Goal: Task Accomplishment & Management: Complete application form

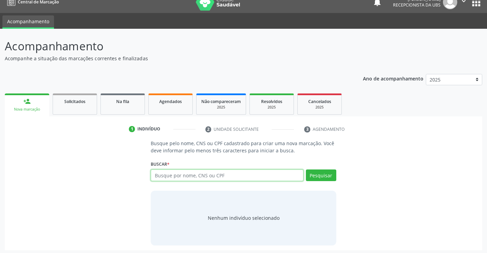
scroll to position [11, 0]
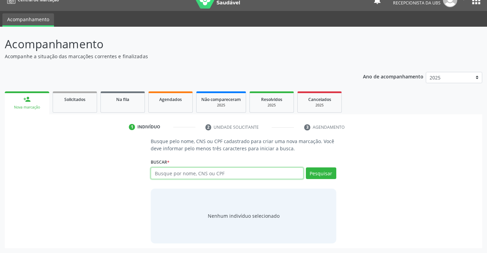
drag, startPoint x: 157, startPoint y: 172, endPoint x: 164, endPoint y: 163, distance: 11.7
click at [163, 163] on div "Buscar * Busque por nome, CNS ou CPF Nenhum resultado encontrado para: " " Digi…" at bounding box center [243, 170] width 185 height 27
click at [154, 171] on input "text" at bounding box center [227, 173] width 152 height 12
type input "700102973930212"
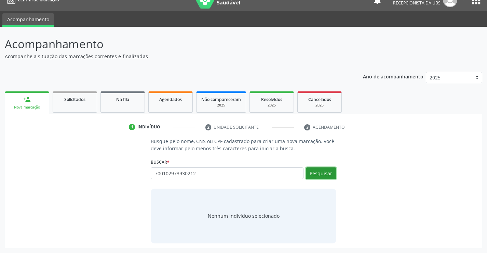
click at [314, 171] on button "Pesquisar" at bounding box center [321, 173] width 30 height 12
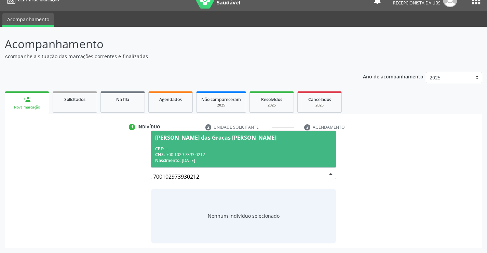
click at [174, 137] on div "Maria das Graças Monteiro Alves" at bounding box center [215, 137] width 121 height 5
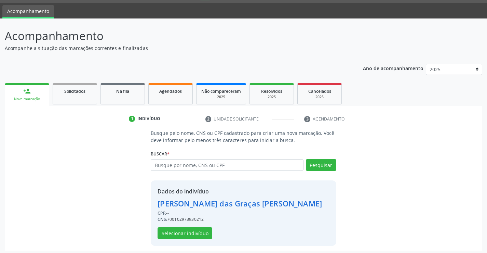
scroll to position [22, 0]
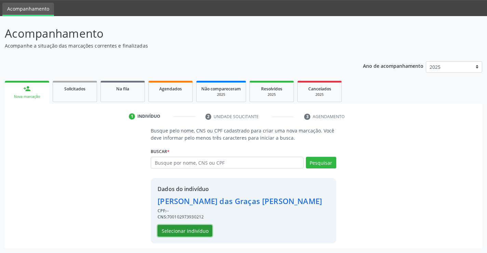
click at [170, 230] on button "Selecionar indivíduo" at bounding box center [185, 231] width 55 height 12
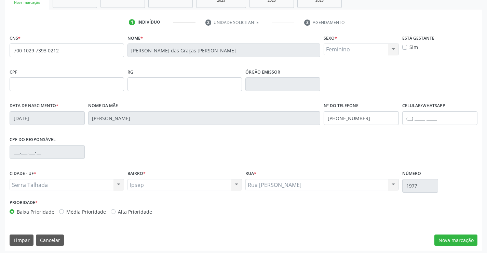
scroll to position [118, 0]
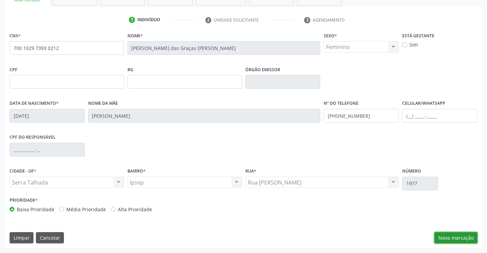
drag, startPoint x: 448, startPoint y: 239, endPoint x: 454, endPoint y: 239, distance: 5.1
click at [449, 239] on button "Nova marcação" at bounding box center [455, 238] width 43 height 12
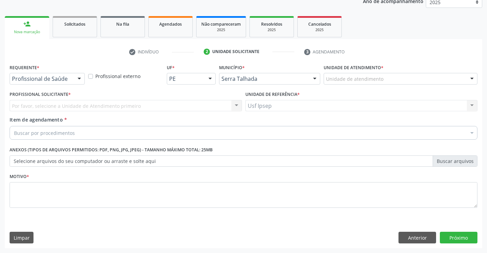
click at [81, 79] on div at bounding box center [79, 79] width 10 height 12
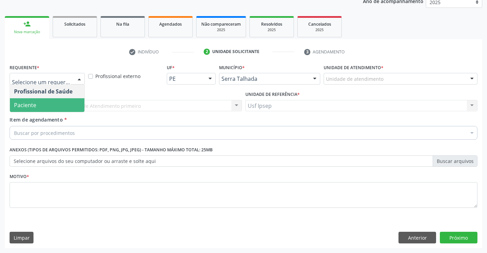
click at [32, 105] on span "Paciente" at bounding box center [25, 105] width 22 height 8
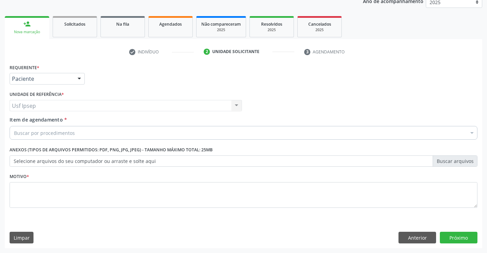
click at [18, 121] on span "Item de agendamento" at bounding box center [36, 119] width 53 height 6
click at [14, 126] on input "Item de agendamento *" at bounding box center [14, 133] width 0 height 14
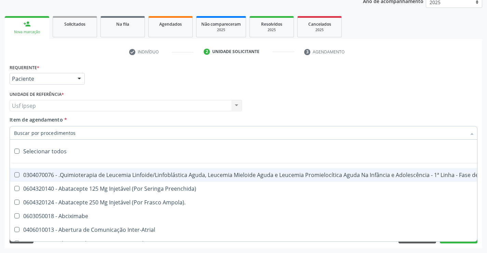
click at [12, 118] on span "Item de agendamento" at bounding box center [36, 119] width 53 height 6
click at [14, 126] on input "Item de agendamento *" at bounding box center [240, 133] width 452 height 14
click at [13, 121] on span "Item de agendamento" at bounding box center [36, 119] width 53 height 6
click at [14, 126] on input "Item de agendamento *" at bounding box center [240, 133] width 452 height 14
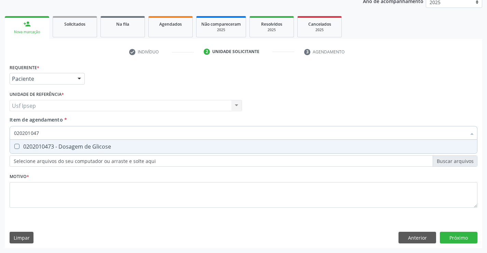
type input "0202010473"
click at [16, 145] on Glicose at bounding box center [16, 146] width 5 height 5
click at [14, 145] on Glicose "checkbox" at bounding box center [12, 146] width 4 height 4
checkbox Glicose "true"
click at [42, 132] on input "0202010473" at bounding box center [240, 133] width 452 height 14
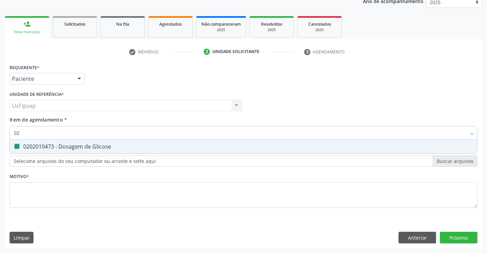
type input "0"
checkbox Glicose "false"
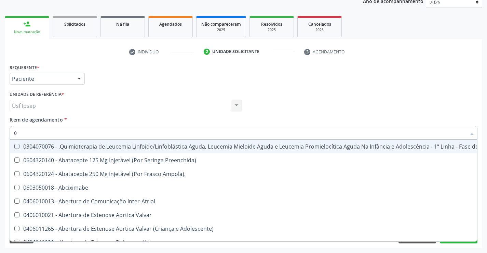
type input "02"
checkbox Coclear "true"
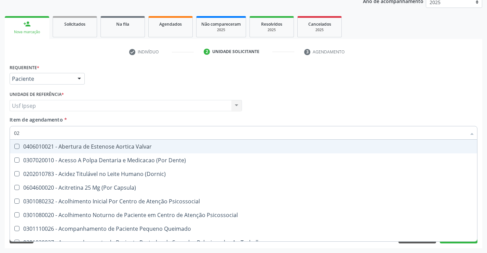
type input "020"
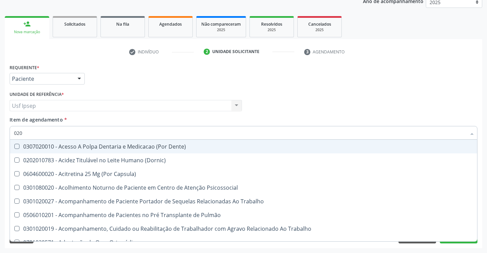
checkbox Glicose "true"
checkbox Segmento\) "false"
type input "0202"
checkbox Laser "true"
checkbox Glicose "false"
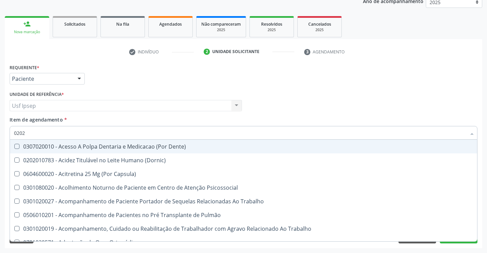
type input "02020"
checkbox Salivar "true"
checkbox Laser "false"
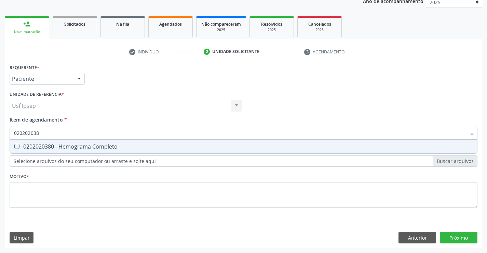
type input "0202020380"
drag, startPoint x: 16, startPoint y: 144, endPoint x: 22, endPoint y: 144, distance: 5.5
click at [17, 144] on Completo at bounding box center [16, 146] width 5 height 5
click at [14, 144] on Completo "checkbox" at bounding box center [12, 146] width 4 height 4
checkbox Completo "true"
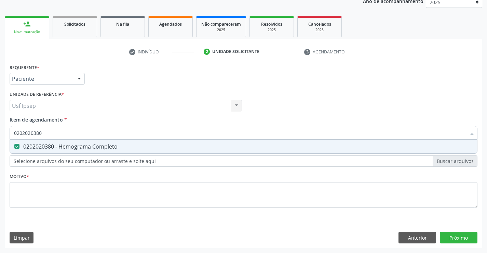
click at [42, 134] on input "0202020380" at bounding box center [240, 133] width 452 height 14
type input "0"
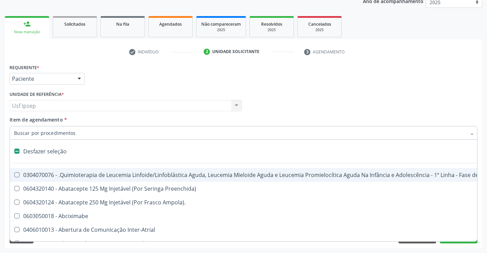
checkbox Manutenção "false"
click at [14, 132] on div at bounding box center [244, 133] width 468 height 14
checkbox Preenchida\) "true"
checkbox Ampola\)\ "true"
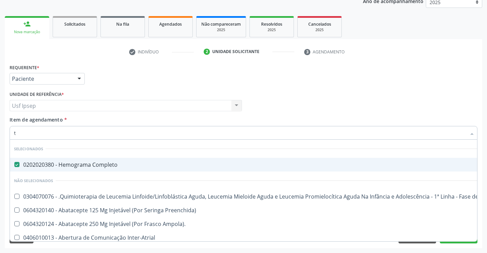
type input "tp"
checkbox Completo "false"
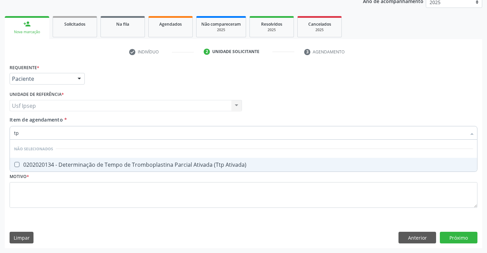
type input "t"
checkbox Ativada\) "true"
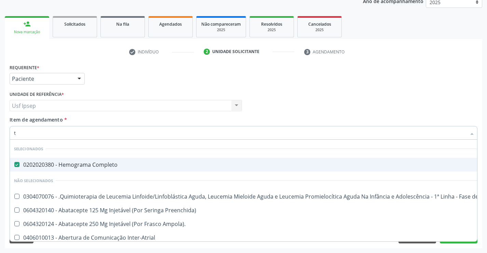
type input "tp"
checkbox Completo "false"
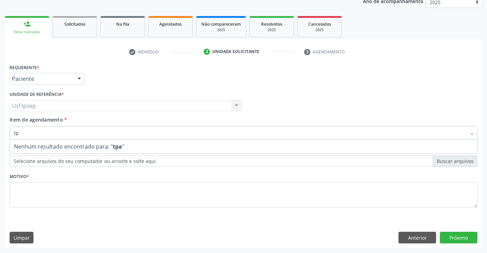
type input "t"
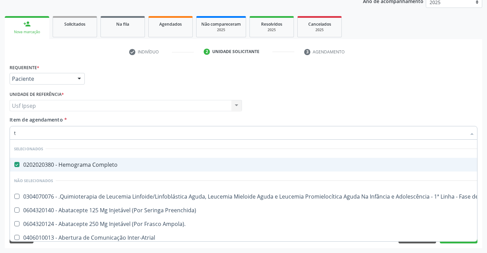
type input "tc"
checkbox Completo "false"
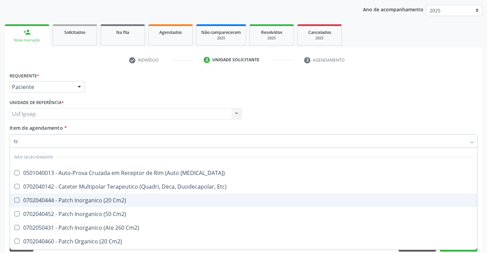
scroll to position [52, 0]
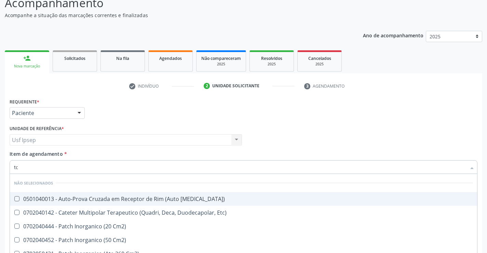
type input "t"
checkbox Cross-Match\) "true"
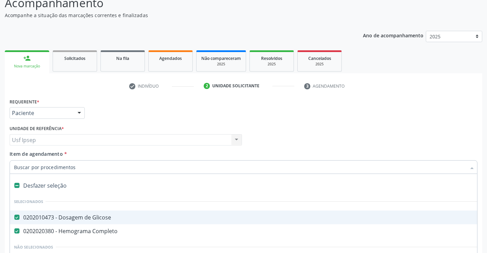
click input "Item de agendamento *"
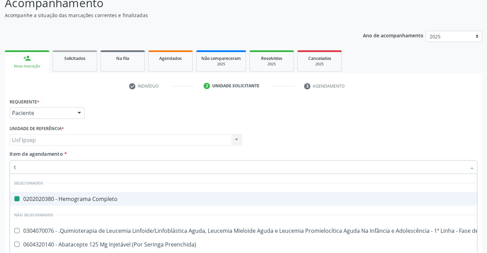
type input "tp"
checkbox Completo "false"
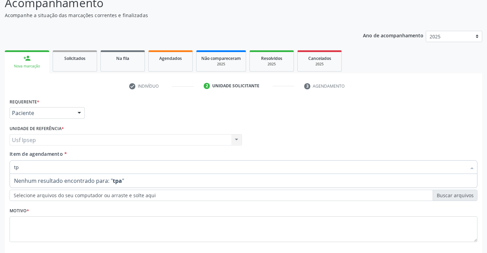
type input "t"
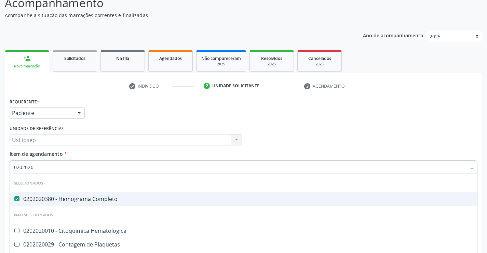
type input "02020201"
checkbox Completo "false"
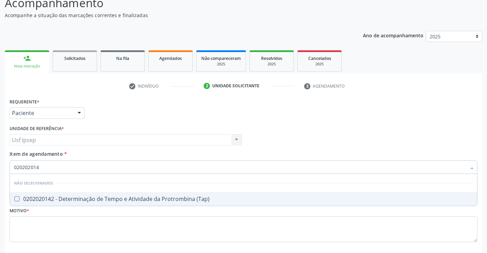
type input "0202020142"
click span "0202020142 - Determinação de Tempo e Atividade da Protrombina (Tap)"
checkbox \(Tap\) "true"
drag, startPoint x: 42, startPoint y: 165, endPoint x: 46, endPoint y: 163, distance: 4.0
click input "0202020142"
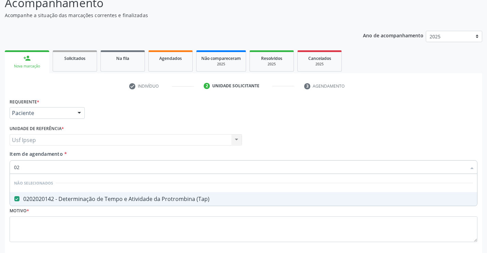
type input "0"
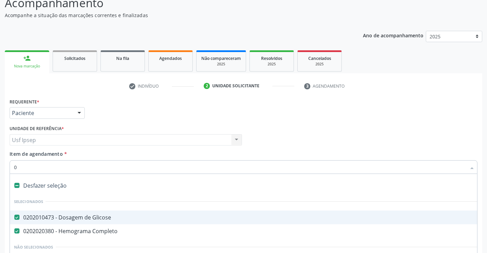
checkbox Glicose "true"
type input "t"
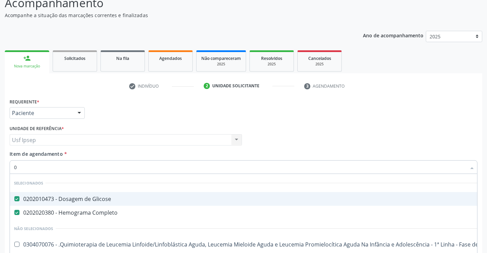
type input "02"
checkbox Ampola\) "true"
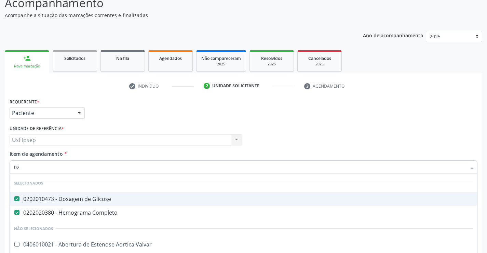
type input "020"
checkbox Pos-Operatoria "true"
checkbox \(Tap\) "false"
type input "0202"
checkbox Cardiovascular "true"
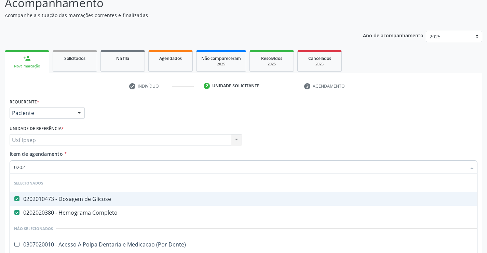
checkbox \(Tap\) "false"
type input "02020"
checkbox Reumatoide "true"
checkbox \(Tap\) "false"
type input "020202"
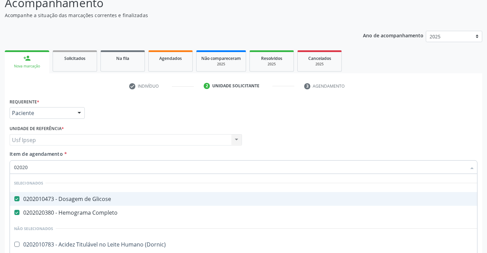
checkbox Trabalhador "true"
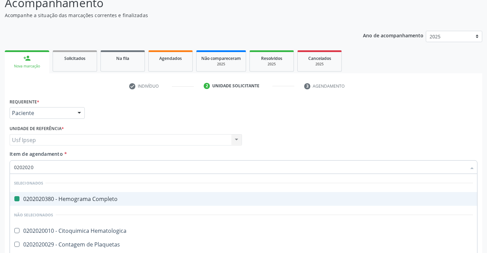
type input "02020200"
checkbox Completo "false"
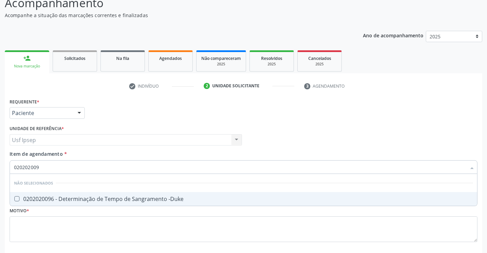
type input "0202020096"
click span "0202020096 - Determinação de Tempo de Sangramento -Duke"
checkbox -Duke "true"
click input "0202020096"
type input "0"
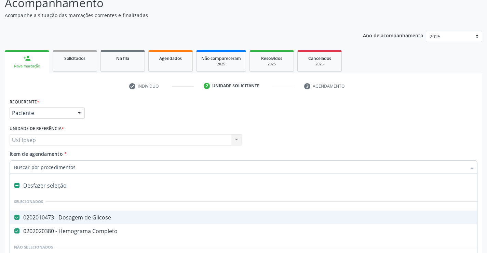
checkbox Glicose "true"
drag, startPoint x: 15, startPoint y: 165, endPoint x: 22, endPoint y: 164, distance: 7.2
click input "Item de agendamento *"
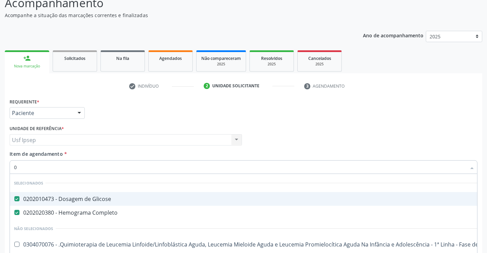
type input "02"
checkbox Doses\) "true"
checkbox Ampola\) "true"
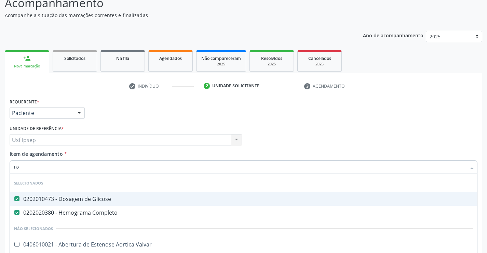
type input "020"
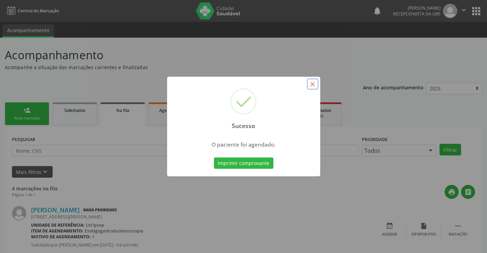
click at [312, 85] on button "×" at bounding box center [313, 84] width 12 height 12
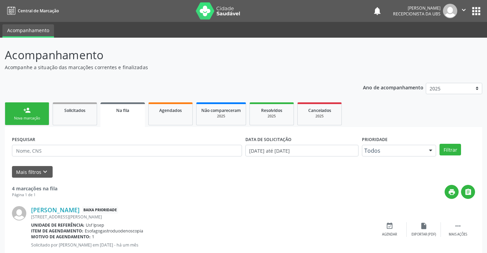
click at [18, 117] on div "Nova marcação" at bounding box center [27, 118] width 34 height 5
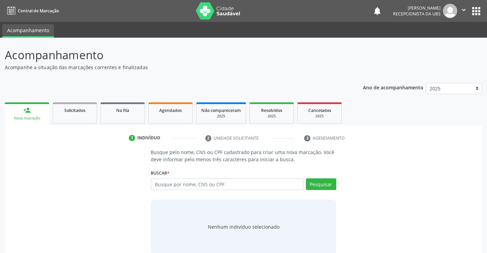
scroll to position [11, 0]
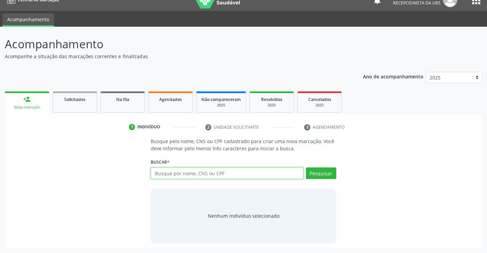
drag, startPoint x: 156, startPoint y: 173, endPoint x: 161, endPoint y: 170, distance: 5.8
click at [159, 171] on input "text" at bounding box center [227, 173] width 152 height 12
type input "898004088208783"
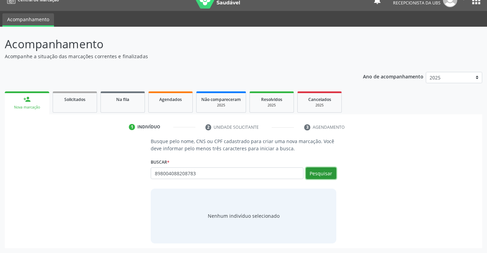
click at [316, 175] on button "Pesquisar" at bounding box center [321, 173] width 30 height 12
type input "898004088208783"
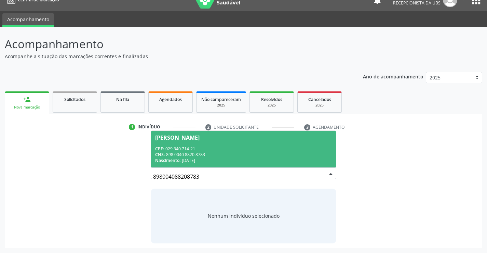
click at [160, 139] on div "Adriana Antonieta do Nascimento" at bounding box center [177, 137] width 44 height 5
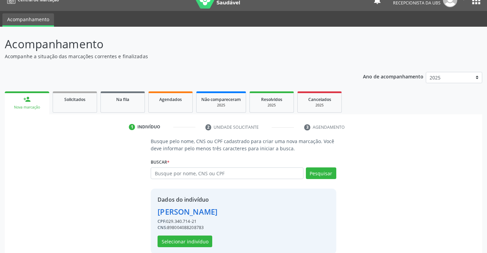
scroll to position [22, 0]
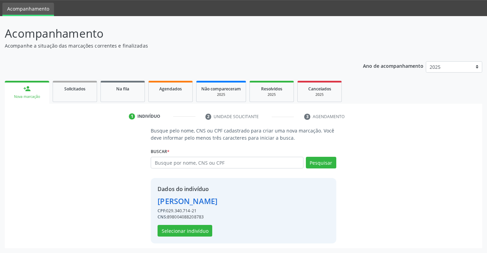
click at [26, 92] on link "person_add Nova marcação" at bounding box center [27, 92] width 44 height 23
click at [180, 230] on button "Selecionar indivíduo" at bounding box center [185, 231] width 55 height 12
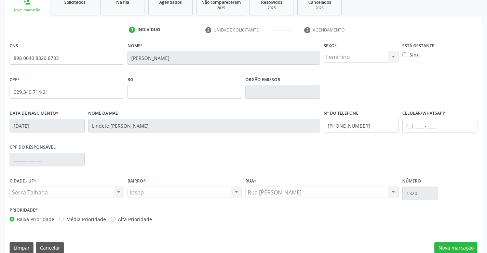
scroll to position [118, 0]
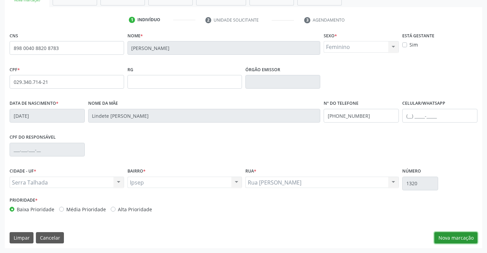
click at [456, 241] on button "Nova marcação" at bounding box center [455, 238] width 43 height 12
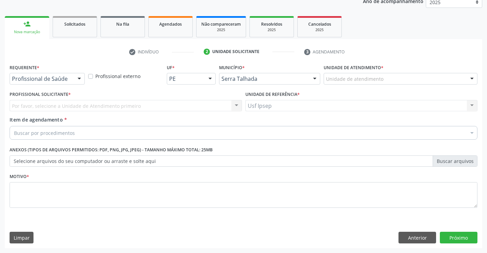
scroll to position [86, 0]
click at [80, 77] on div at bounding box center [79, 79] width 10 height 12
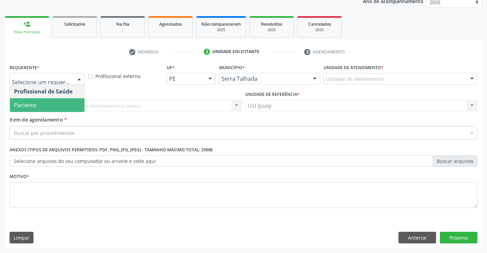
click at [43, 105] on span "Paciente" at bounding box center [47, 105] width 75 height 14
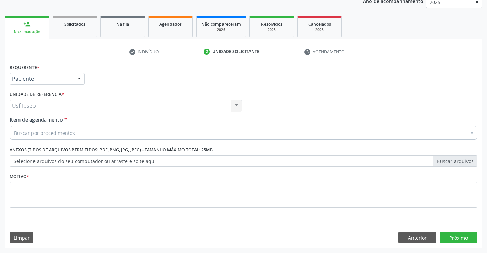
click at [30, 120] on span "Item de agendamento" at bounding box center [36, 119] width 53 height 6
click at [14, 126] on input "Item de agendamento *" at bounding box center [14, 133] width 0 height 14
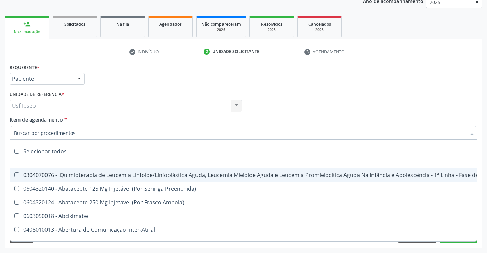
drag, startPoint x: 17, startPoint y: 131, endPoint x: 22, endPoint y: 130, distance: 5.2
click at [17, 131] on input "Item de agendamento *" at bounding box center [240, 133] width 452 height 14
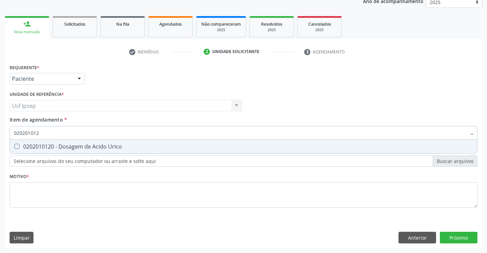
type input "0202010120"
drag, startPoint x: 15, startPoint y: 146, endPoint x: 26, endPoint y: 143, distance: 10.7
click at [16, 146] on Urico at bounding box center [16, 146] width 5 height 5
click at [14, 146] on Urico "checkbox" at bounding box center [12, 146] width 4 height 4
checkbox Urico "true"
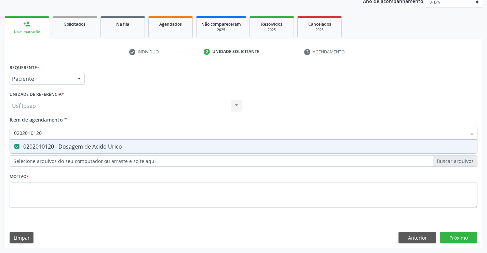
click at [45, 132] on input "0202010120" at bounding box center [240, 133] width 452 height 14
type input "0"
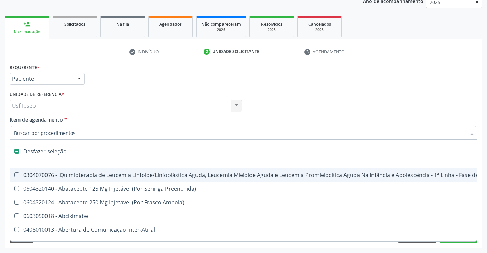
checkbox Manutenção "false"
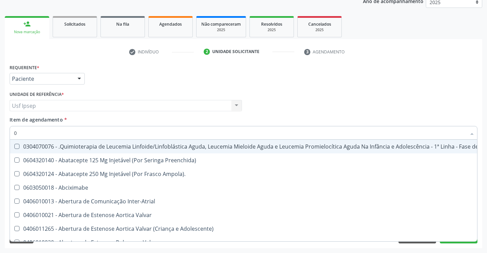
type input "02"
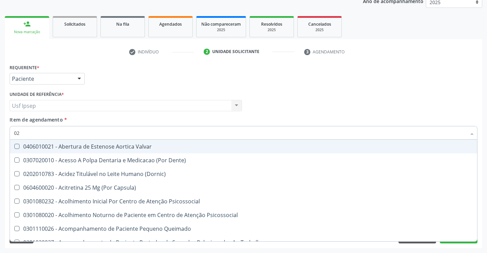
checkbox Urico "true"
type input "020"
checkbox Intra-Aortico "true"
checkbox Urico "false"
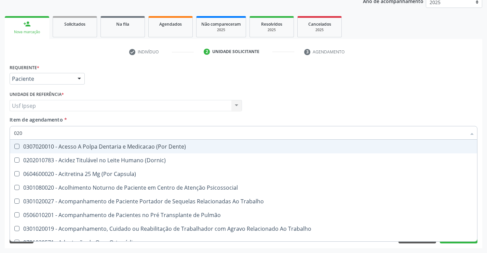
type input "0202"
checkbox População "true"
checkbox Urico "false"
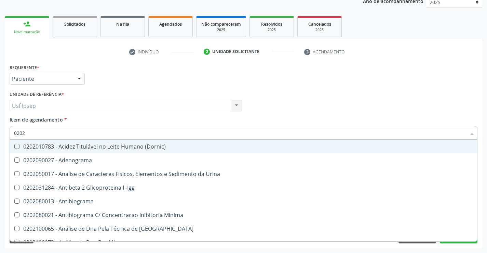
type input "02020"
checkbox Organicos "true"
checkbox Urico "false"
type input "020201"
checkbox Osmolar "true"
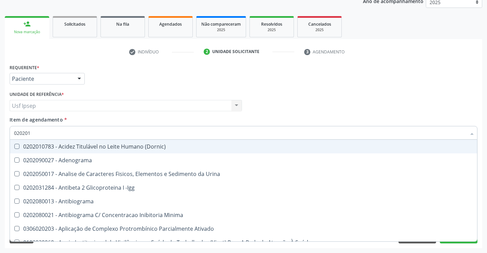
checkbox Urico "false"
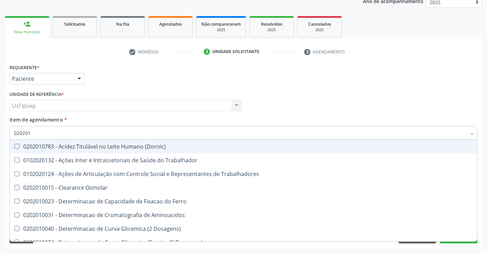
type input "0202010"
checkbox Ativada\) "true"
checkbox Urico "false"
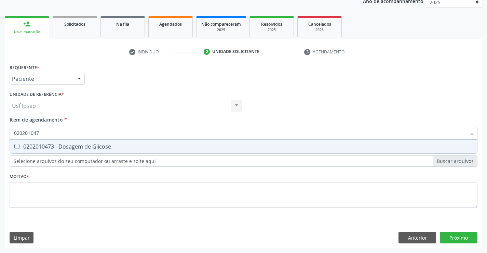
type input "0202010473"
click at [17, 147] on Glicose at bounding box center [16, 146] width 5 height 5
click at [14, 147] on Glicose "checkbox" at bounding box center [12, 146] width 4 height 4
checkbox Glicose "true"
click at [42, 134] on input "0202010473" at bounding box center [240, 133] width 452 height 14
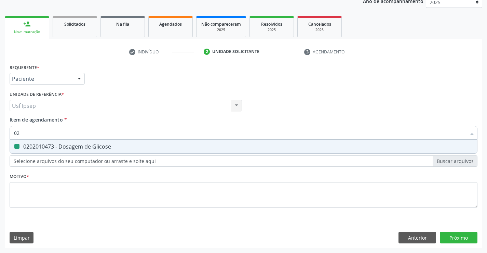
type input "0"
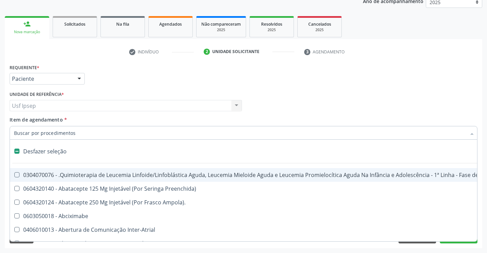
checkbox Manutenção "false"
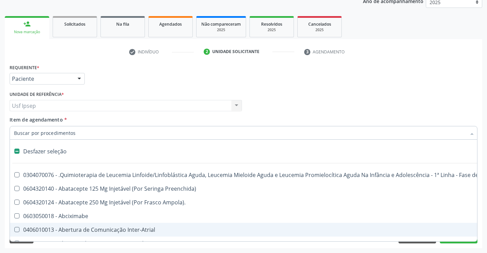
click at [23, 117] on span "Item de agendamento" at bounding box center [36, 119] width 53 height 6
checkbox Preenchida\) "true"
checkbox Ampola\)\ "true"
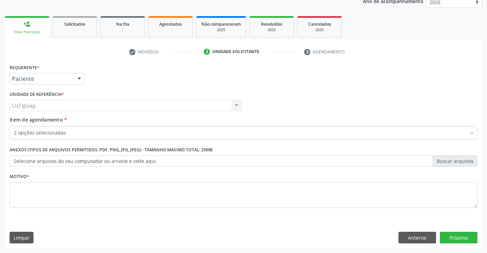
click at [402, 40] on div "check Indivíduo 2 Unidade solicitante 3 Agendamento CNS 898 0040 8820 8783 Nome…" at bounding box center [243, 143] width 477 height 209
click at [18, 119] on span "Item de agendamento" at bounding box center [36, 119] width 53 height 6
click at [14, 126] on input "Item de agendamento *" at bounding box center [14, 133] width 0 height 14
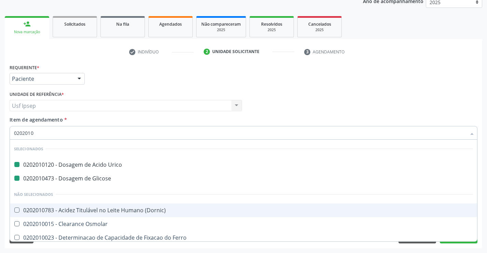
type input "02020103"
checkbox Urico "false"
checkbox Glicose "false"
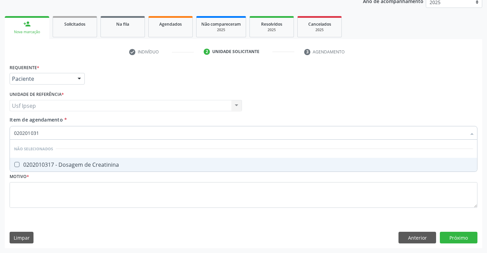
type input "0202010317"
click at [19, 163] on Creatinina at bounding box center [16, 164] width 5 height 5
click at [14, 163] on Creatinina "checkbox" at bounding box center [12, 164] width 4 height 4
checkbox Creatinina "true"
click at [47, 128] on input "0202010317" at bounding box center [240, 133] width 452 height 14
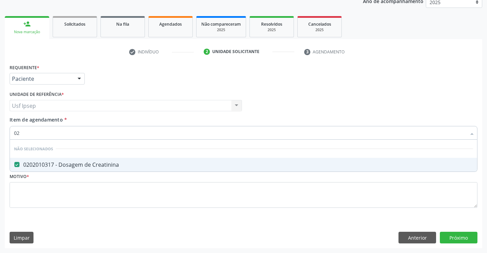
type input "0"
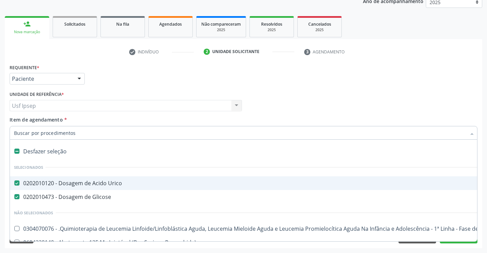
checkbox Urico "true"
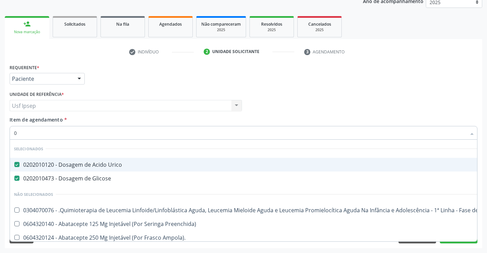
type input "02"
checkbox Extremidades "true"
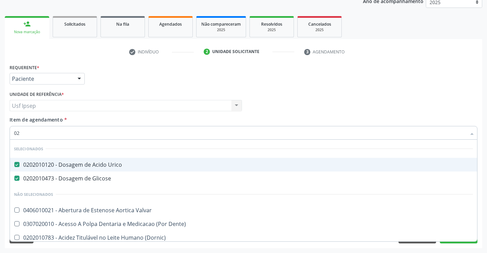
type input "020"
checkbox Descompressiva "true"
checkbox Creatinina "false"
type input "0202"
checkbox Aberto\) "true"
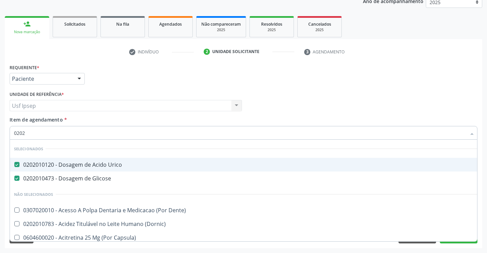
checkbox Creatinina "false"
type input "02020"
checkbox Calcio "true"
checkbox Creatinina "false"
type input "020201"
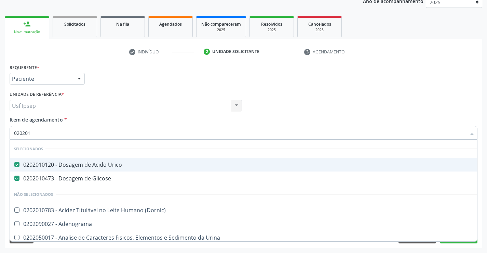
checkbox Gestante "true"
type input "0202010"
checkbox Ionizavel "true"
checkbox Creatinina "false"
type input "02020106"
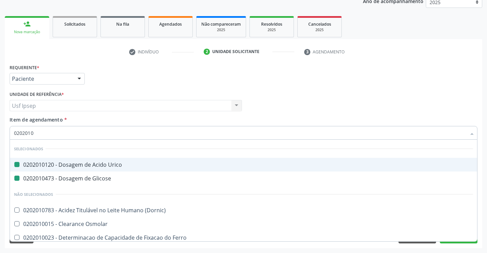
checkbox Urico "false"
checkbox Glicose "false"
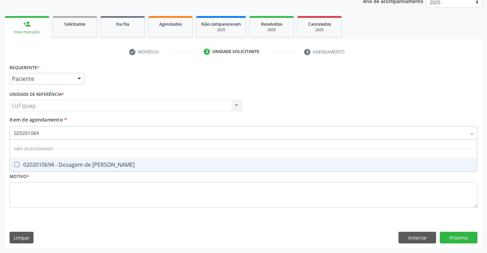
type input "0202010694"
click at [17, 165] on Ureia at bounding box center [16, 164] width 5 height 5
click at [14, 165] on Ureia "checkbox" at bounding box center [12, 164] width 4 height 4
checkbox Ureia "true"
click at [43, 132] on input "0202010694" at bounding box center [240, 133] width 452 height 14
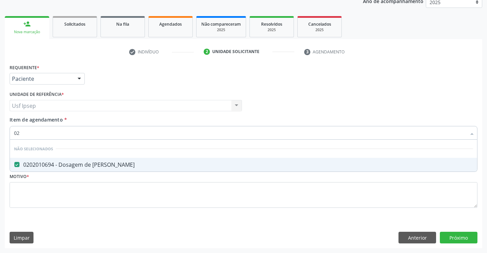
type input "0"
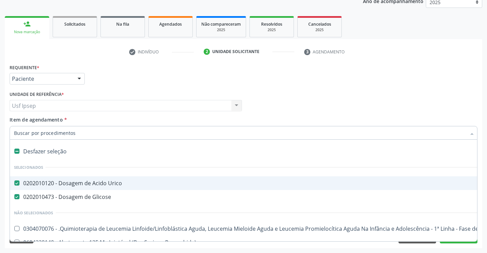
checkbox Urico "true"
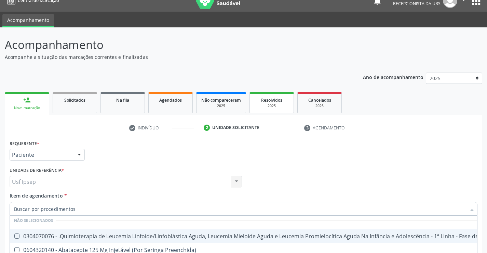
scroll to position [0, 0]
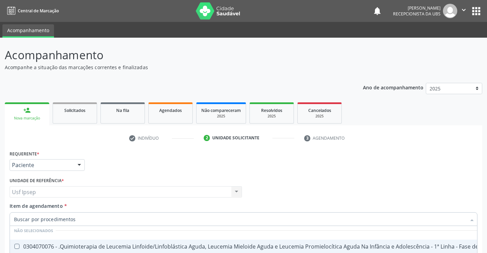
click at [347, 170] on div "Requerente * Paciente Profissional de Saúde Paciente Nenhum resultado encontrad…" at bounding box center [243, 161] width 471 height 27
checkbox Manutenção "true"
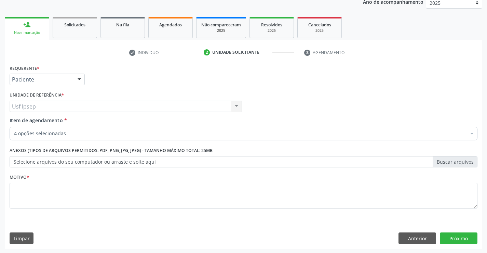
scroll to position [86, 0]
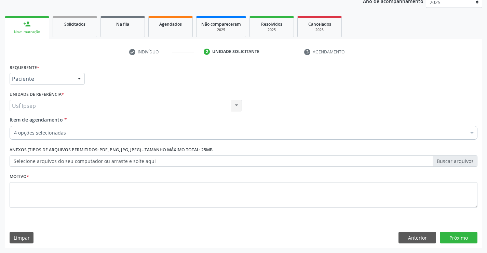
click at [18, 120] on span "Item de agendamento" at bounding box center [36, 119] width 53 height 6
click at [14, 126] on input "Item de agendamento *" at bounding box center [14, 133] width 0 height 14
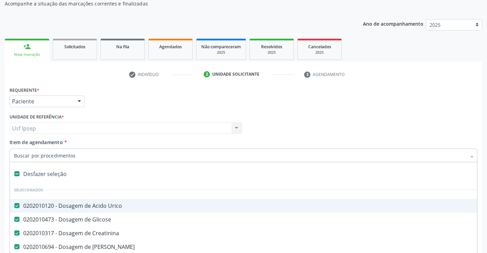
scroll to position [52, 0]
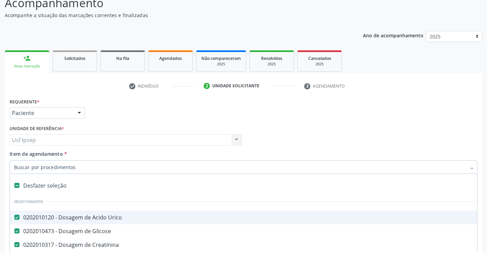
click at [22, 156] on span "Item de agendamento" at bounding box center [36, 153] width 53 height 6
click at [22, 160] on input "Item de agendamento *" at bounding box center [240, 167] width 452 height 14
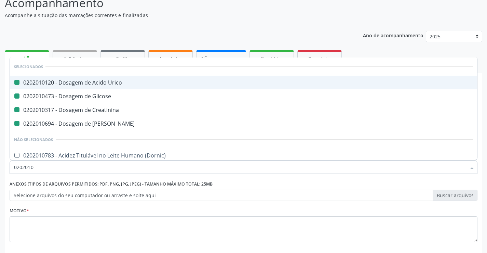
type input "02020102"
checkbox Urico "false"
checkbox Glicose "false"
checkbox Ureia "false"
checkbox Creatinina "false"
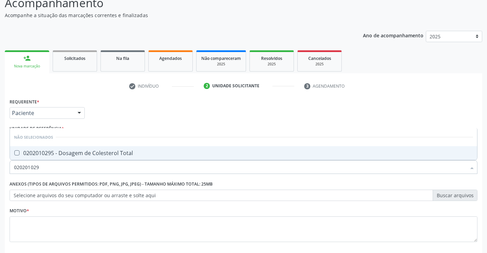
type input "0202010295"
click at [16, 151] on Total at bounding box center [16, 152] width 5 height 5
click at [14, 151] on Total "checkbox" at bounding box center [12, 152] width 4 height 4
checkbox Total "true"
click at [45, 165] on input "0202010295" at bounding box center [240, 167] width 452 height 14
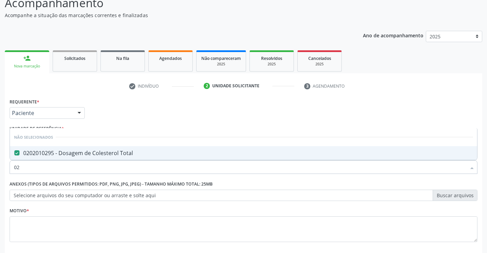
type input "0"
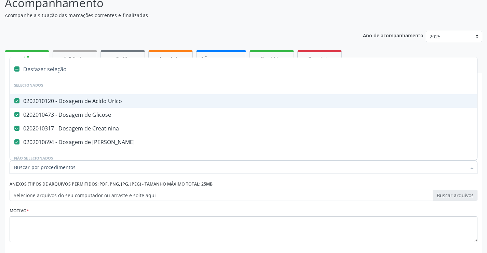
checkbox Urico "true"
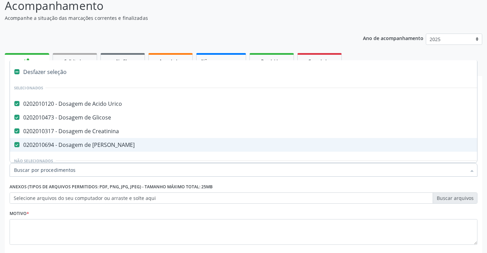
scroll to position [86, 0]
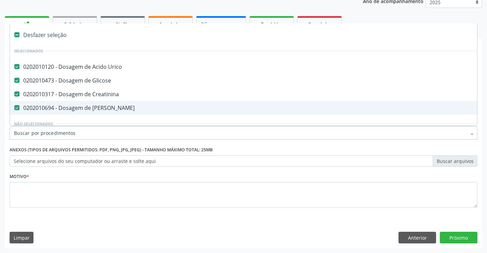
drag, startPoint x: 19, startPoint y: 133, endPoint x: 20, endPoint y: 129, distance: 4.1
click at [20, 129] on input "Item de agendamento *" at bounding box center [240, 133] width 452 height 14
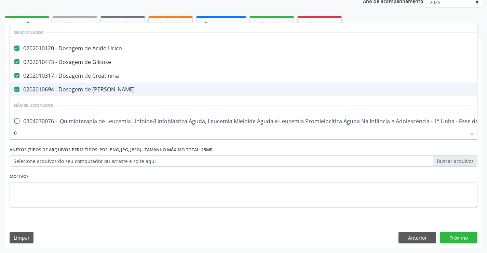
type input "02"
checkbox Antibiotico "true"
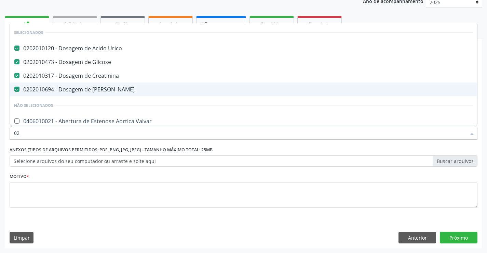
type input "020"
checkbox Anos\) "true"
checkbox Total "false"
type input "0202"
checkbox Puncao "true"
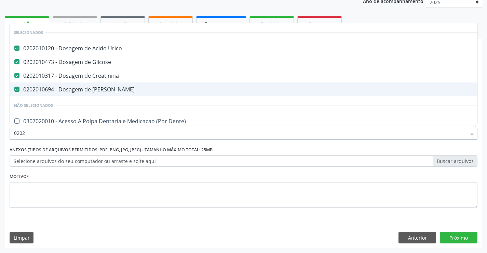
checkbox Total "false"
type input "02020"
checkbox Barbituratos "true"
checkbox Total "false"
type input "020201"
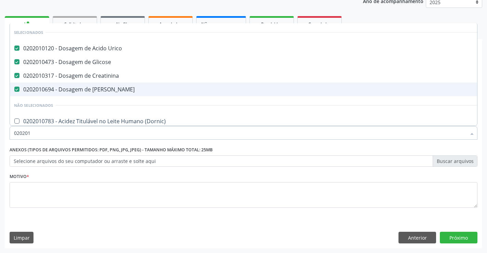
checkbox Molecular "true"
type input "0202010"
checkbox Fracoes "true"
checkbox Total "false"
type input "02020106"
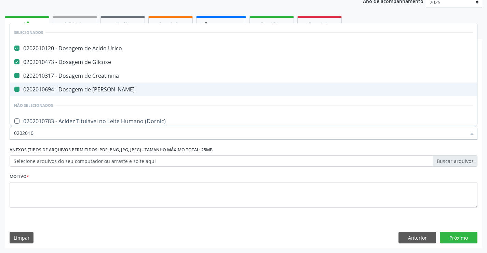
checkbox Creatinina "false"
checkbox Ureia "false"
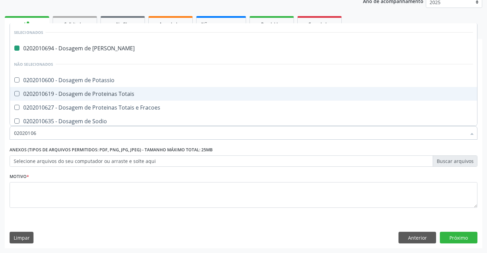
type input "020201064"
checkbox Ureia "false"
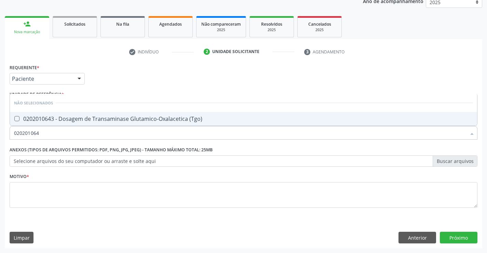
type input "0202010643"
click at [20, 119] on div "0202010643 - Dosagem de Transaminase Glutamico-Oxalacetica (Tgo)" at bounding box center [243, 118] width 459 height 5
checkbox \(Tgo\) "true"
click at [42, 132] on input "0202010643" at bounding box center [240, 133] width 452 height 14
type input "0"
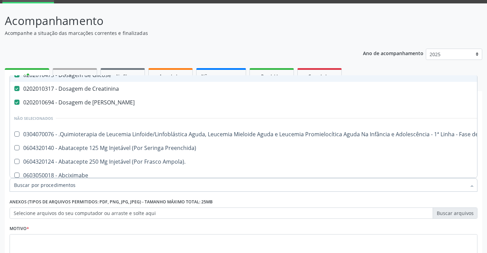
scroll to position [68, 0]
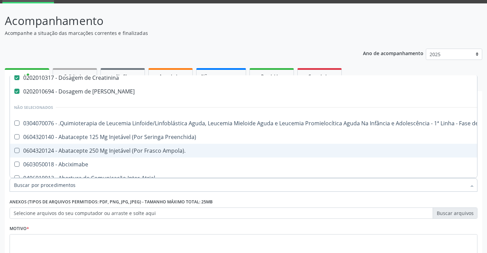
click at [16, 186] on input "Item de agendamento *" at bounding box center [240, 185] width 452 height 14
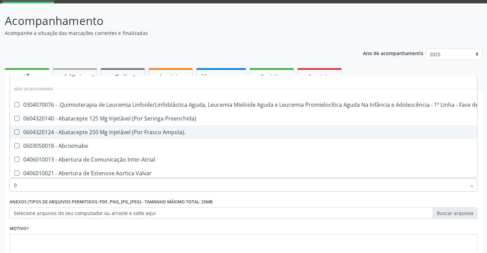
scroll to position [50, 0]
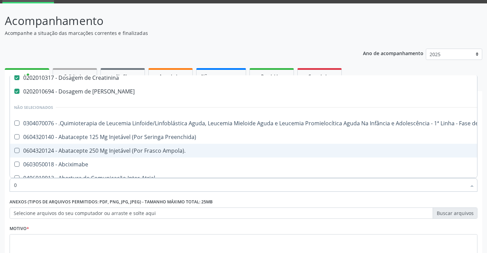
type input "02"
checkbox Antibiotico "true"
checkbox Auditor "true"
checkbox Comprimido\) "true"
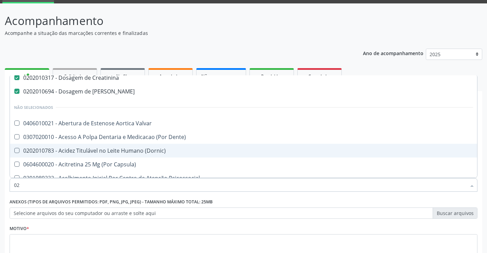
type input "020"
checkbox Anos\) "true"
checkbox Aminoacidos "true"
checkbox Bloqueio "true"
checkbox Pescoço "true"
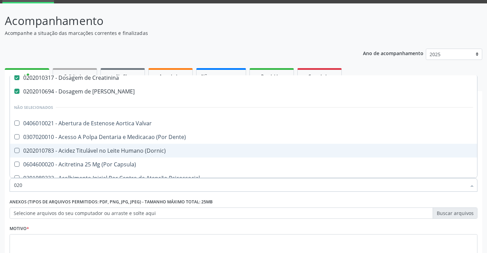
checkbox Total "false"
checkbox Glicosilada "false"
checkbox \(Tgo\) "false"
checkbox \(Tgp\) "false"
type input "0202"
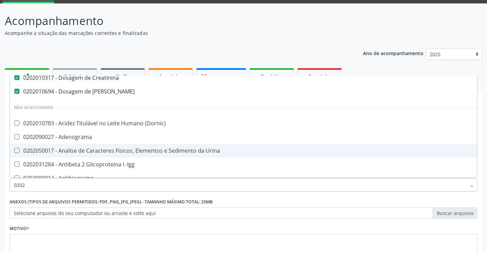
checkbox Total "true"
checkbox Glicosilada "true"
checkbox \(Tgo\) "true"
checkbox \(Tgp\) "true"
checkbox Exoma "false"
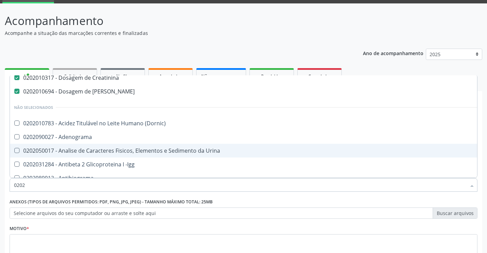
type input "02020"
checkbox Barbituratos "true"
checkbox Total "false"
checkbox Serico "true"
checkbox Glicosilada "false"
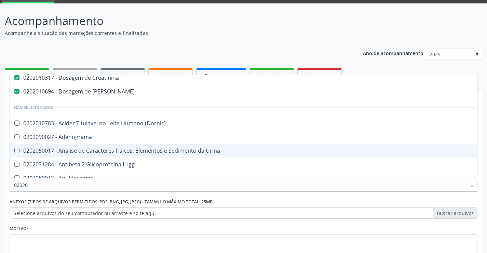
checkbox Prolactina "true"
checkbox Funcional "true"
checkbox \(Tgo\) "false"
checkbox \(Tgp\) "false"
type input "020201"
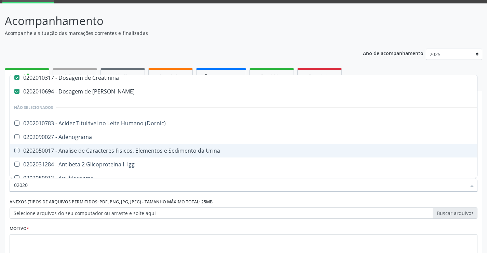
checkbox Molecular "true"
checkbox T3 "true"
checkbox Complemento "true"
checkbox 17-Alfa-Hidroxiprogesterona "true"
type input "0202010"
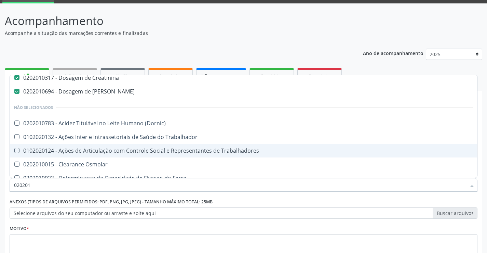
checkbox Fracoes "true"
checkbox Total "false"
checkbox Ferritina "true"
checkbox Glicosilada "false"
checkbox Leucino-Aminopeptidase "true"
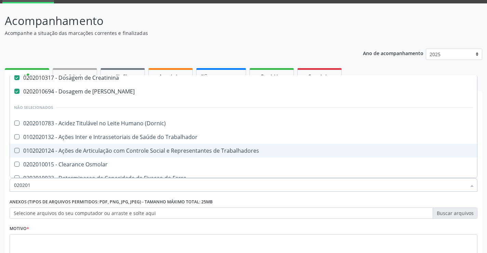
checkbox Lipase "true"
checkbox \(Tgo\) "false"
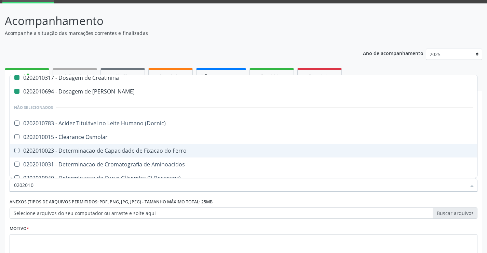
type input "02020106"
checkbox Creatinina "false"
checkbox Ureia "false"
checkbox Osmolar "true"
checkbox Ferro "true"
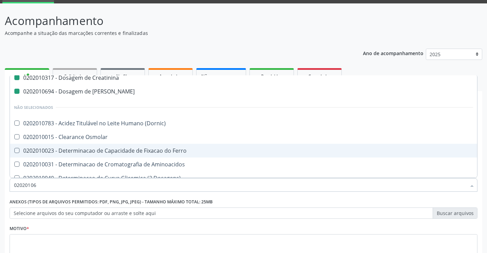
scroll to position [54, 0]
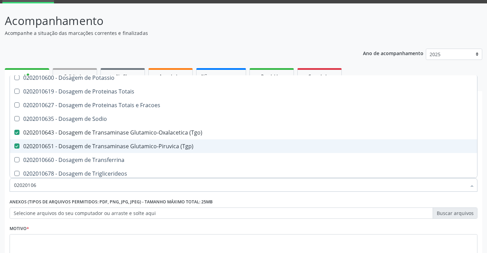
type input "020201067"
checkbox Ureia "false"
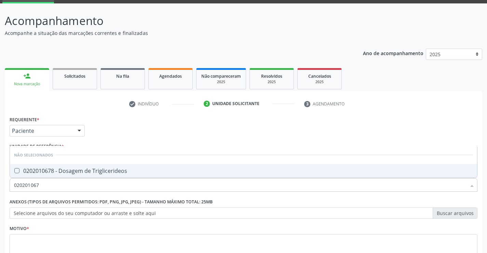
type input "0202010678"
click at [17, 170] on Triglicerideos at bounding box center [16, 170] width 5 height 5
click at [14, 170] on Triglicerideos "checkbox" at bounding box center [12, 170] width 4 height 4
checkbox Triglicerideos "true"
click at [43, 184] on input "0202010678" at bounding box center [240, 185] width 452 height 14
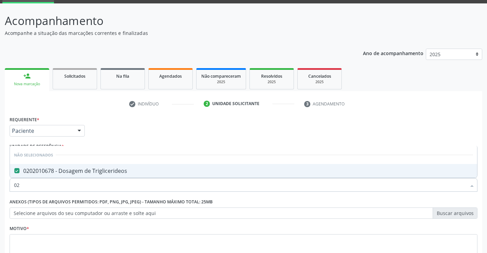
type input "0"
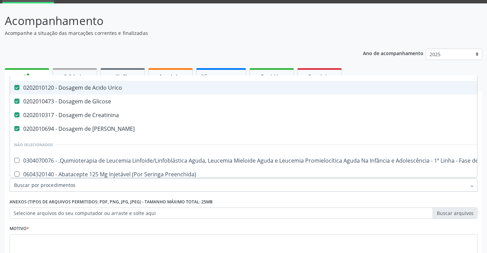
scroll to position [34, 0]
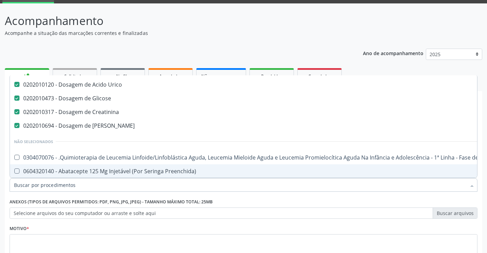
click at [16, 185] on input "Item de agendamento *" at bounding box center [240, 185] width 452 height 14
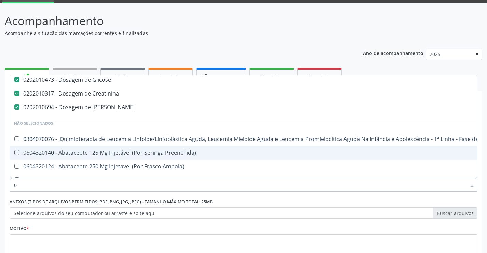
scroll to position [16, 0]
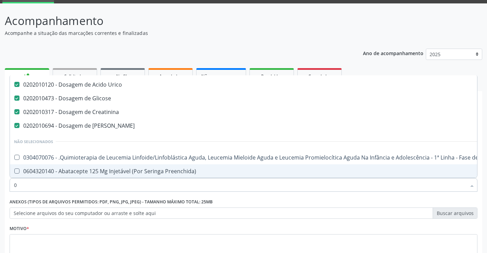
type input "02"
checkbox Antibiotico "true"
checkbox Auditor "true"
checkbox Comprimido\) "true"
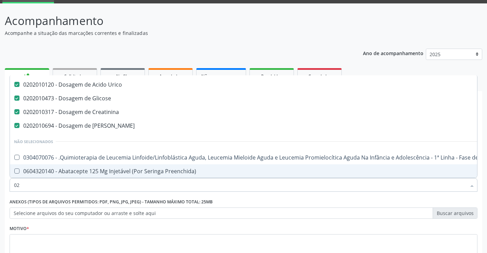
checkbox Comprimido\) "true"
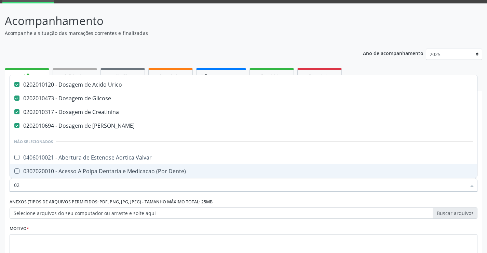
type input "020"
checkbox Anos\) "true"
checkbox Aminoacidos "true"
checkbox Bloqueio "true"
checkbox Pescoço "true"
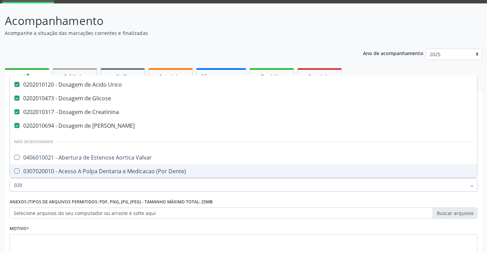
checkbox Semana\) "true"
checkbox Total "false"
checkbox Glicosilada "false"
checkbox \(Tgo\) "false"
checkbox \(Tgp\) "false"
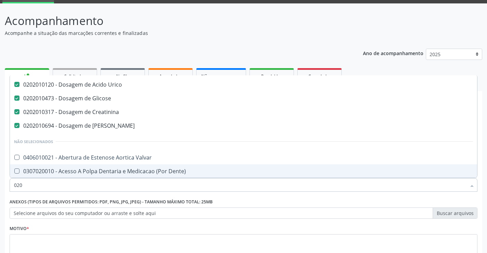
checkbox Triglicerideos "false"
type input "0202"
checkbox Puncao "true"
checkbox Periferica "true"
checkbox Inteiro\) "true"
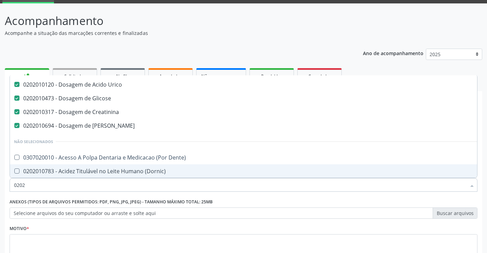
checkbox Pancreas "true"
checkbox \(Spcto\) "true"
checkbox Total "false"
type input "02020"
checkbox Barbituratos "true"
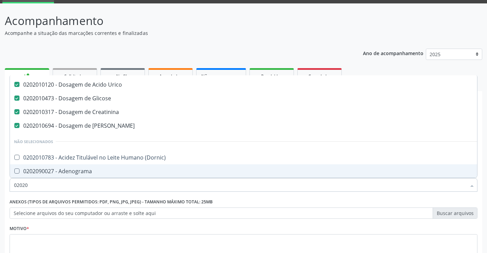
checkbox Total "false"
checkbox Serico "true"
checkbox Glicosilada "false"
checkbox Prolactina "true"
checkbox Funcional "true"
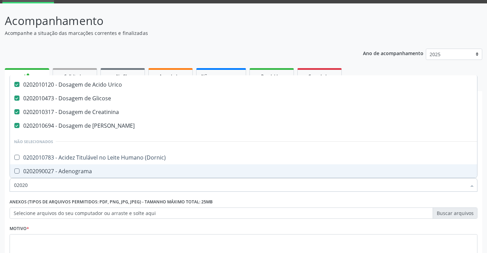
checkbox Funcional "true"
checkbox \(Tgo\) "false"
checkbox \(Tgp\) "false"
checkbox Triglicerideos "false"
type input "020206"
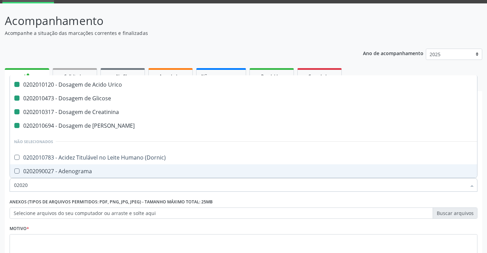
checkbox Urico "false"
checkbox Glicose "false"
checkbox Creatinina "false"
checkbox Ureia "false"
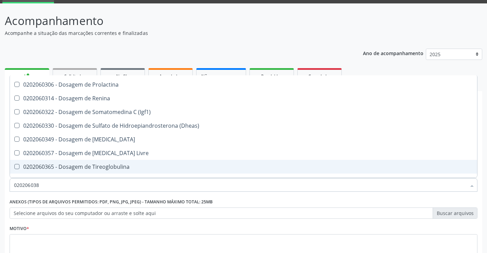
scroll to position [0, 0]
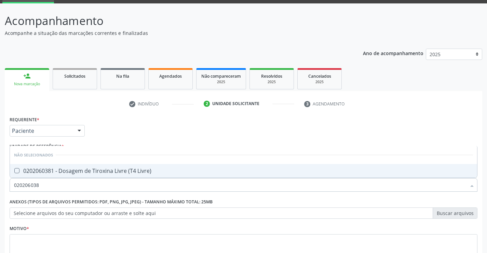
type input "0202060381"
click at [19, 171] on Livre\) at bounding box center [16, 170] width 5 height 5
click at [14, 171] on Livre\) "checkbox" at bounding box center [12, 170] width 4 height 4
checkbox Livre\) "true"
click at [41, 183] on input "0202060381" at bounding box center [240, 185] width 452 height 14
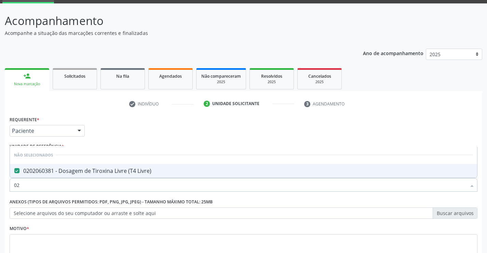
type input "0"
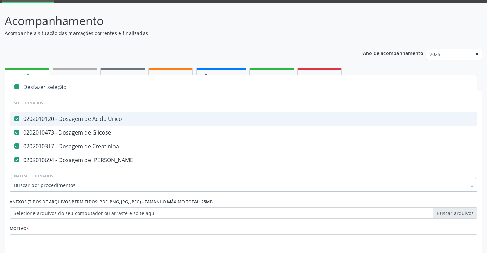
checkbox Urico "true"
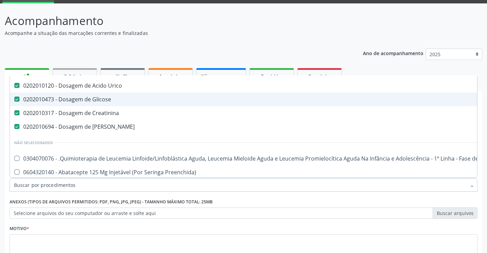
scroll to position [34, 0]
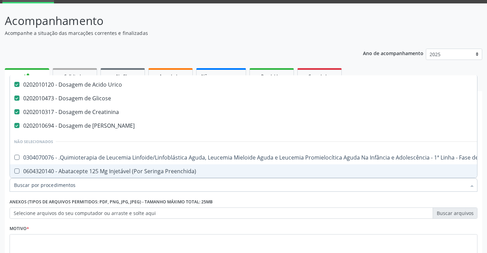
drag, startPoint x: 16, startPoint y: 184, endPoint x: 23, endPoint y: 181, distance: 6.6
click at [22, 181] on input "Item de agendamento *" at bounding box center [240, 185] width 452 height 14
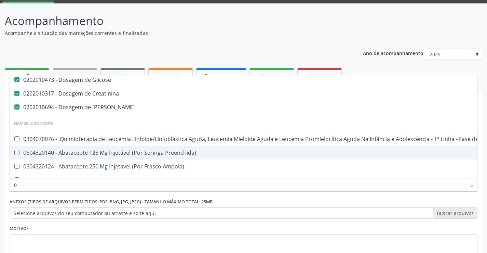
scroll to position [16, 0]
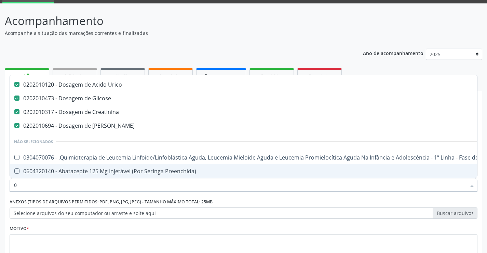
type input "02"
checkbox Antibiotico "true"
checkbox Auditor "true"
checkbox Comprimido\) "true"
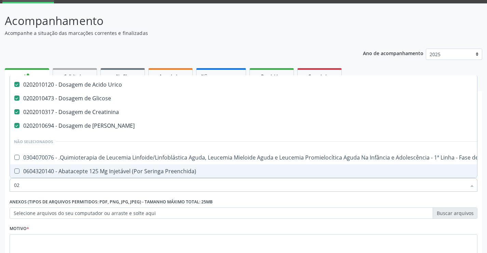
checkbox Comprimido\) "true"
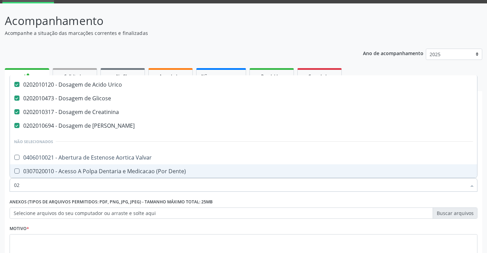
type input "020"
checkbox Anos\) "true"
checkbox Aminoacidos "true"
checkbox Bloqueador\) "true"
checkbox Bloqueio "true"
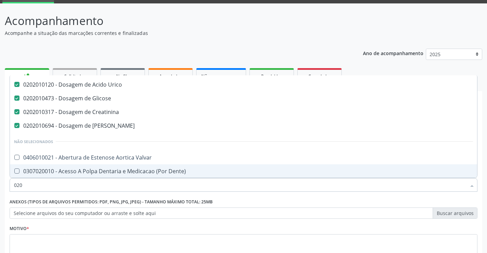
checkbox Pescoço "true"
checkbox Semana\) "true"
checkbox Total "false"
checkbox Glicosilada "false"
checkbox Livre\) "false"
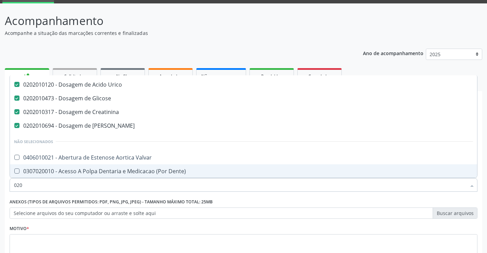
checkbox \(Tgo\) "false"
checkbox \(Tgp\) "false"
checkbox Triglicerideos "false"
type input "0202"
checkbox Puncao "true"
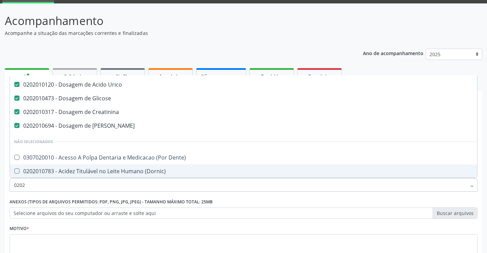
checkbox Periferica "true"
checkbox \) "true"
checkbox Inteiro\) "true"
checkbox Pancreas "true"
checkbox \(Spcto\) "true"
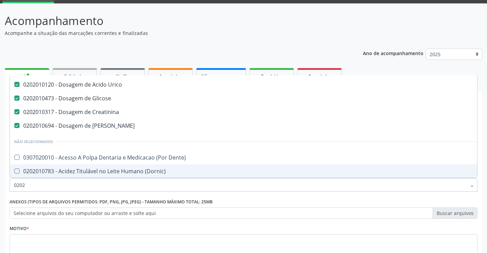
checkbox Total "false"
type input "02020"
checkbox Barbituratos "true"
checkbox Total "false"
checkbox Serico "true"
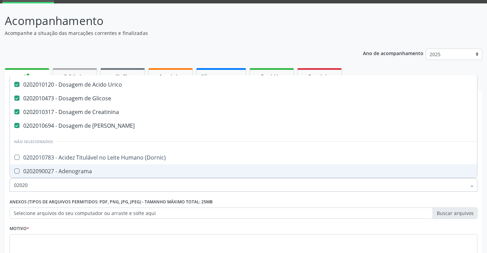
checkbox Glicosilada "false"
checkbox Progesterona "true"
checkbox Prolactina "true"
checkbox Funcional "true"
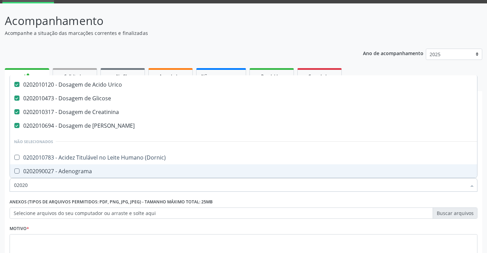
checkbox Livre\) "false"
checkbox \(Tgo\) "false"
checkbox \(Tgp\) "false"
checkbox Triglicerideos "false"
type input "020202"
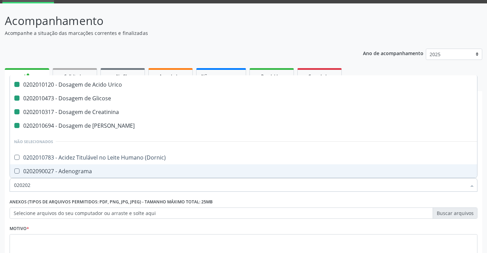
checkbox Urico "false"
checkbox Glicose "false"
checkbox Creatinina "false"
checkbox Ureia "false"
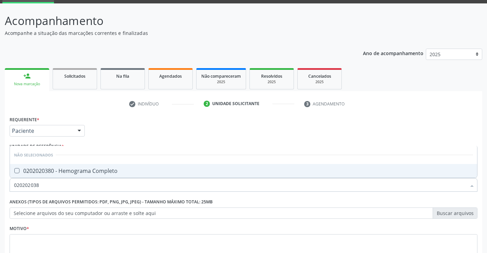
scroll to position [0, 0]
type input "0202020380"
drag, startPoint x: 15, startPoint y: 170, endPoint x: 12, endPoint y: 176, distance: 6.1
click at [15, 170] on Completo at bounding box center [16, 170] width 5 height 5
click at [14, 170] on Completo "checkbox" at bounding box center [12, 170] width 4 height 4
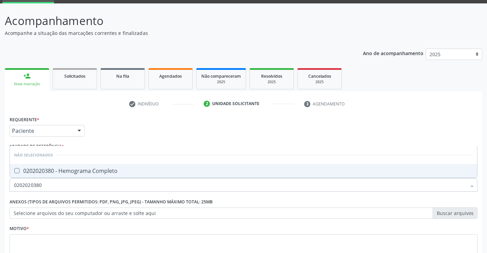
checkbox Completo "true"
drag, startPoint x: 44, startPoint y: 185, endPoint x: 49, endPoint y: 184, distance: 4.8
click at [49, 184] on input "0202020380" at bounding box center [240, 185] width 452 height 14
type input "020202"
checkbox Completo "false"
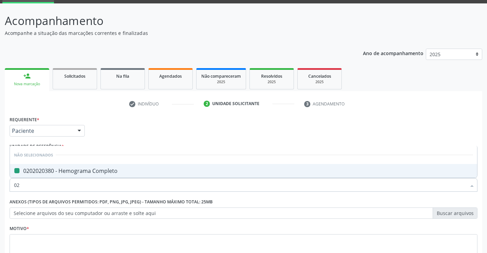
type input "0"
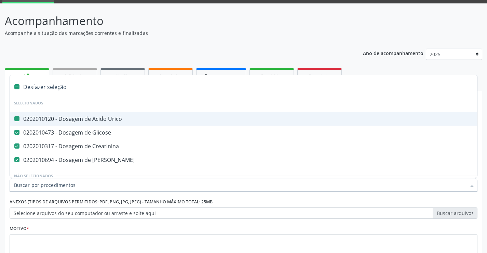
checkbox Urico "true"
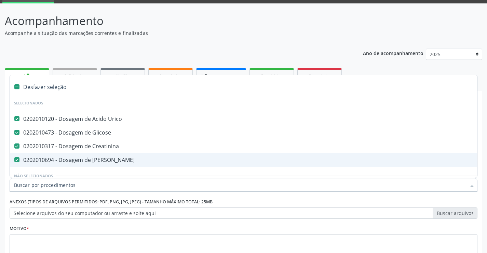
drag, startPoint x: 17, startPoint y: 181, endPoint x: 21, endPoint y: 180, distance: 4.2
click at [21, 180] on input "Item de agendamento *" at bounding box center [240, 185] width 452 height 14
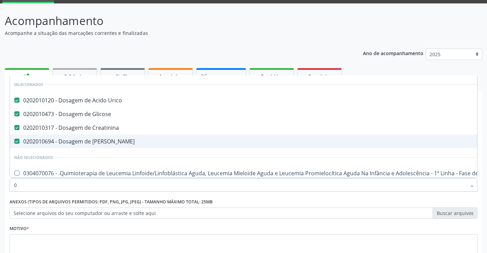
type input "02"
checkbox Antibiotico "true"
checkbox Auditor "true"
checkbox Comprimido\) "true"
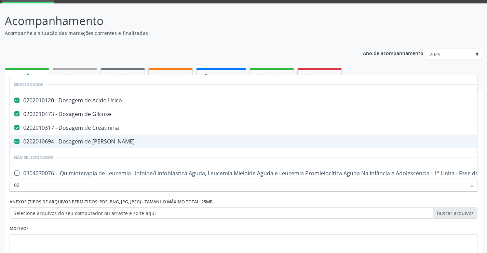
checkbox Comprimido\) "true"
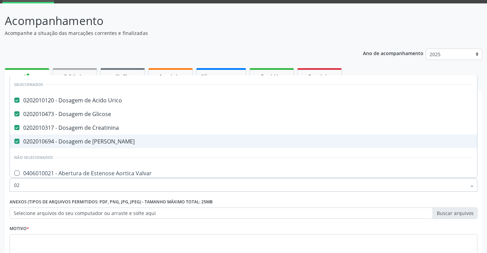
type input "020"
checkbox Anos\) "true"
checkbox Aminoacidos "true"
checkbox Bloqueador\) "true"
checkbox Bloqueio "true"
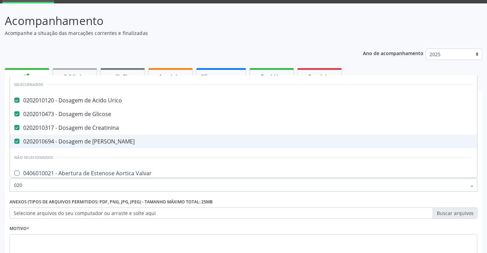
checkbox Pescoço "true"
checkbox Semana\) "true"
checkbox Total "false"
checkbox Glicosilada "false"
checkbox Livre\) "false"
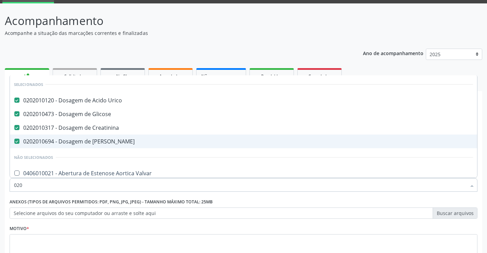
checkbox \(Tgo\) "false"
checkbox \(Tgp\) "false"
type input "0202"
checkbox Puncao "true"
checkbox Periferica "true"
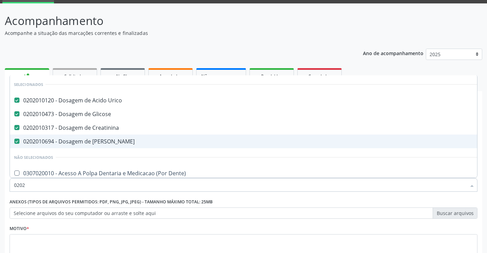
checkbox \) "true"
checkbox Inteiro\) "true"
checkbox Pancreas "true"
checkbox \(Spcto\) "true"
checkbox Colostomia "true"
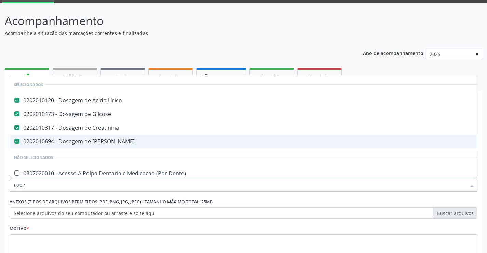
checkbox Total "false"
type input "02020"
checkbox Barbituratos "true"
checkbox Total "false"
checkbox Serico "true"
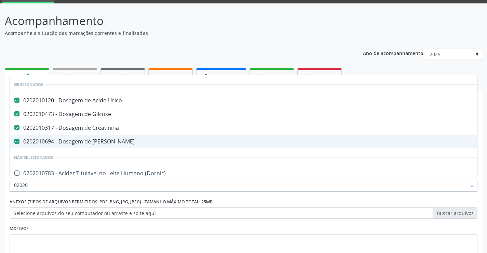
checkbox Glicosilada "false"
checkbox Progesterona "true"
checkbox Prolactina "true"
checkbox Funcional "true"
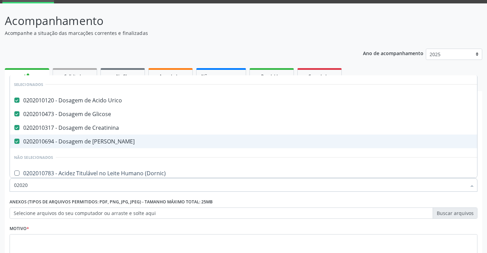
checkbox Livre\) "false"
checkbox \(Tgo\) "false"
checkbox \(Tgp\) "false"
checkbox Triglicerideos "false"
checkbox Zinco "true"
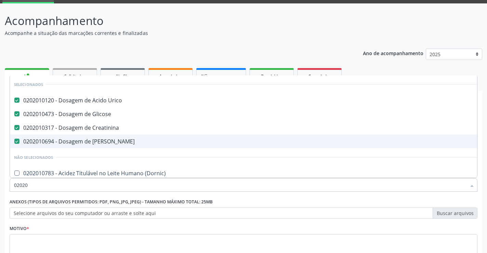
checkbox Completo "false"
type input "020206"
checkbox Urico "false"
checkbox Glicose "false"
checkbox Creatinina "false"
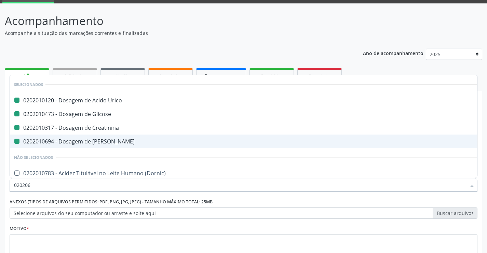
checkbox Ureia "false"
checkbox Plaquetas "true"
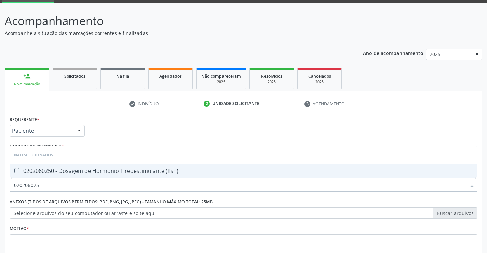
type input "0202060250"
drag, startPoint x: 16, startPoint y: 169, endPoint x: 21, endPoint y: 170, distance: 4.8
click at [16, 169] on \(Tsh\) at bounding box center [16, 170] width 5 height 5
click at [14, 169] on \(Tsh\) "checkbox" at bounding box center [12, 170] width 4 height 4
drag, startPoint x: 42, startPoint y: 185, endPoint x: 48, endPoint y: 188, distance: 6.3
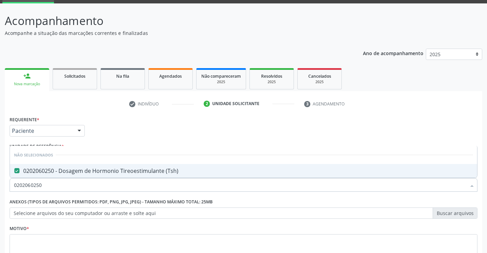
click at [47, 188] on input "0202060250" at bounding box center [240, 185] width 452 height 14
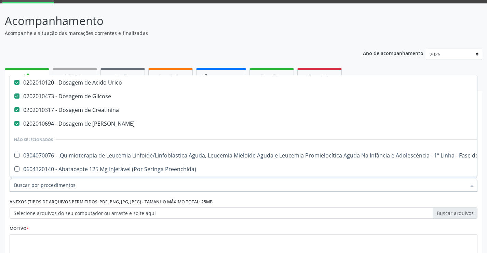
scroll to position [68, 0]
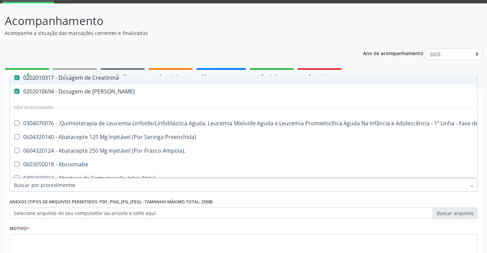
click at [323, 35] on p "Acompanhe a situação das marcações correntes e finalizadas" at bounding box center [172, 32] width 334 height 7
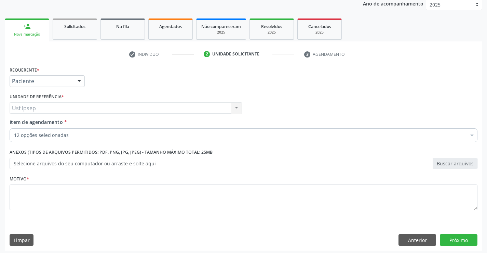
scroll to position [86, 0]
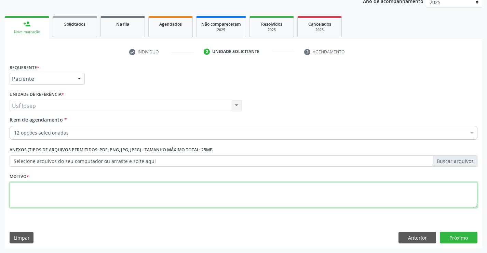
drag, startPoint x: 15, startPoint y: 195, endPoint x: 15, endPoint y: 176, distance: 19.1
click at [15, 177] on div "Motivo *" at bounding box center [244, 189] width 468 height 36
drag, startPoint x: 456, startPoint y: 236, endPoint x: 468, endPoint y: 251, distance: 19.9
click at [467, 249] on div "Acompanhamento Acompanhe a situação das marcações correntes e finalizadas Relat…" at bounding box center [243, 101] width 487 height 301
click at [453, 237] on button "Próximo" at bounding box center [459, 237] width 38 height 12
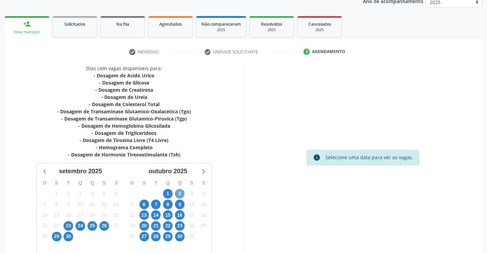
click at [178, 194] on span "2" at bounding box center [180, 194] width 10 height 10
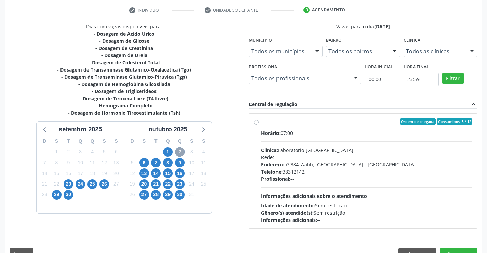
scroll to position [144, 0]
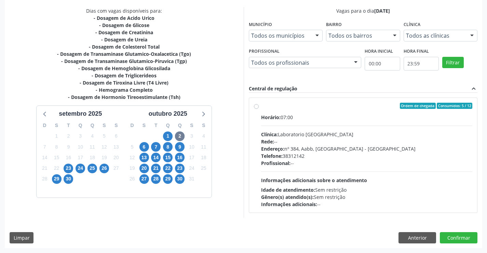
click at [261, 105] on label "Ordem de chegada Consumidos: 5 / 12 Horário: 07:00 Clínica: Laboratorio Sao Fra…" at bounding box center [367, 155] width 212 height 105
click at [256, 105] on input "Ordem de chegada Consumidos: 5 / 12 Horário: 07:00 Clínica: Laboratorio Sao Fra…" at bounding box center [256, 106] width 5 height 6
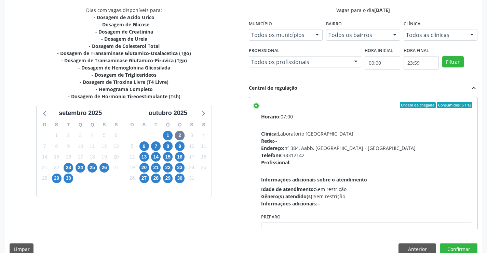
scroll to position [156, 0]
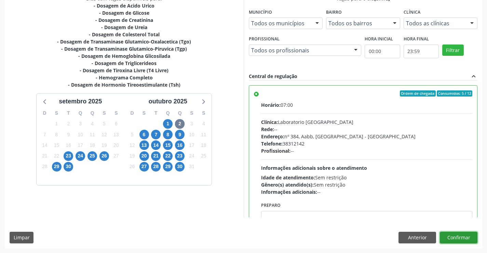
click at [458, 237] on button "Confirmar" at bounding box center [459, 237] width 38 height 12
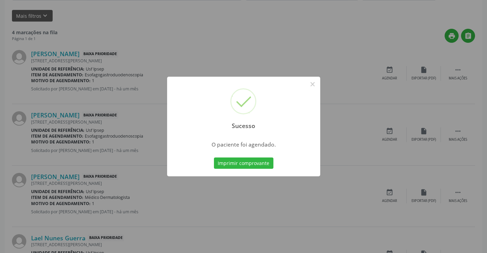
scroll to position [0, 0]
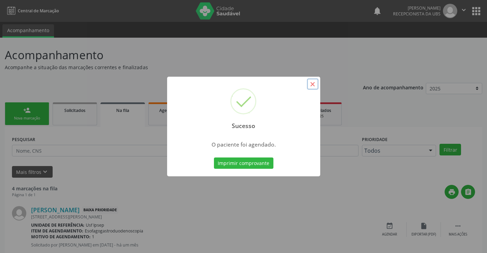
click at [314, 83] on button "×" at bounding box center [313, 84] width 12 height 12
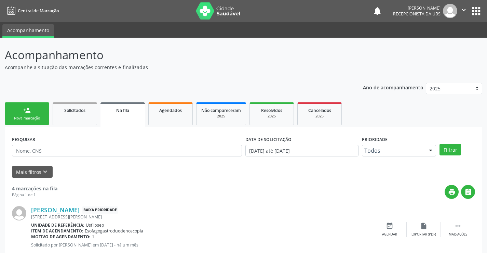
click at [28, 117] on div "Nova marcação" at bounding box center [27, 118] width 34 height 5
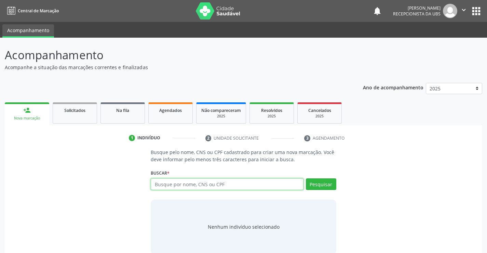
drag, startPoint x: 160, startPoint y: 184, endPoint x: 170, endPoint y: 179, distance: 10.7
click at [169, 179] on input "text" at bounding box center [227, 184] width 152 height 12
click at [154, 182] on input "text" at bounding box center [227, 184] width 152 height 12
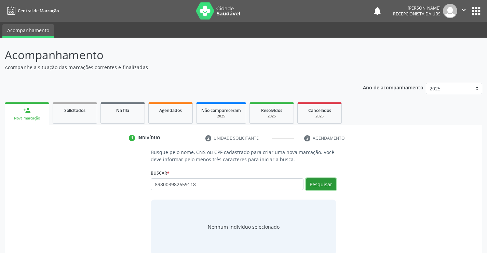
click at [315, 186] on button "Pesquisar" at bounding box center [321, 184] width 30 height 12
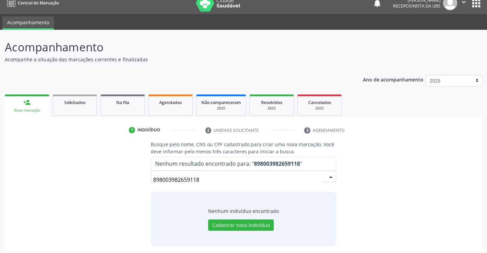
scroll to position [11, 0]
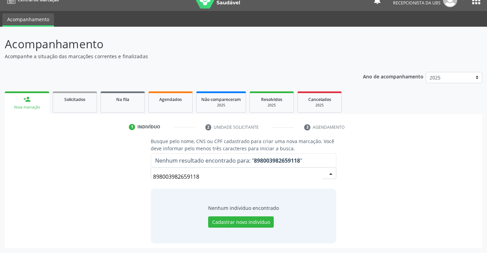
click at [205, 175] on input "898003982659118" at bounding box center [237, 177] width 169 height 14
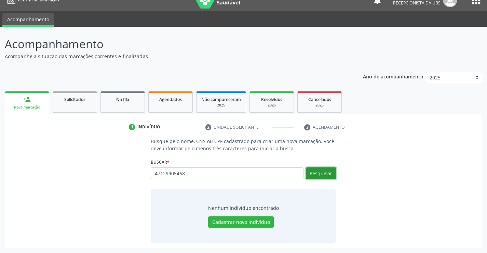
click at [324, 173] on button "Pesquisar" at bounding box center [321, 173] width 30 height 12
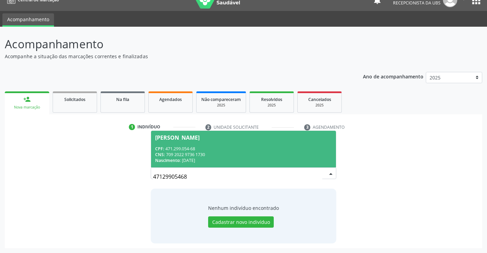
click at [170, 136] on div "Veranildo Vieira Nogueira" at bounding box center [177, 137] width 44 height 5
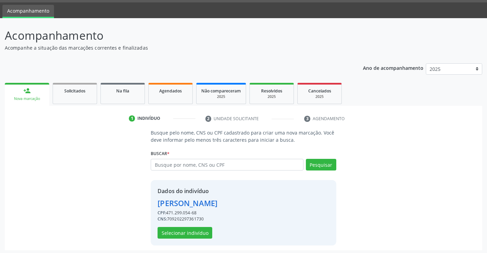
scroll to position [22, 0]
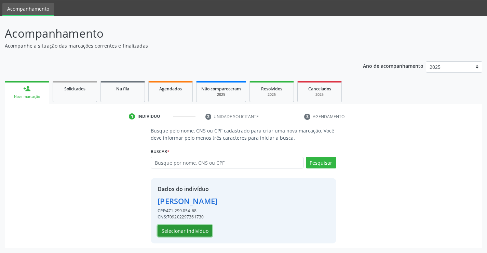
click at [180, 232] on button "Selecionar indivíduo" at bounding box center [185, 231] width 55 height 12
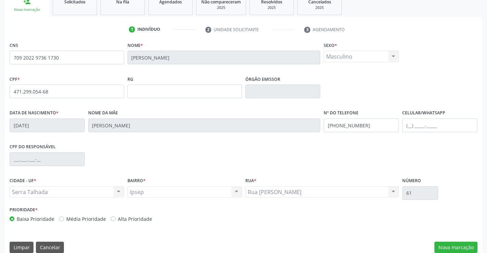
scroll to position [118, 0]
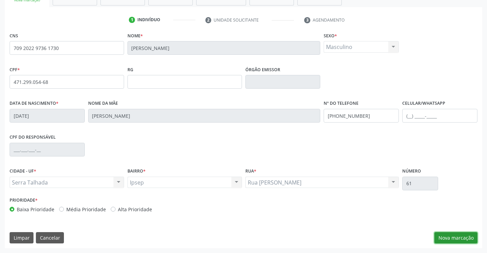
click at [443, 238] on button "Nova marcação" at bounding box center [455, 238] width 43 height 12
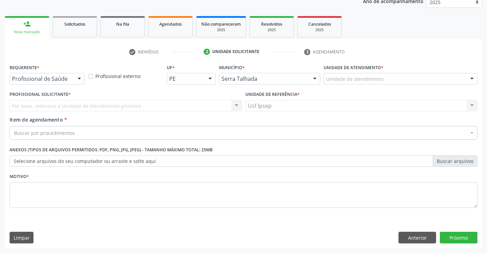
scroll to position [86, 0]
click at [79, 80] on div at bounding box center [79, 79] width 10 height 12
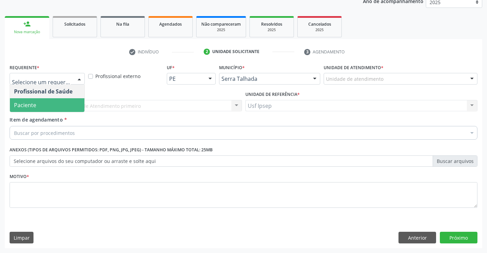
click at [45, 106] on span "Paciente" at bounding box center [47, 105] width 75 height 14
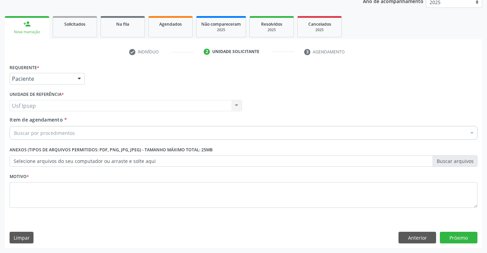
click at [19, 120] on span "Item de agendamento" at bounding box center [36, 119] width 53 height 6
click at [14, 126] on input "Item de agendamento *" at bounding box center [14, 133] width 0 height 14
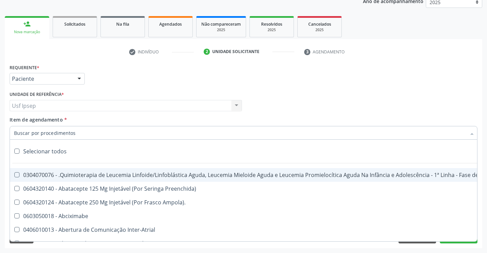
click at [16, 132] on input "Item de agendamento *" at bounding box center [240, 133] width 452 height 14
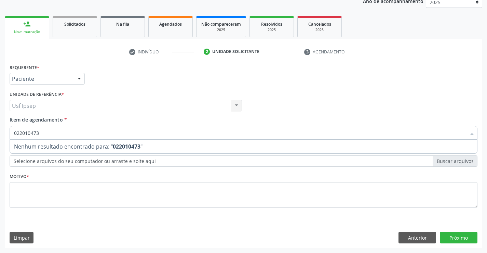
click at [39, 133] on input "022010473" at bounding box center [240, 133] width 452 height 14
click at [44, 132] on input "0202010417" at bounding box center [240, 133] width 452 height 14
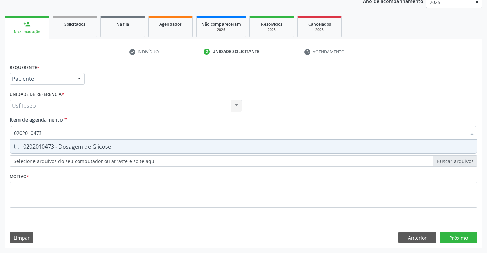
click at [15, 145] on Glicose at bounding box center [16, 146] width 5 height 5
click at [14, 145] on Glicose "checkbox" at bounding box center [12, 146] width 4 height 4
click at [43, 134] on input "0202010473" at bounding box center [240, 133] width 452 height 14
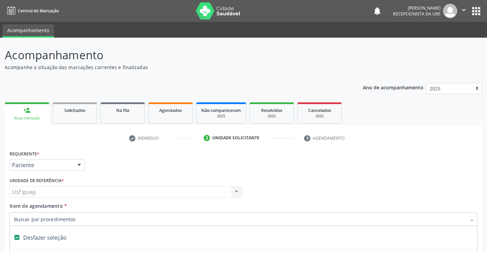
scroll to position [86, 0]
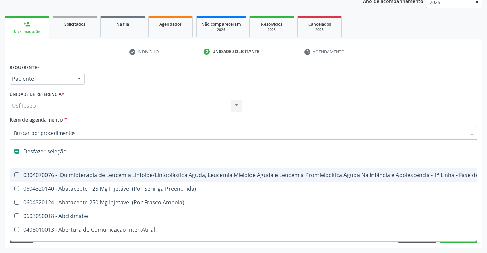
click at [13, 120] on span "Item de agendamento" at bounding box center [36, 119] width 53 height 6
click at [14, 126] on input "Item de agendamento *" at bounding box center [240, 133] width 452 height 14
checkbox Preenchida\) "true"
checkbox Ampola\)\ "true"
checkbox Abciximabe "true"
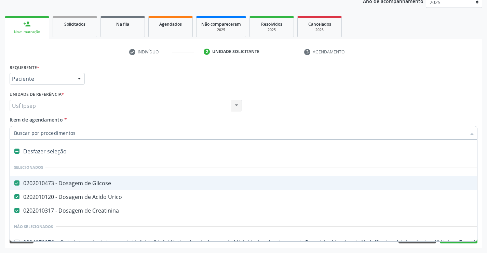
click at [13, 118] on span "Item de agendamento" at bounding box center [36, 119] width 53 height 6
click at [14, 126] on input "Item de agendamento *" at bounding box center [240, 133] width 452 height 14
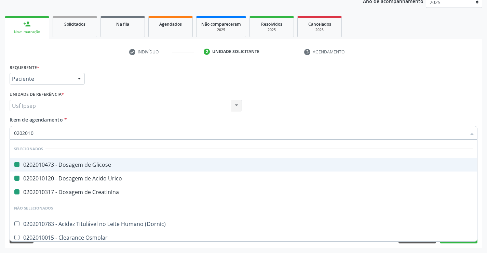
type input "02020106"
checkbox Glicose "false"
checkbox Urico "false"
checkbox Creatinina "false"
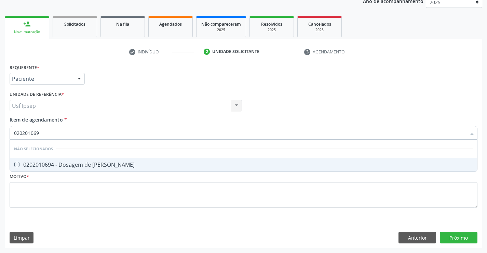
type input "0202010694"
click at [18, 162] on Ureia at bounding box center [16, 164] width 5 height 5
click at [14, 162] on Ureia "checkbox" at bounding box center [12, 164] width 4 height 4
checkbox Ureia "true"
click at [46, 131] on input "0202010694" at bounding box center [240, 133] width 452 height 14
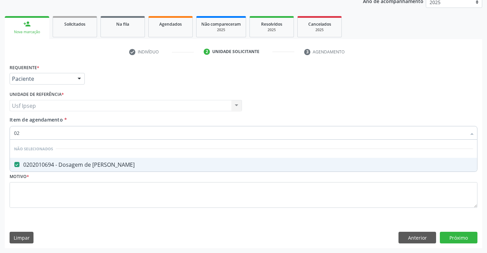
type input "0"
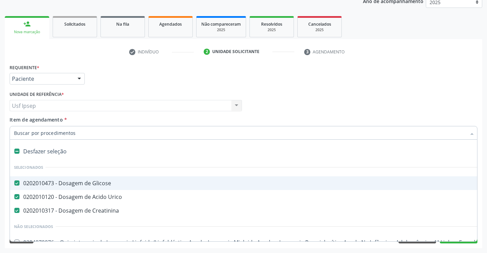
checkbox Glicose "true"
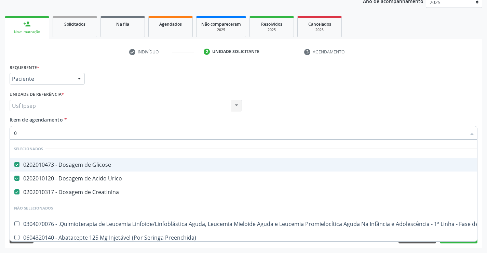
type input "02"
checkbox Transcutanea "true"
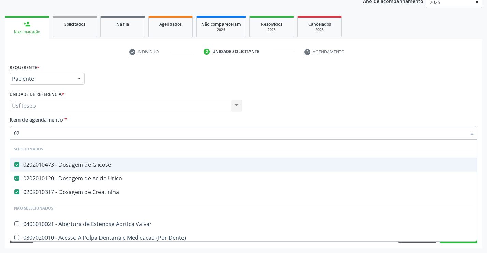
type input "020"
checkbox \(Ucinco\) "true"
checkbox Ureia "false"
type input "0202"
checkbox 67 "true"
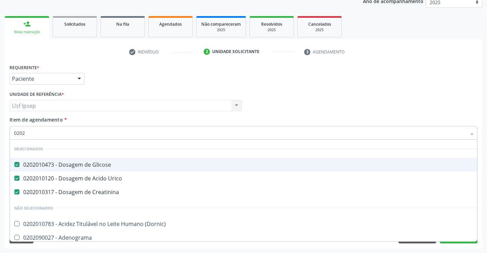
type input "02020"
checkbox Derrames "true"
checkbox Ureia "false"
type input "020201"
checkbox Ureia "true"
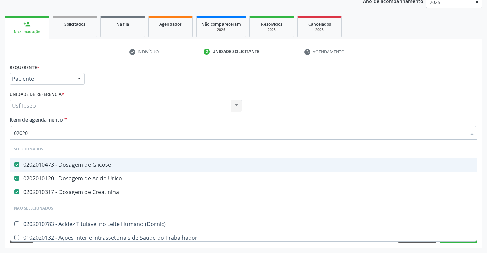
type input "0202010"
checkbox Piruvato "true"
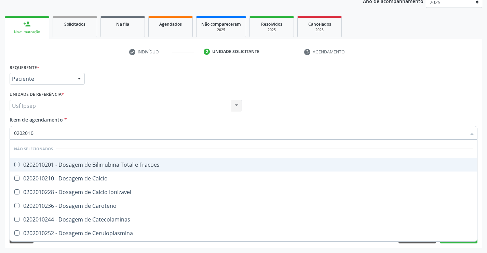
type input "02020102"
checkbox Fracoes "false"
checkbox Calcio "false"
checkbox Ionizavel "false"
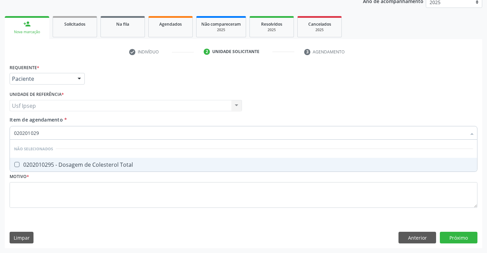
type input "0202010295"
click at [16, 165] on Total at bounding box center [16, 164] width 5 height 5
click at [14, 165] on Total "checkbox" at bounding box center [12, 164] width 4 height 4
checkbox Total "true"
drag, startPoint x: 41, startPoint y: 132, endPoint x: 48, endPoint y: 130, distance: 7.6
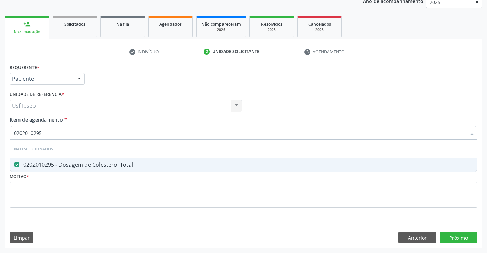
click at [48, 130] on input "0202010295" at bounding box center [240, 133] width 452 height 14
type input "0"
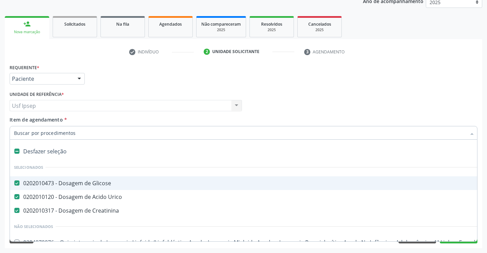
checkbox Glicose "true"
click at [25, 120] on span "Item de agendamento" at bounding box center [36, 119] width 53 height 6
click at [25, 126] on input "Item de agendamento *" at bounding box center [240, 133] width 452 height 14
checkbox Manutenção "true"
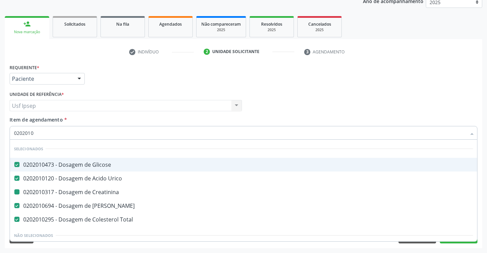
type input "02020102"
checkbox Creatinina "false"
checkbox Total "false"
checkbox Ureia "false"
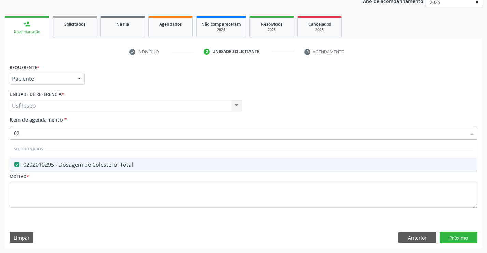
type input "0"
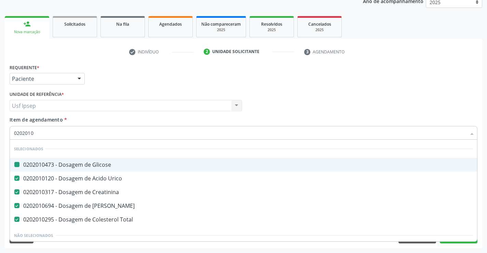
type input "02020105"
checkbox Glicose "false"
checkbox Urico "false"
checkbox Creatinina "false"
checkbox Ureia "false"
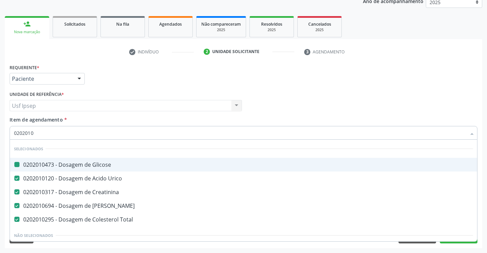
checkbox Total "false"
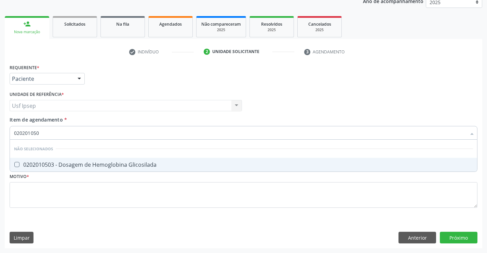
type input "0202010503"
drag, startPoint x: 19, startPoint y: 160, endPoint x: 23, endPoint y: 159, distance: 3.5
click at [21, 160] on span "0202010503 - Dosagem de Hemoglobina Glicosilada" at bounding box center [243, 165] width 467 height 14
checkbox Glicosilada "true"
click at [42, 132] on input "0202010503" at bounding box center [240, 133] width 452 height 14
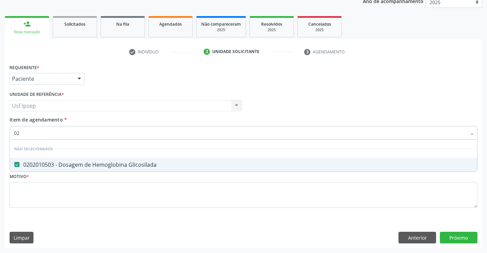
type input "0"
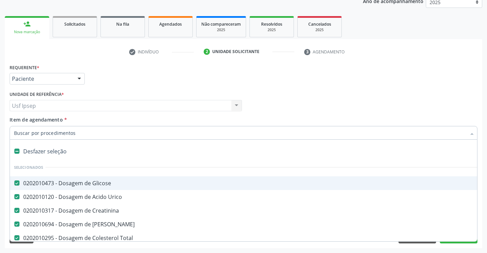
click at [14, 121] on span "Item de agendamento" at bounding box center [36, 119] width 53 height 6
click at [14, 126] on input "Item de agendamento *" at bounding box center [240, 133] width 452 height 14
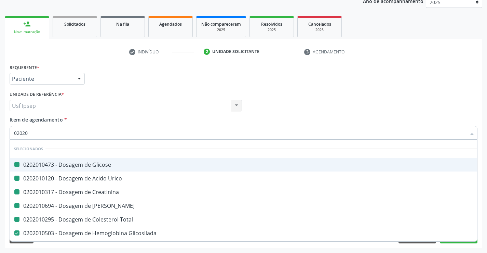
type input "020205"
checkbox Glicose "false"
checkbox Urico "false"
checkbox Creatinina "false"
checkbox Ureia "false"
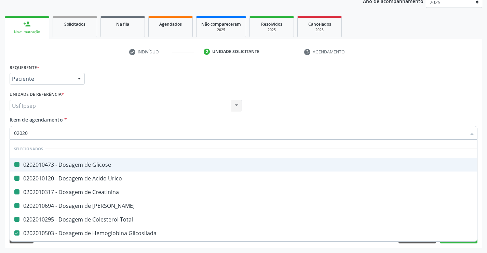
checkbox Total "false"
checkbox Glicosilada "false"
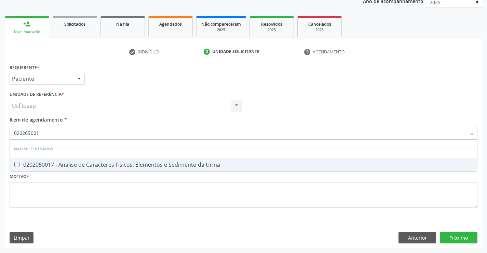
type input "0202050017"
click at [19, 162] on div "0202050017 - Analise de Caracteres Fisicos, Elementos e Sedimento da Urina" at bounding box center [243, 164] width 459 height 5
checkbox Urina "true"
click at [44, 132] on input "0202050017" at bounding box center [240, 133] width 452 height 14
type input "0"
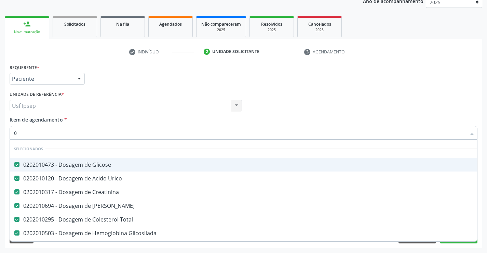
type input "02"
checkbox Coração "true"
checkbox Urina "false"
type input "020"
checkbox Terapeutica "true"
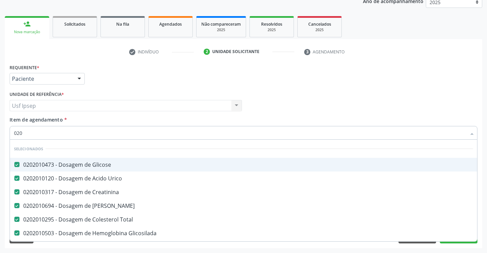
checkbox Urina "false"
type input "0202"
checkbox Capsula\) "true"
checkbox Urina "false"
type input "020203"
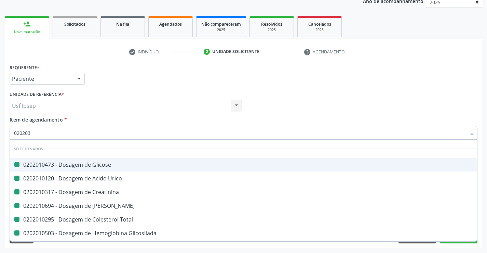
checkbox Glicose "false"
checkbox Urico "false"
checkbox Creatinina "false"
checkbox Ureia "false"
checkbox Total "false"
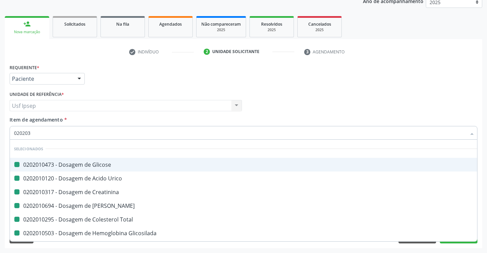
checkbox Glicosilada "false"
checkbox Urina "false"
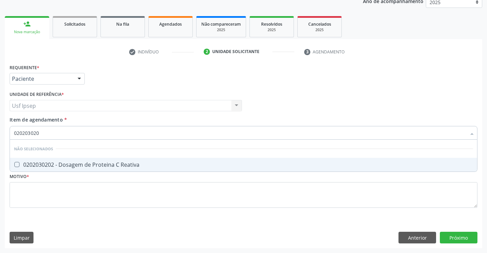
type input "0202030202"
drag, startPoint x: 19, startPoint y: 163, endPoint x: 0, endPoint y: 110, distance: 56.5
click at [19, 163] on Reativa at bounding box center [16, 164] width 5 height 5
click at [14, 163] on Reativa "checkbox" at bounding box center [12, 164] width 4 height 4
checkbox Reativa "true"
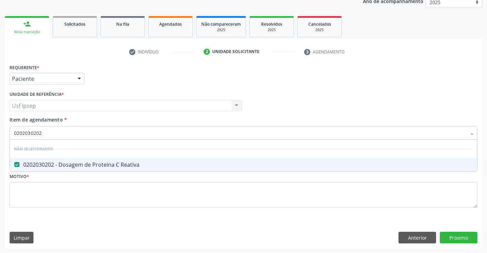
drag, startPoint x: 42, startPoint y: 131, endPoint x: 46, endPoint y: 132, distance: 4.8
click at [43, 132] on input "0202030202" at bounding box center [240, 133] width 452 height 14
type input "0"
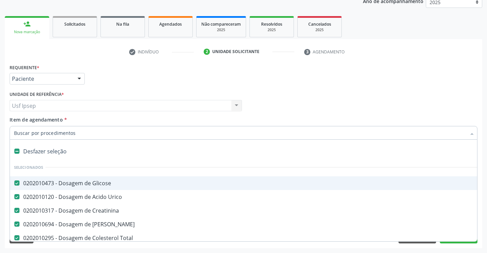
checkbox Glicose "true"
drag, startPoint x: 23, startPoint y: 125, endPoint x: 24, endPoint y: 121, distance: 4.0
click at [23, 123] on div "Item de agendamento * Desfazer seleção Selecionados 0202010473 - Dosagem de Gli…" at bounding box center [244, 127] width 468 height 22
checkbox Manutenção "true"
checkbox Urina "false"
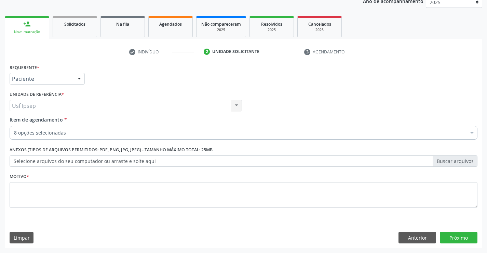
click at [451, 85] on div "Requerente * Paciente Profissional de Saúde Paciente Nenhum resultado encontrad…" at bounding box center [243, 75] width 471 height 27
click at [33, 118] on span "Item de agendamento" at bounding box center [36, 119] width 53 height 6
click at [14, 126] on input "Item de agendamento *" at bounding box center [14, 133] width 0 height 14
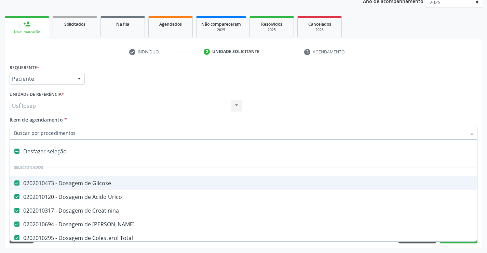
click at [22, 117] on span "Item de agendamento" at bounding box center [36, 119] width 53 height 6
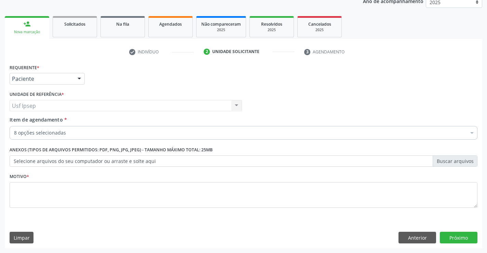
click at [412, 63] on div "Requerente * Paciente Profissional de Saúde Paciente Nenhum resultado encontrad…" at bounding box center [243, 75] width 471 height 27
click at [14, 121] on span "Item de agendamento" at bounding box center [36, 119] width 53 height 6
click at [14, 126] on input "Item de agendamento *" at bounding box center [14, 133] width 0 height 14
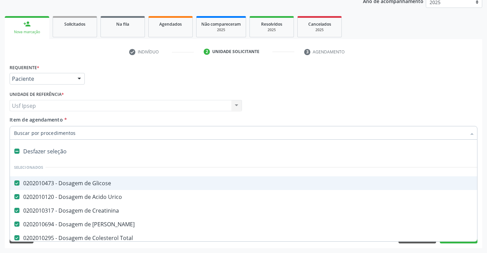
drag, startPoint x: 20, startPoint y: 132, endPoint x: 21, endPoint y: 121, distance: 11.7
click at [21, 124] on div "Item de agendamento * Desfazer seleção Selecionados 0202010473 - Dosagem de Gli…" at bounding box center [244, 127] width 468 height 22
drag, startPoint x: 17, startPoint y: 120, endPoint x: 24, endPoint y: 121, distance: 6.9
click at [23, 120] on span "Item de agendamento" at bounding box center [36, 119] width 53 height 6
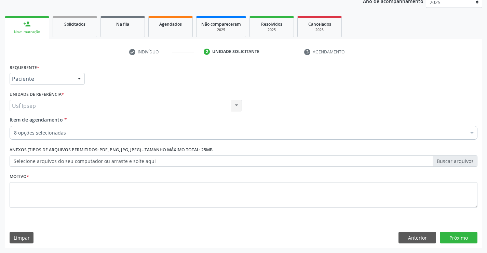
click at [139, 75] on div "Requerente * Paciente Profissional de Saúde Paciente Nenhum resultado encontrad…" at bounding box center [243, 75] width 471 height 27
click at [18, 121] on span "Item de agendamento" at bounding box center [36, 119] width 53 height 6
click at [14, 126] on input "Item de agendamento *" at bounding box center [14, 133] width 0 height 14
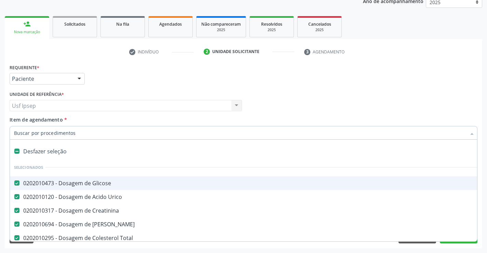
click at [14, 131] on div at bounding box center [244, 133] width 468 height 14
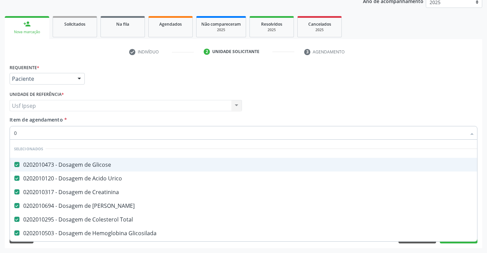
type input "02"
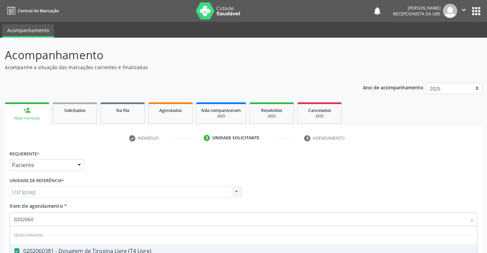
scroll to position [86, 0]
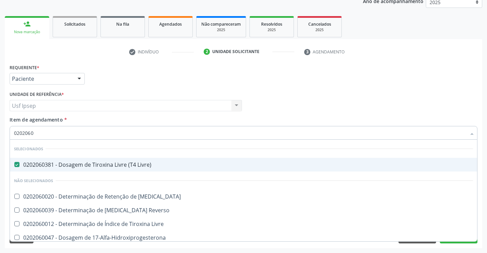
click at [33, 132] on input "0202060" at bounding box center [240, 133] width 452 height 14
type input "02020"
checkbox T3 "true"
checkbox Reverso "true"
checkbox Livre "true"
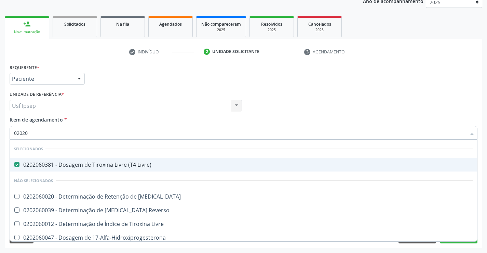
checkbox 17-Alfa-Hidroxiprogesterona "true"
checkbox Totais "true"
checkbox 17-Hidroxicorticosteroides "true"
checkbox \(Serotonina\) "true"
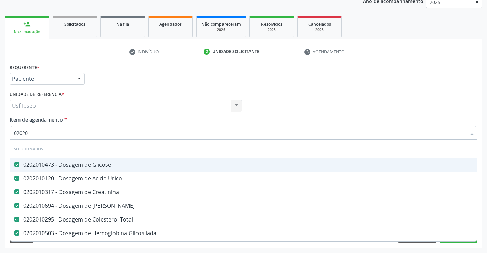
click at [29, 132] on input "02020" at bounding box center [240, 133] width 452 height 14
type input "0"
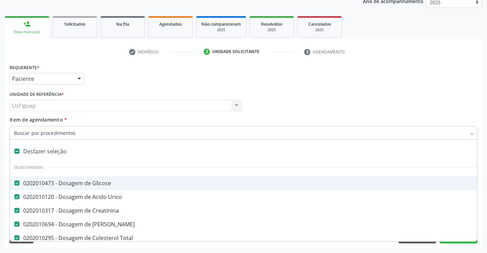
click at [23, 120] on span "Item de agendamento" at bounding box center [36, 119] width 53 height 6
click at [23, 126] on input "Item de agendamento *" at bounding box center [240, 133] width 452 height 14
click at [14, 132] on input "Item de agendamento *" at bounding box center [240, 133] width 452 height 14
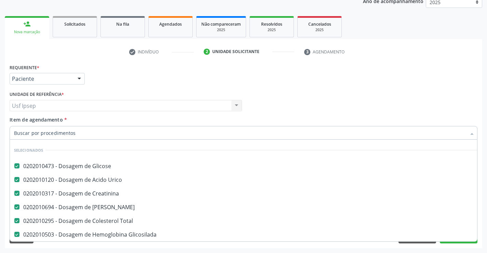
scroll to position [0, 0]
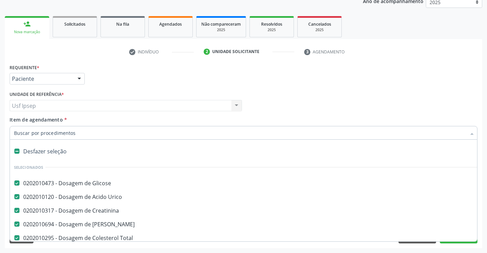
click at [24, 119] on span "Item de agendamento" at bounding box center [36, 119] width 53 height 6
click at [24, 126] on input "Item de agendamento *" at bounding box center [240, 133] width 452 height 14
click at [11, 120] on span "Item de agendamento" at bounding box center [36, 119] width 53 height 6
click at [14, 126] on input "Item de agendamento *" at bounding box center [240, 133] width 452 height 14
drag, startPoint x: 14, startPoint y: 131, endPoint x: 19, endPoint y: 133, distance: 5.5
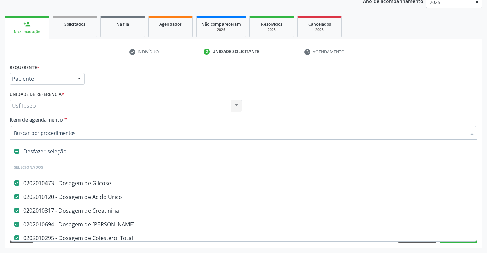
click at [18, 133] on div at bounding box center [244, 133] width 468 height 14
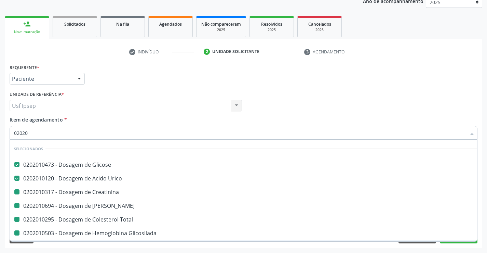
type input "020203"
checkbox Creatinina "false"
checkbox Ureia "false"
checkbox Total "false"
checkbox Glicosilada "false"
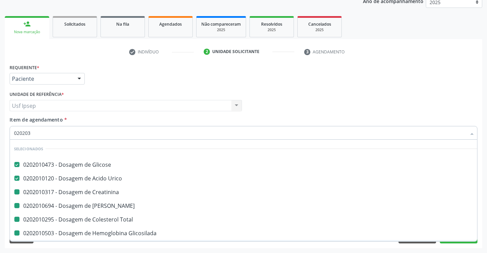
checkbox Urina "false"
checkbox Reativa "false"
checkbox Livre\) "false"
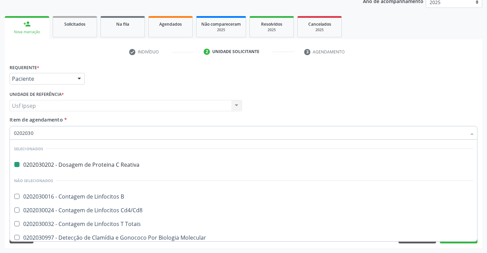
type input "02020301"
checkbox Reativa "false"
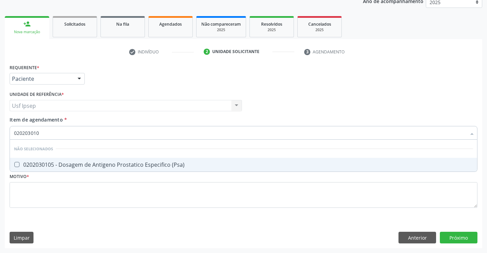
type input "0202030105"
click at [18, 163] on \(Psa\) at bounding box center [16, 164] width 5 height 5
click at [14, 163] on \(Psa\) "checkbox" at bounding box center [12, 164] width 4 height 4
checkbox \(Psa\) "true"
click at [42, 132] on input "0202030105" at bounding box center [240, 133] width 452 height 14
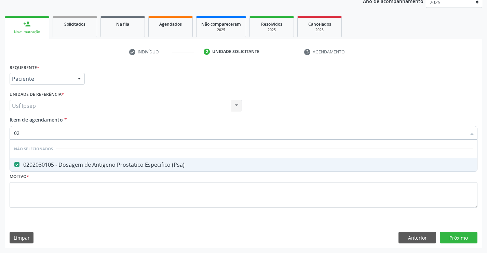
type input "0"
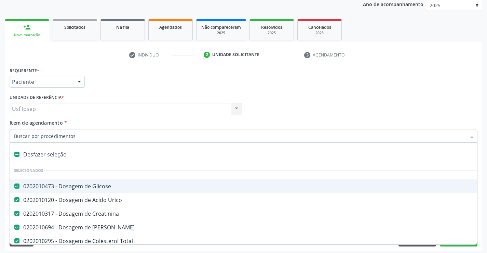
scroll to position [86, 0]
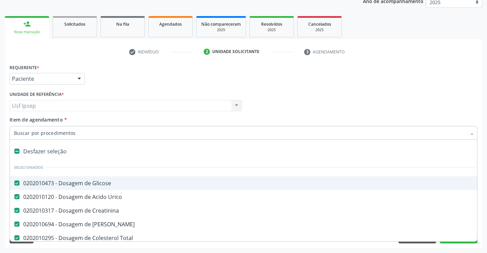
click at [443, 78] on div "Requerente * Paciente Profissional de Saúde Paciente Nenhum resultado encontrad…" at bounding box center [243, 75] width 471 height 27
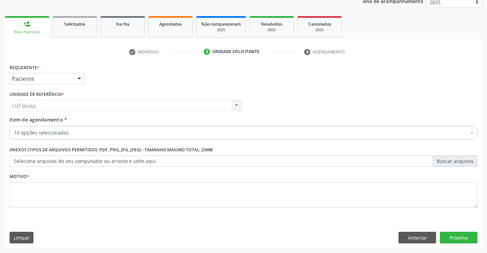
click at [14, 121] on span "Item de agendamento" at bounding box center [36, 119] width 53 height 6
click at [14, 126] on input "Item de agendamento *" at bounding box center [14, 133] width 0 height 14
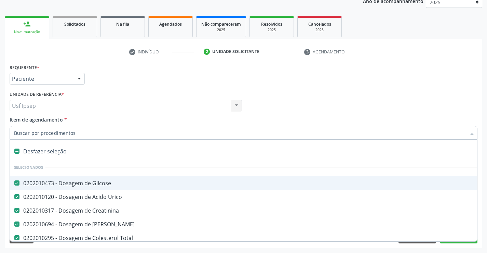
drag, startPoint x: 14, startPoint y: 133, endPoint x: 17, endPoint y: 112, distance: 21.1
click at [17, 114] on div "Requerente * Paciente Profissional de Saúde Paciente Nenhum resultado encontrad…" at bounding box center [244, 139] width 468 height 155
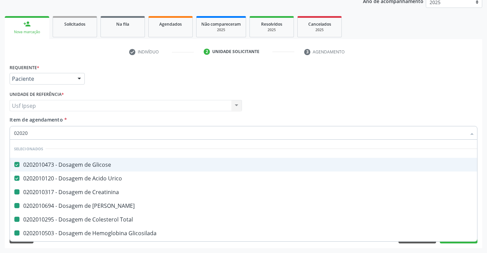
type input "020205"
checkbox Creatinina "false"
checkbox Ureia "false"
checkbox Total "false"
checkbox Glicosilada "false"
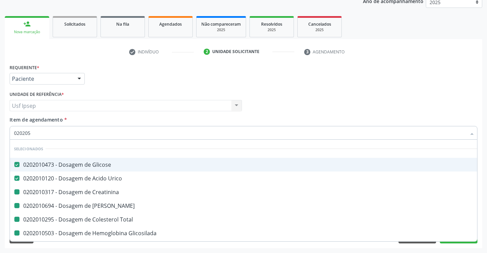
checkbox Urina "false"
checkbox Reativa "false"
checkbox Livre\) "false"
checkbox \(Psa\) "false"
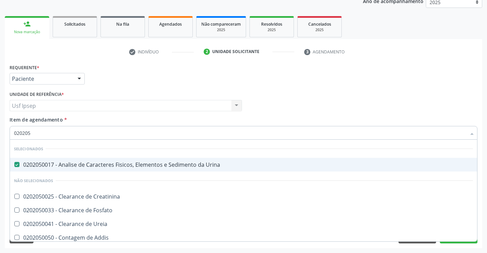
type input "02020"
checkbox Creatinina "true"
checkbox Fosfato "true"
checkbox Ureia "true"
checkbox Addis "true"
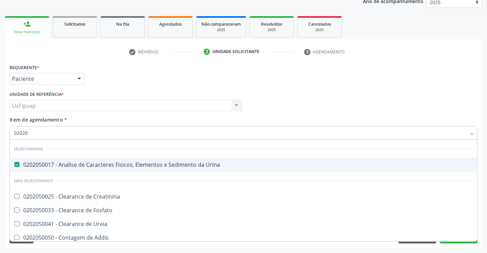
checkbox Osmolalidade "true"
checkbox Organicos "true"
checkbox Citrato "true"
checkbox Urina "true"
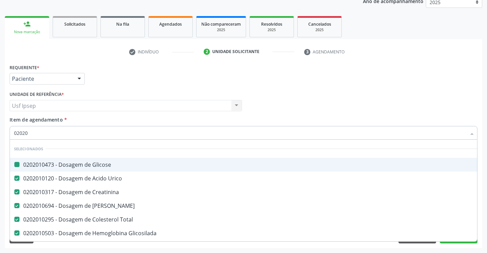
type input "020200"
checkbox Glicose "false"
checkbox Creatinina "false"
checkbox Ureia "false"
checkbox Total "false"
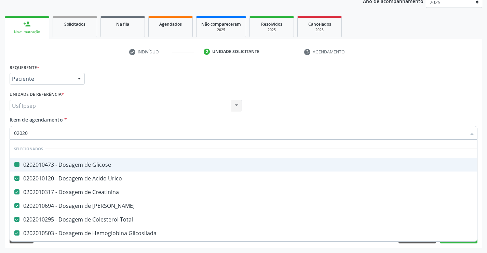
checkbox Glicosilada "false"
checkbox Urina "false"
checkbox Reativa "false"
checkbox Livre\) "false"
checkbox \(Psa\) "false"
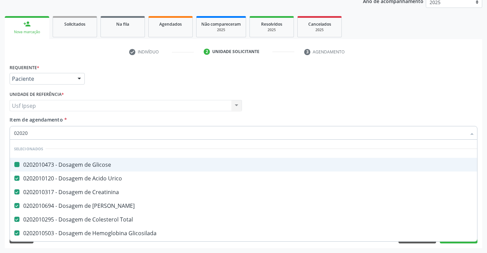
checkbox Urico "false"
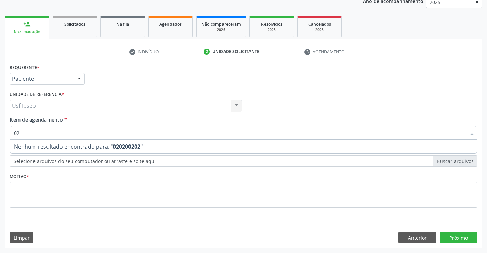
type input "0"
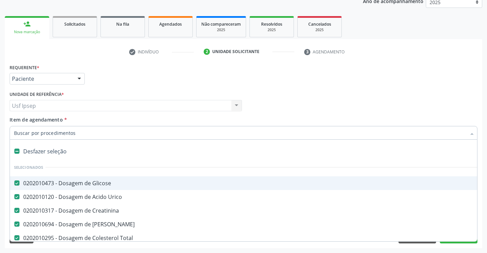
click at [15, 134] on input "Item de agendamento *" at bounding box center [240, 133] width 452 height 14
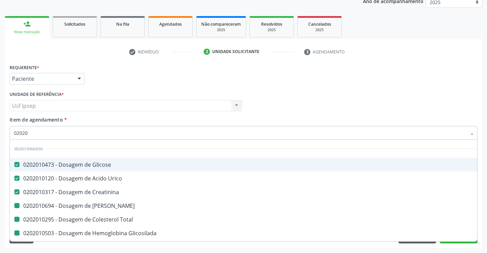
type input "020203"
checkbox Ureia "false"
checkbox Total "false"
checkbox Glicosilada "false"
checkbox Urina "false"
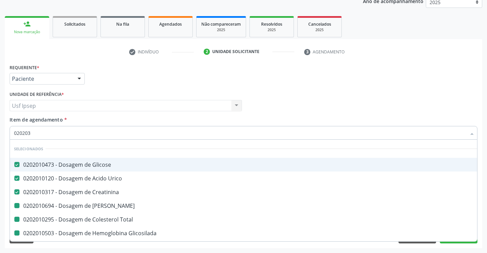
checkbox Reativa "false"
checkbox Livre\) "false"
checkbox \(Psa\) "false"
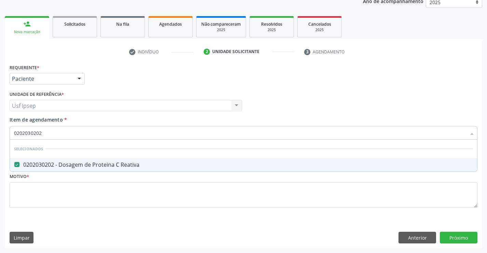
click at [47, 132] on input "0202030202" at bounding box center [240, 133] width 452 height 14
type input "0"
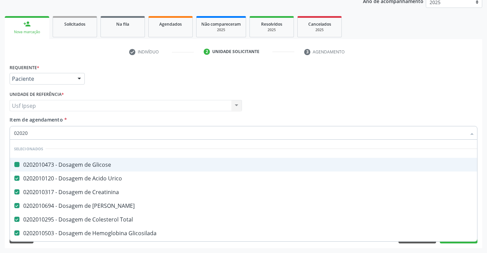
type input "020202"
checkbox Glicose "false"
checkbox Urico "false"
checkbox Creatinina "false"
checkbox Ureia "false"
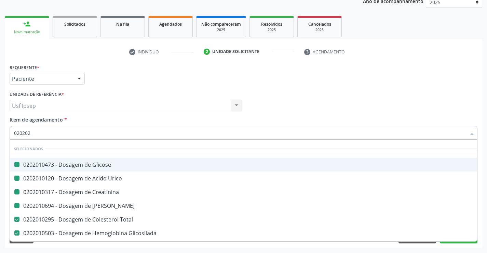
checkbox Total "false"
checkbox Glicosilada "false"
checkbox Urina "false"
checkbox Reativa "false"
checkbox Livre\) "false"
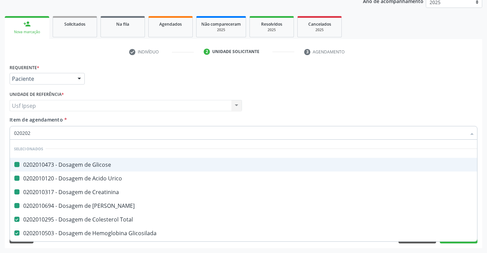
checkbox \(Psa\) "false"
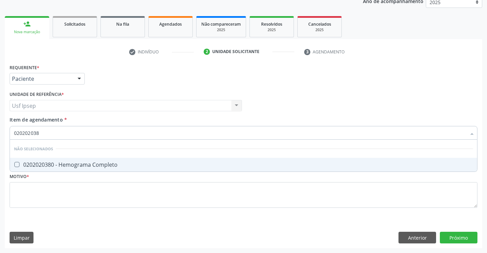
type input "0202020380"
click at [18, 162] on Completo at bounding box center [16, 164] width 5 height 5
click at [14, 162] on Completo "checkbox" at bounding box center [12, 164] width 4 height 4
checkbox Completo "true"
click at [43, 133] on input "0202020380" at bounding box center [240, 133] width 452 height 14
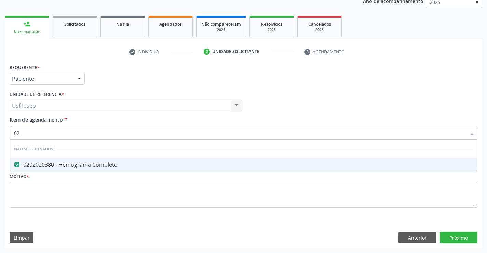
type input "0"
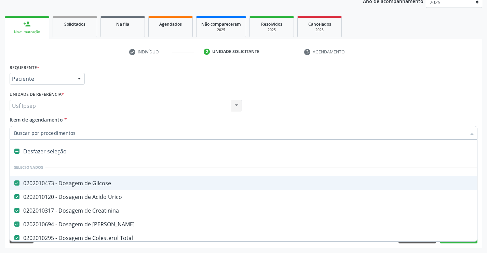
checkbox Glicose "true"
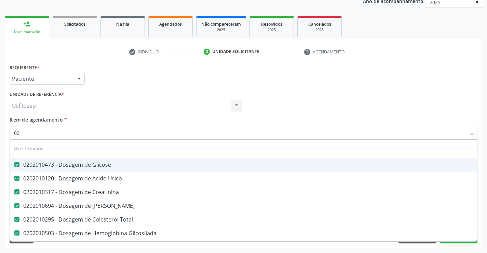
type input "020"
checkbox Triglicerideos "true"
type input "0202"
checkbox Automatica\) "true"
type input "02020"
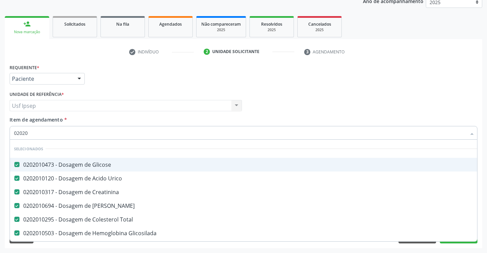
checkbox Zinco "true"
checkbox Completo "false"
type input "020206"
checkbox Creatinina "false"
checkbox Ureia "false"
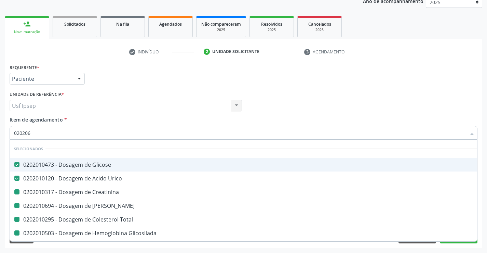
checkbox Total "false"
checkbox Glicosilada "false"
checkbox Urina "false"
checkbox Reativa "false"
checkbox Livre\) "false"
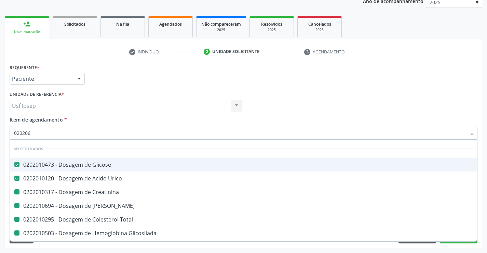
checkbox \(Psa\) "false"
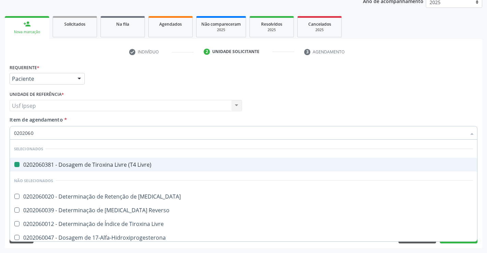
type input "02020602"
checkbox Livre\) "false"
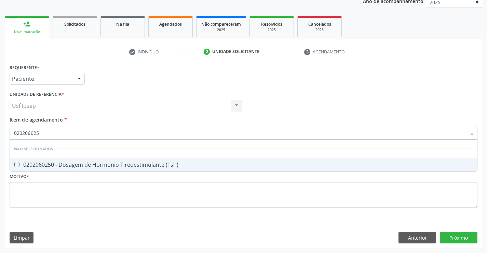
type input "0202060250"
click at [19, 164] on div "0202060250 - Dosagem de Hormonio Tireoestimulante (Tsh)" at bounding box center [243, 164] width 459 height 5
checkbox \(Tsh\) "true"
click at [44, 130] on input "0202060250" at bounding box center [240, 133] width 452 height 14
type input "0"
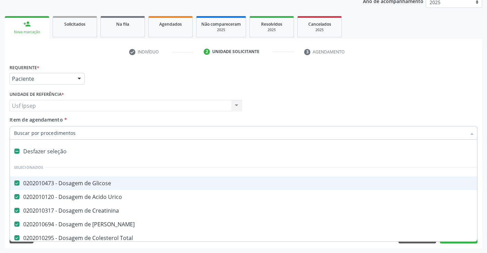
checkbox Glicose "true"
click at [468, 34] on ul "person_add Nova marcação Solicitados Na fila Agendados Não compareceram 2025 Re…" at bounding box center [243, 26] width 477 height 25
checkbox Manutenção "true"
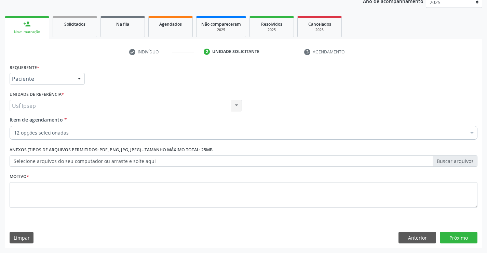
click at [13, 120] on span "Item de agendamento" at bounding box center [36, 119] width 53 height 6
click at [14, 126] on input "Item de agendamento *" at bounding box center [14, 133] width 0 height 14
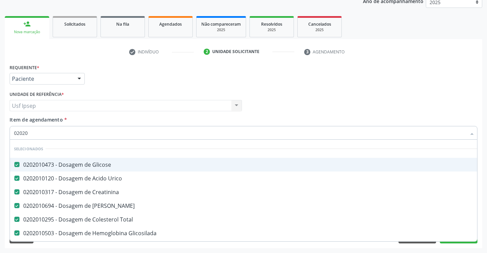
type input "020201"
checkbox Reativa "false"
checkbox Livre\) "false"
checkbox \(Psa\) "false"
checkbox \(Tsh\) "false"
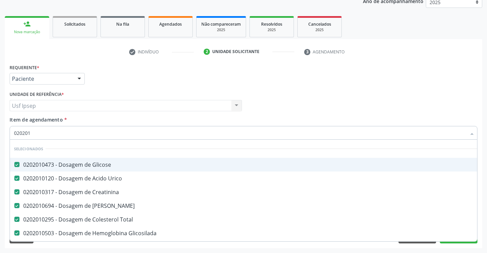
checkbox Completo "false"
type input "02020102"
checkbox Creatinina "false"
checkbox Ureia "false"
checkbox Total "false"
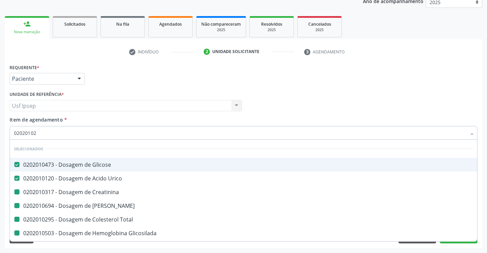
checkbox Glicosilada "false"
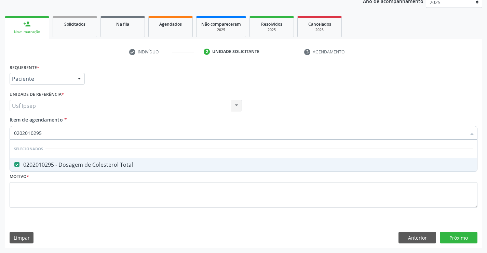
click at [46, 132] on input "0202010295" at bounding box center [240, 133] width 452 height 14
type input "0"
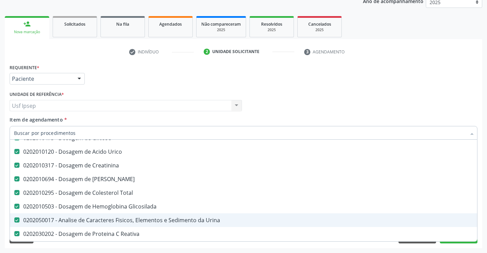
scroll to position [34, 0]
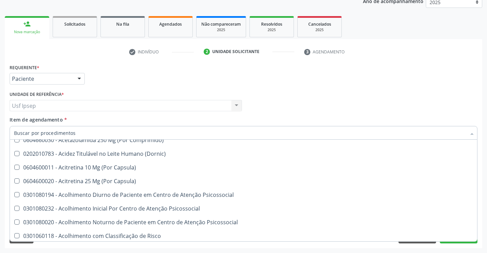
scroll to position [376, 0]
click at [435, 48] on ul "check Indivíduo 2 Unidade solicitante 3 Agendamento" at bounding box center [243, 51] width 477 height 11
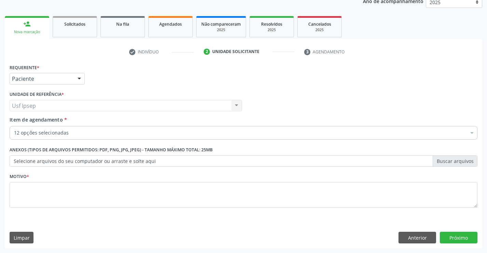
scroll to position [0, 0]
click at [32, 197] on textarea at bounding box center [244, 195] width 468 height 26
type textarea "1"
drag, startPoint x: 460, startPoint y: 239, endPoint x: 462, endPoint y: 243, distance: 4.7
click at [462, 243] on button "Próximo" at bounding box center [459, 237] width 38 height 12
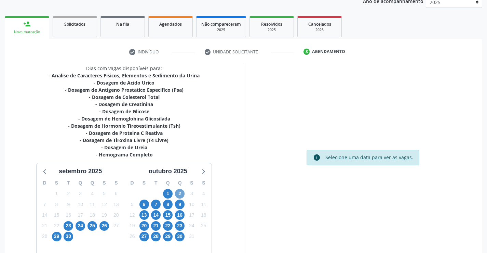
drag, startPoint x: 179, startPoint y: 193, endPoint x: 182, endPoint y: 197, distance: 4.4
click at [180, 194] on span "2" at bounding box center [180, 194] width 10 height 10
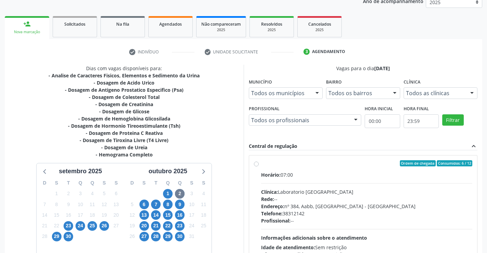
click at [261, 165] on label "Ordem de chegada Consumidos: 6 / 12 Horário: 07:00 Clínica: Laboratorio [GEOGRA…" at bounding box center [367, 212] width 212 height 105
click at [257, 165] on input "Ordem de chegada Consumidos: 6 / 12 Horário: 07:00 Clínica: Laboratorio [GEOGRA…" at bounding box center [256, 163] width 5 height 6
radio input "true"
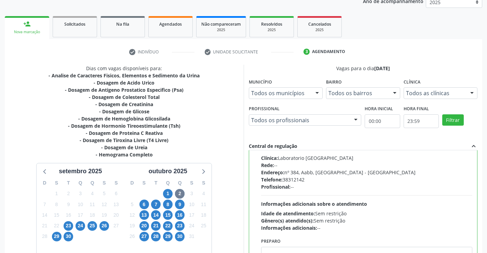
scroll to position [154, 0]
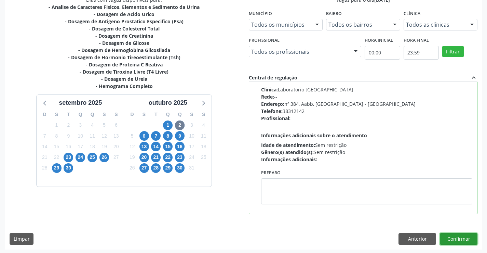
drag, startPoint x: 458, startPoint y: 239, endPoint x: 461, endPoint y: 237, distance: 4.3
click at [461, 237] on button "Confirmar" at bounding box center [459, 239] width 38 height 12
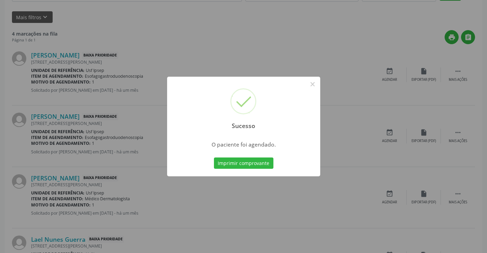
scroll to position [0, 0]
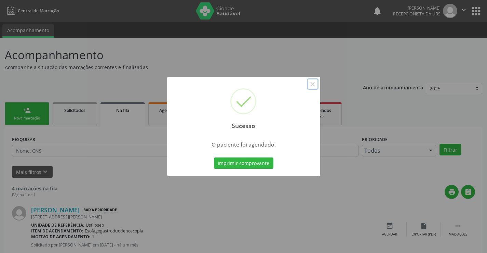
drag, startPoint x: 314, startPoint y: 85, endPoint x: 322, endPoint y: 83, distance: 8.0
click at [322, 83] on div "Sucesso × O paciente foi agendado. Imprimir comprovante Cancel" at bounding box center [243, 126] width 487 height 253
click at [309, 83] on button "×" at bounding box center [313, 84] width 12 height 12
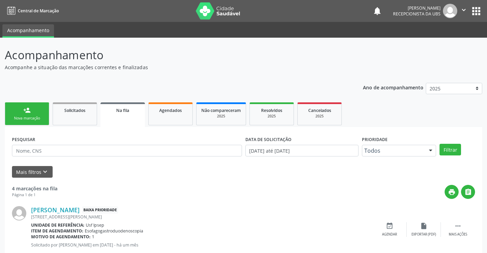
click at [24, 119] on div "Nova marcação" at bounding box center [27, 118] width 34 height 5
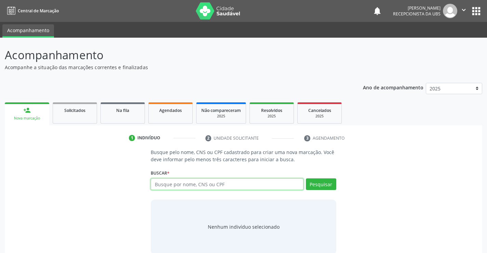
drag, startPoint x: 158, startPoint y: 182, endPoint x: 160, endPoint y: 179, distance: 3.9
click at [160, 179] on input "text" at bounding box center [227, 184] width 152 height 12
type input "89800633573386"
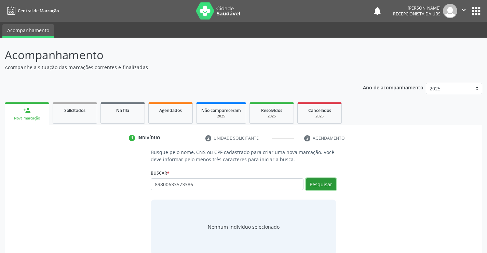
click at [333, 183] on button "Pesquisar" at bounding box center [321, 184] width 30 height 12
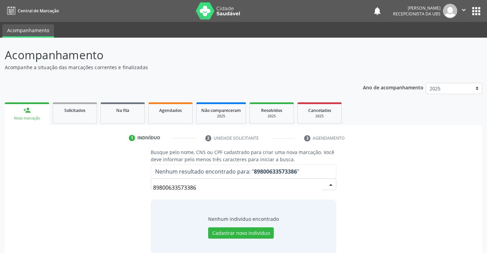
click at [193, 182] on input "89800633573386" at bounding box center [237, 187] width 169 height 14
click at [197, 186] on input "89800633573386" at bounding box center [237, 187] width 169 height 14
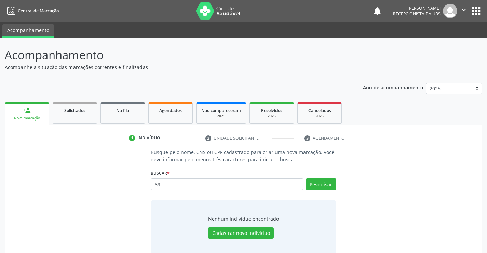
type input "8"
click at [158, 183] on input "text" at bounding box center [227, 184] width 152 height 12
type input "898006263573386"
drag, startPoint x: 315, startPoint y: 184, endPoint x: 318, endPoint y: 181, distance: 3.6
click at [318, 181] on button "Pesquisar" at bounding box center [321, 184] width 30 height 12
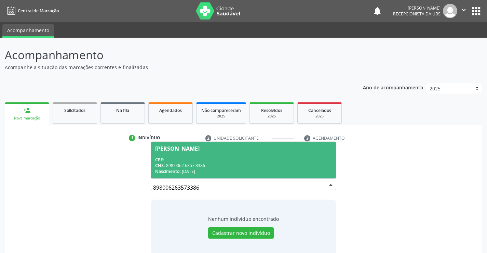
click at [175, 146] on div "[PERSON_NAME]" at bounding box center [177, 148] width 44 height 5
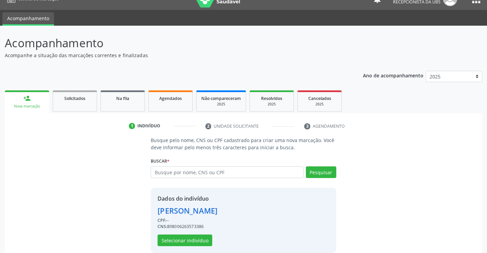
scroll to position [22, 0]
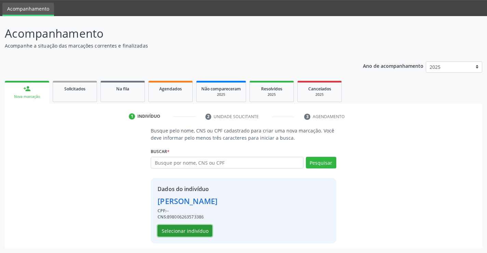
click at [181, 228] on button "Selecionar indivíduo" at bounding box center [185, 231] width 55 height 12
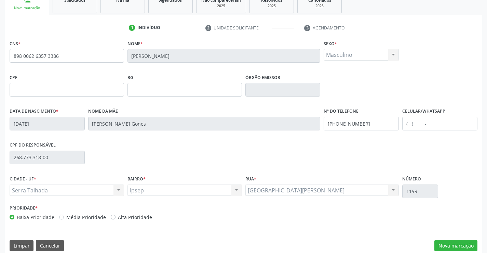
scroll to position [118, 0]
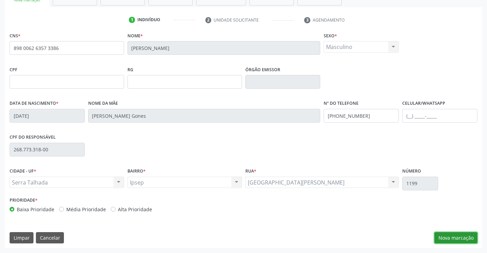
click at [450, 239] on button "Nova marcação" at bounding box center [455, 238] width 43 height 12
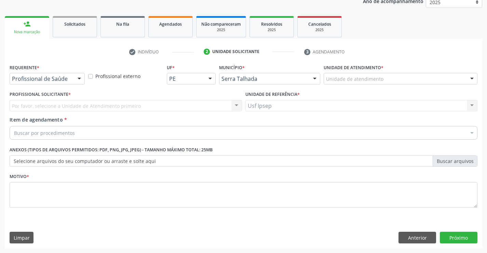
scroll to position [86, 0]
drag, startPoint x: 79, startPoint y: 79, endPoint x: 64, endPoint y: 82, distance: 15.2
click at [79, 79] on div at bounding box center [79, 79] width 10 height 12
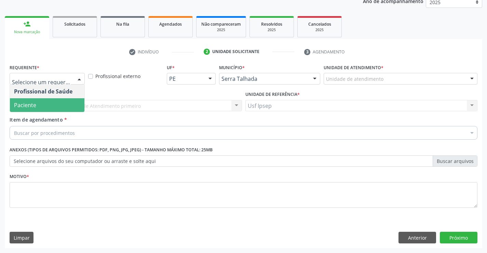
drag, startPoint x: 40, startPoint y: 105, endPoint x: 26, endPoint y: 117, distance: 18.0
click at [40, 106] on span "Paciente" at bounding box center [47, 105] width 75 height 14
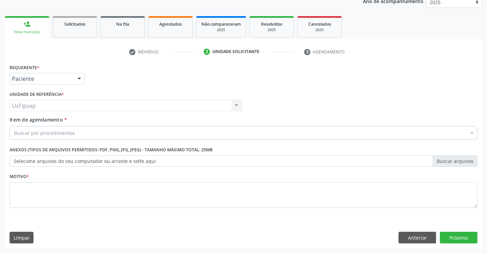
drag, startPoint x: 23, startPoint y: 119, endPoint x: 30, endPoint y: 124, distance: 8.2
click at [24, 121] on span "Item de agendamento" at bounding box center [36, 119] width 53 height 6
click at [13, 132] on div "Buscar por procedimentos" at bounding box center [244, 133] width 468 height 14
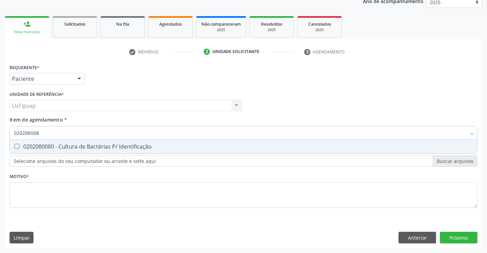
type input "0202080080"
click at [17, 147] on Identificação at bounding box center [16, 146] width 5 height 5
click at [14, 147] on Identificação "checkbox" at bounding box center [12, 146] width 4 height 4
checkbox Identificação "true"
click at [44, 130] on input "0202080080" at bounding box center [240, 133] width 452 height 14
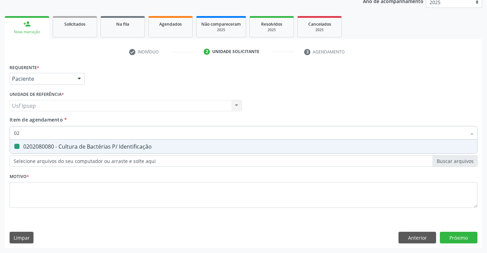
type input "0"
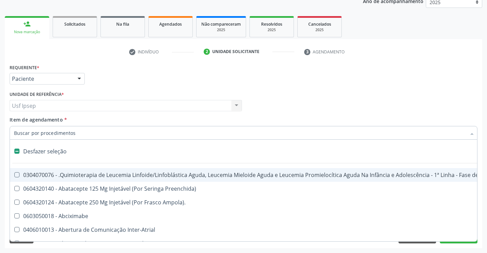
checkbox Manutenção "false"
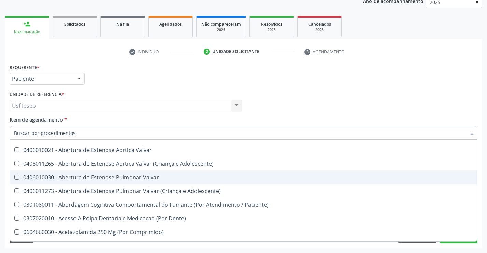
scroll to position [103, 0]
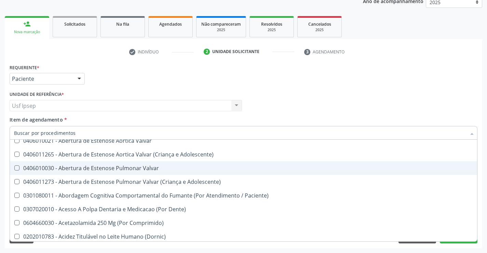
click at [448, 85] on div "Requerente * Paciente Profissional de Saúde Paciente Nenhum resultado encontrad…" at bounding box center [243, 75] width 471 height 27
checkbox Preenchida\) "true"
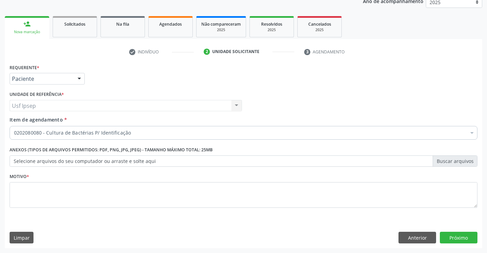
scroll to position [0, 0]
click at [15, 194] on textarea at bounding box center [244, 195] width 468 height 26
type textarea "1"
drag, startPoint x: 459, startPoint y: 237, endPoint x: 458, endPoint y: 242, distance: 5.6
click at [458, 242] on button "Próximo" at bounding box center [459, 237] width 38 height 12
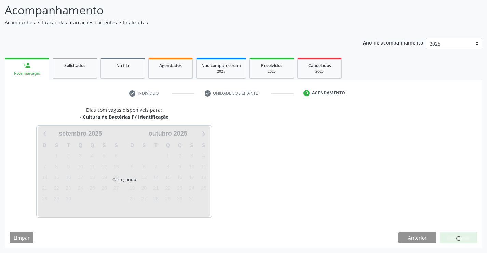
scroll to position [45, 0]
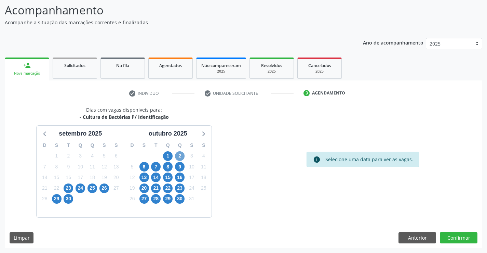
click at [181, 155] on span "2" at bounding box center [180, 156] width 10 height 10
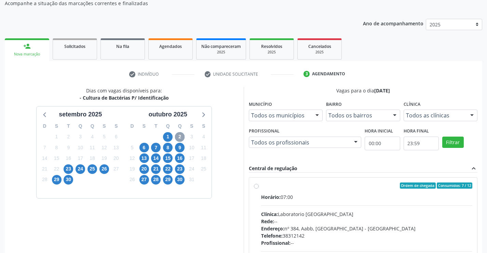
scroll to position [79, 0]
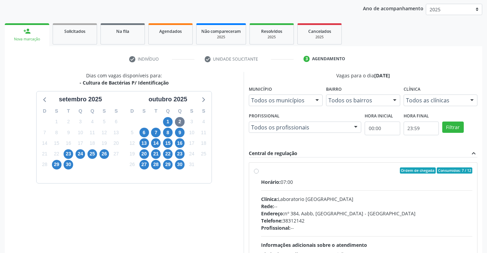
click at [261, 172] on label "Ordem de chegada Consumidos: 7 / 12 Horário: 07:00 Clínica: Laboratorio [GEOGRA…" at bounding box center [367, 219] width 212 height 105
click at [255, 172] on input "Ordem de chegada Consumidos: 7 / 12 Horário: 07:00 Clínica: Laboratorio [GEOGRA…" at bounding box center [256, 170] width 5 height 6
radio input "true"
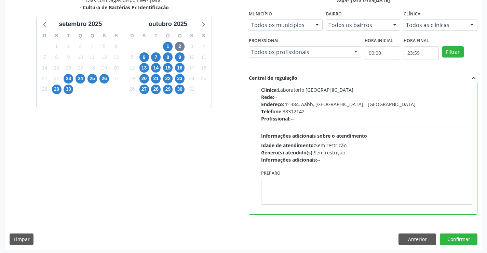
scroll to position [156, 0]
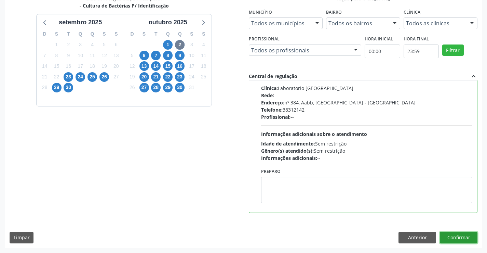
click at [456, 237] on button "Confirmar" at bounding box center [459, 237] width 38 height 12
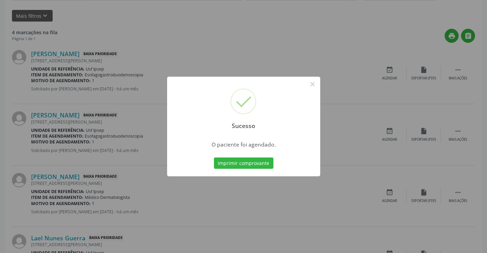
scroll to position [0, 0]
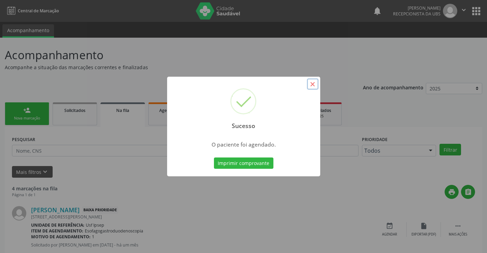
click at [312, 84] on button "×" at bounding box center [313, 84] width 12 height 12
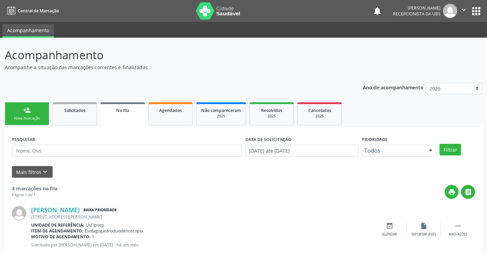
click at [20, 118] on div "Nova marcação" at bounding box center [27, 118] width 34 height 5
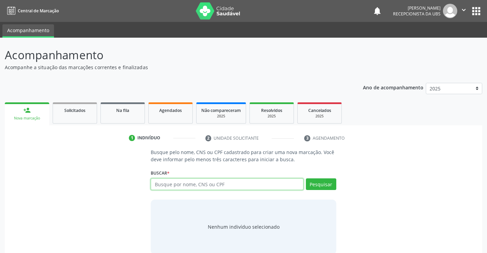
click at [159, 178] on input "text" at bounding box center [227, 184] width 152 height 12
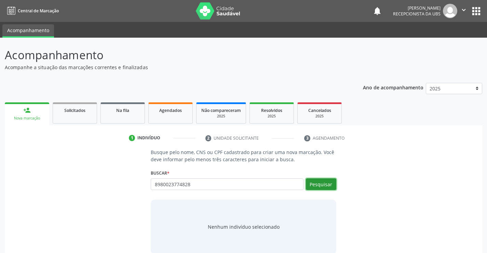
click at [325, 188] on button "Pesquisar" at bounding box center [321, 184] width 30 height 12
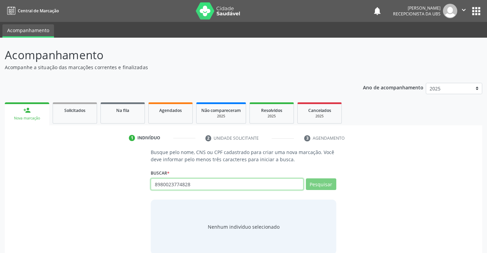
click at [190, 184] on input "8980023774828" at bounding box center [227, 184] width 152 height 12
type input "89"
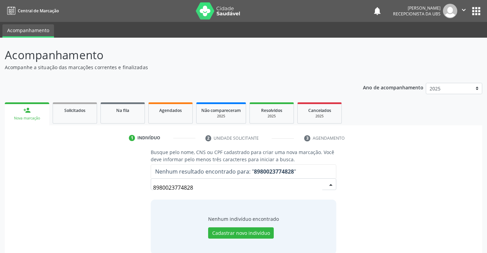
click at [200, 187] on input "8980023774828" at bounding box center [237, 187] width 169 height 14
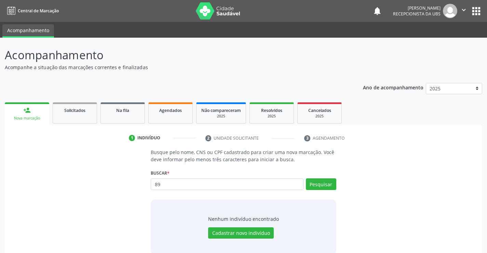
type input "8"
type input "6"
click at [157, 183] on input "text" at bounding box center [227, 184] width 152 height 12
click at [325, 185] on button "Pesquisar" at bounding box center [321, 184] width 30 height 12
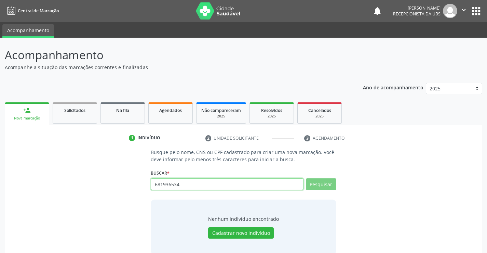
click at [181, 184] on input "681936534" at bounding box center [227, 184] width 152 height 12
type input "68193653"
type input "6"
type input "89800237274828"
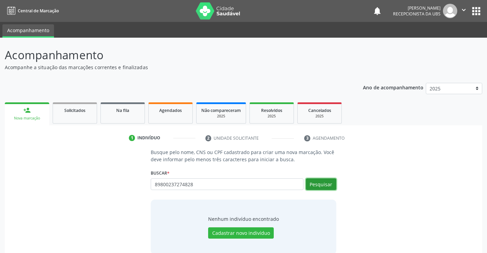
drag, startPoint x: 321, startPoint y: 185, endPoint x: 323, endPoint y: 182, distance: 3.9
click at [323, 182] on button "Pesquisar" at bounding box center [321, 184] width 30 height 12
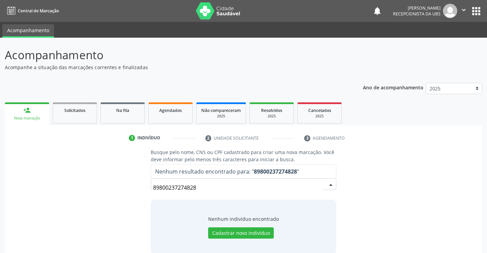
click at [203, 185] on input "89800237274828" at bounding box center [237, 187] width 169 height 14
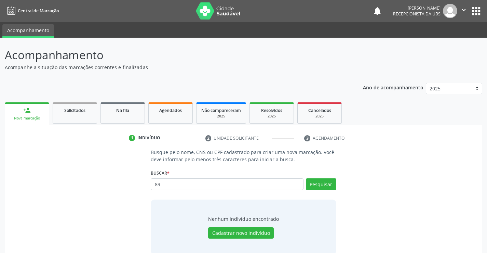
type input "8"
click at [156, 184] on input "text" at bounding box center [227, 184] width 152 height 12
type input "j"
click at [156, 183] on input "text" at bounding box center [227, 184] width 152 height 12
click at [319, 184] on button "Pesquisar" at bounding box center [321, 184] width 30 height 12
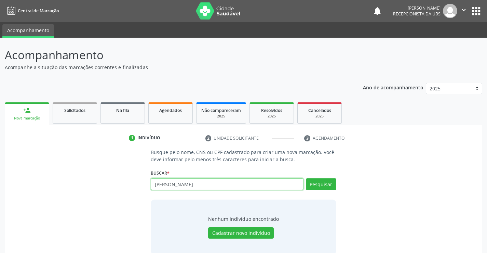
click at [234, 184] on input "[PERSON_NAME]" at bounding box center [227, 184] width 152 height 12
type input "j"
click at [157, 182] on input "text" at bounding box center [227, 184] width 152 height 12
type input "[PERSON_NAME]"
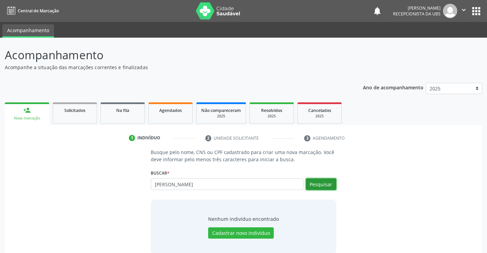
click at [326, 182] on button "Pesquisar" at bounding box center [321, 184] width 30 height 12
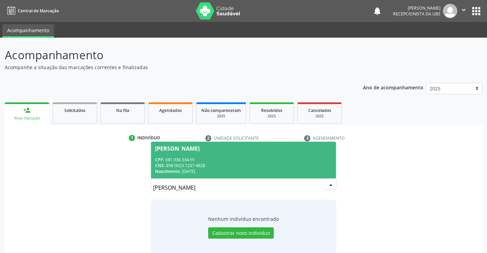
click at [166, 147] on div "[PERSON_NAME]" at bounding box center [177, 148] width 44 height 5
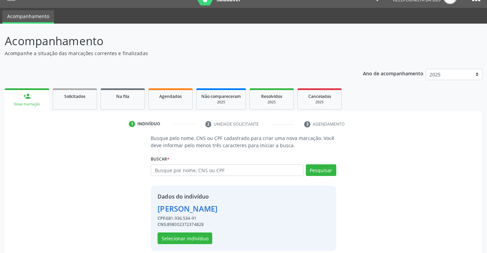
scroll to position [22, 0]
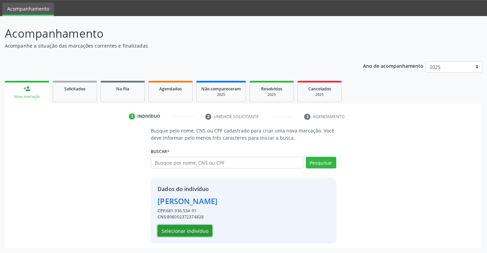
drag, startPoint x: 184, startPoint y: 231, endPoint x: 187, endPoint y: 235, distance: 4.9
click at [187, 235] on button "Selecionar indivíduo" at bounding box center [185, 231] width 55 height 12
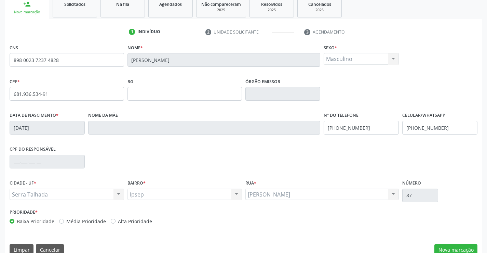
scroll to position [118, 0]
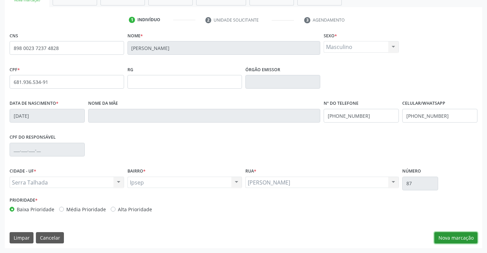
click at [453, 238] on button "Nova marcação" at bounding box center [455, 238] width 43 height 12
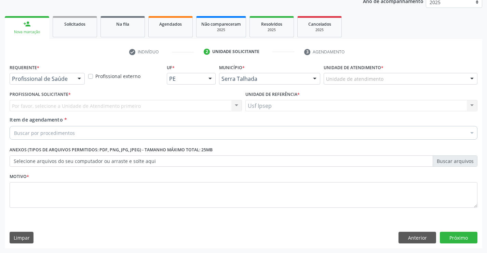
scroll to position [86, 0]
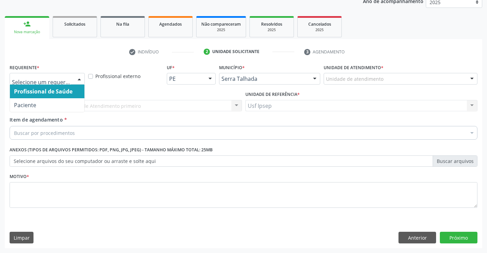
click at [80, 78] on div at bounding box center [79, 79] width 10 height 12
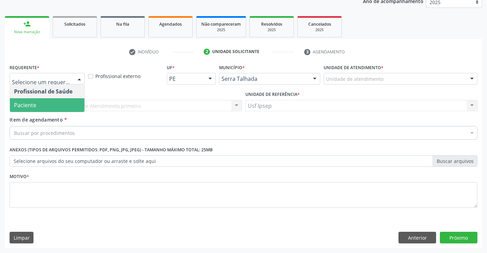
click at [52, 104] on span "Paciente" at bounding box center [47, 105] width 75 height 14
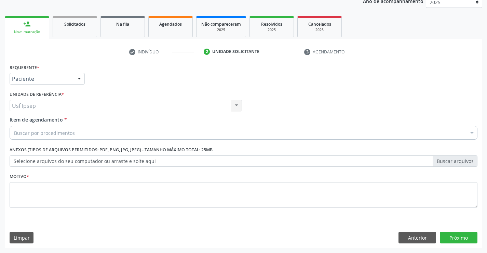
click at [21, 121] on span "Item de agendamento" at bounding box center [36, 119] width 53 height 6
click at [14, 126] on input "Item de agendamento *" at bounding box center [14, 133] width 0 height 14
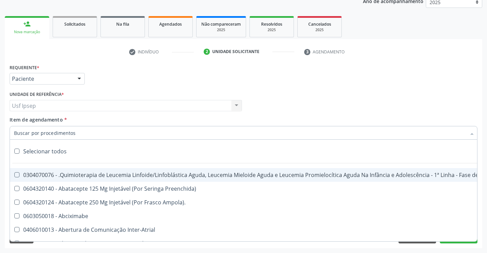
click at [14, 134] on input "Item de agendamento *" at bounding box center [240, 133] width 452 height 14
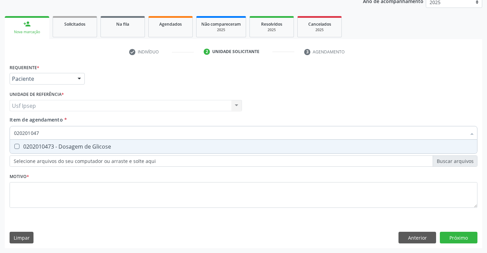
type input "0202010473"
click at [15, 146] on Glicose at bounding box center [16, 146] width 5 height 5
click at [14, 146] on Glicose "checkbox" at bounding box center [12, 146] width 4 height 4
checkbox Glicose "true"
click at [43, 131] on input "0202010473" at bounding box center [240, 133] width 452 height 14
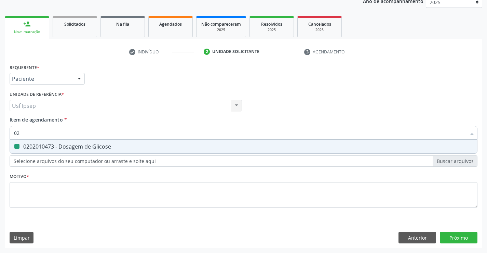
type input "0"
checkbox Glicose "false"
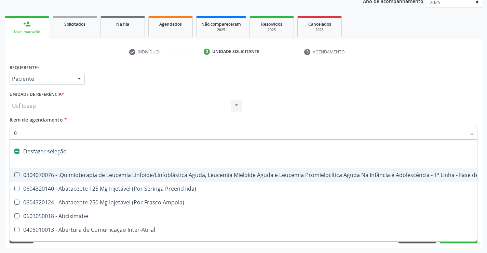
type input "02"
checkbox Coclear "true"
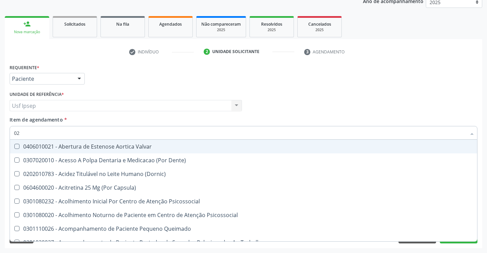
type input "020"
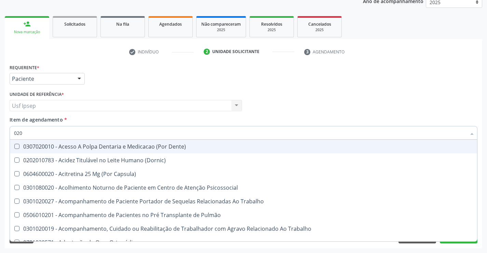
checkbox Glicose "true"
checkbox Segmento\) "false"
type input "0202"
checkbox Laser "true"
checkbox Glicose "false"
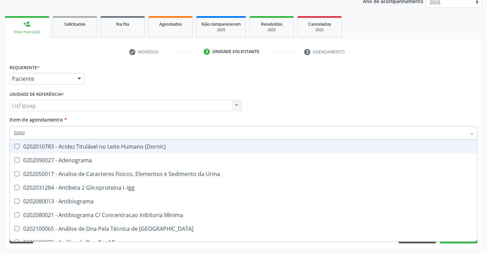
type input "02020"
checkbox Xi "true"
checkbox Glicose "false"
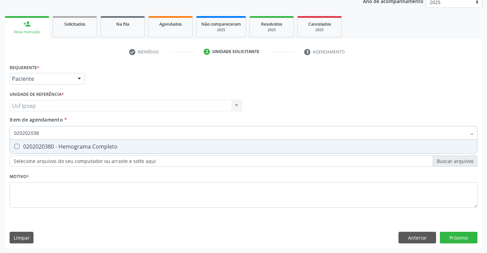
type input "0202020380"
click at [21, 144] on div "0202020380 - Hemograma Completo" at bounding box center [243, 146] width 459 height 5
checkbox Completo "true"
click at [43, 133] on input "0202020380" at bounding box center [240, 133] width 452 height 14
type input "0"
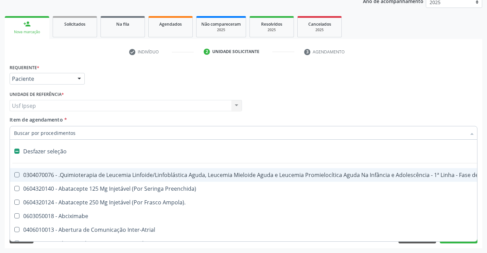
checkbox Manutenção "false"
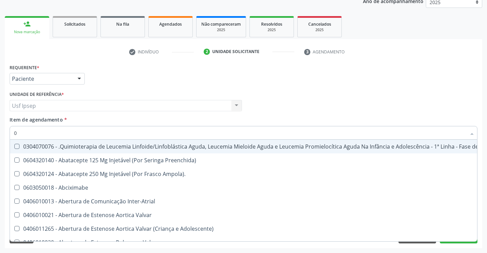
type input "02"
checkbox Coclear "true"
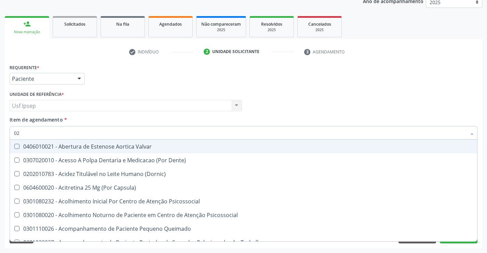
type input "020"
checkbox \(Qualitativo\) "true"
checkbox Glicose "false"
checkbox \(T3\) "true"
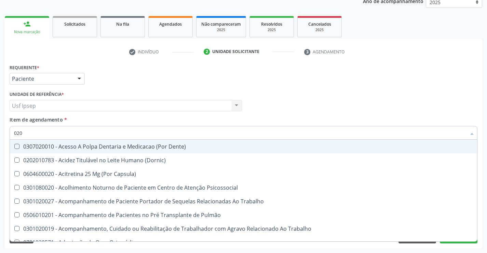
type input "0202"
checkbox Laser "true"
checkbox Biologica "true"
checkbox Glicose "false"
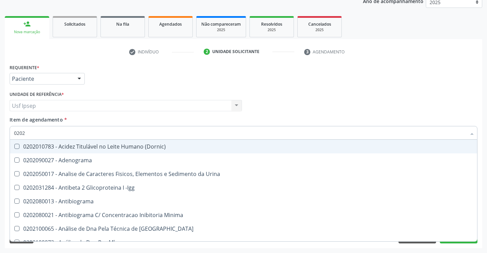
type input "02020"
checkbox Xi "true"
checkbox Glicose "false"
checkbox Zinco "true"
checkbox Completo "false"
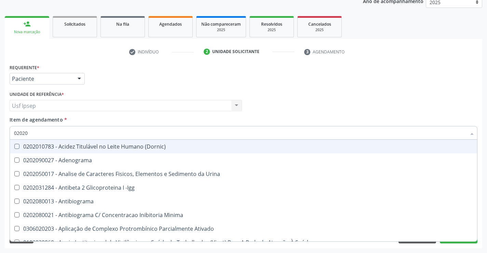
type input "020202"
checkbox Molecular "true"
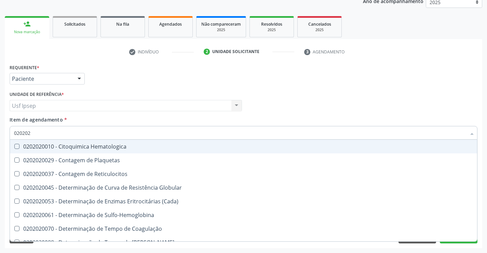
type input "0202020"
checkbox Hematocrito "true"
checkbox Completo "false"
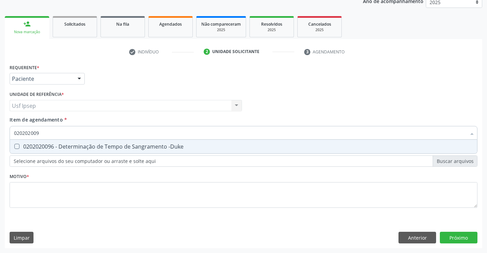
type input "0202020096"
click at [18, 145] on -Duke at bounding box center [16, 146] width 5 height 5
click at [14, 145] on -Duke "checkbox" at bounding box center [12, 146] width 4 height 4
checkbox -Duke "true"
click at [43, 133] on input "0202020096" at bounding box center [240, 133] width 452 height 14
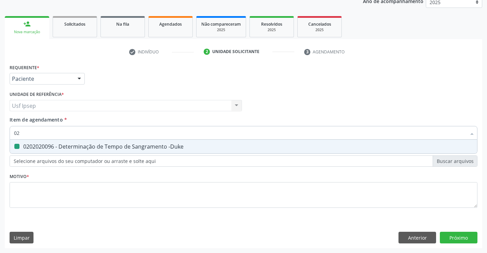
type input "0"
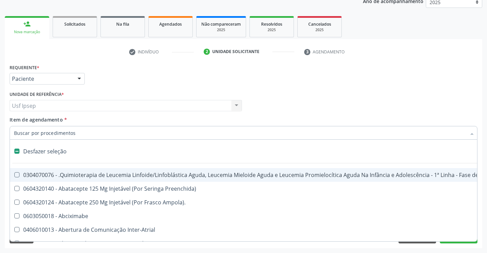
checkbox Manutenção "false"
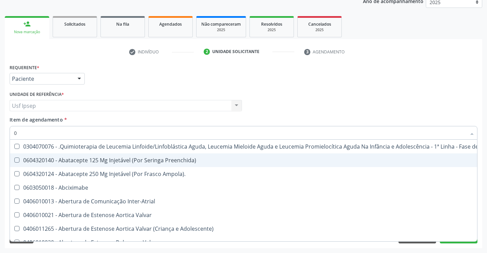
type input "02"
checkbox Doses\) "true"
checkbox Coclear "true"
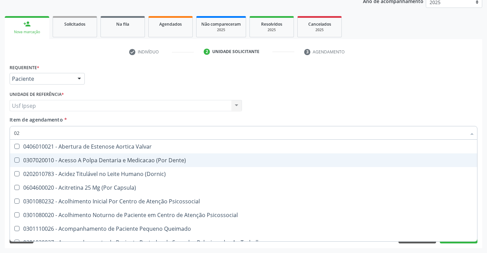
type input "020"
checkbox Comprimido\) "true"
checkbox \(Qualitativo\) "true"
checkbox -Duke "false"
checkbox Glicose "false"
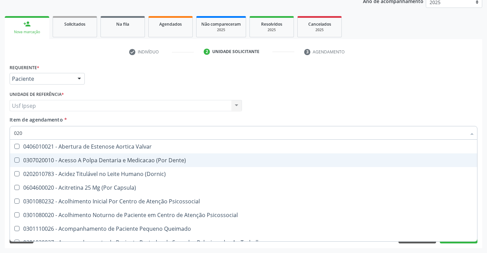
checkbox \(T3\) "true"
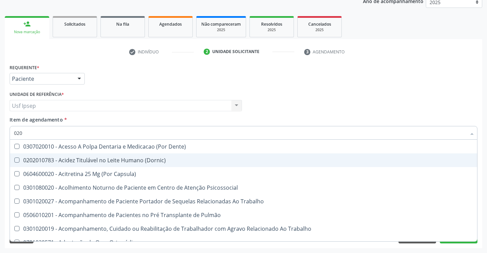
type input "0202"
checkbox Cognitivo "true"
checkbox Laser "true"
checkbox Biologica "true"
checkbox -Duke "false"
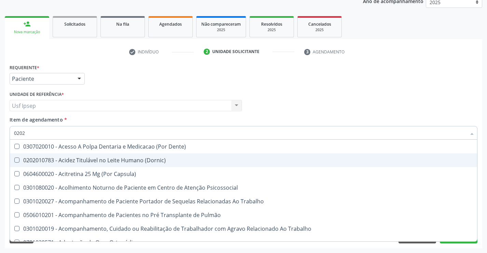
checkbox Glicose "false"
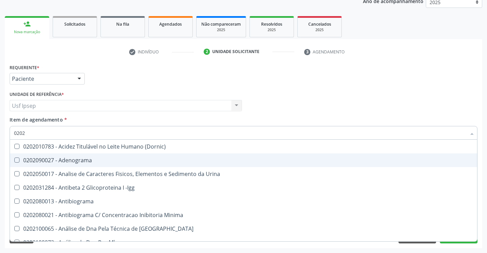
type input "02020"
checkbox Ordenhado "true"
checkbox -Duke "false"
checkbox Xi "true"
checkbox Glicose "false"
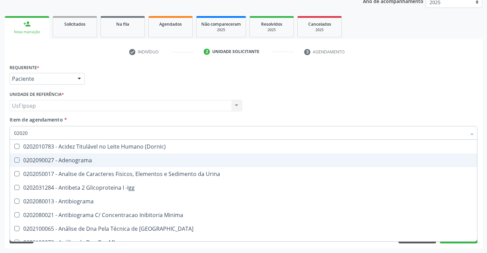
checkbox Zinco "true"
checkbox Completo "false"
type input "020202"
checkbox Clínico "true"
checkbox Molecular "true"
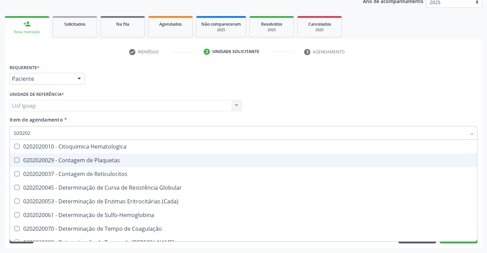
type input "0202020"
checkbox Hematocrito "true"
checkbox Completo "false"
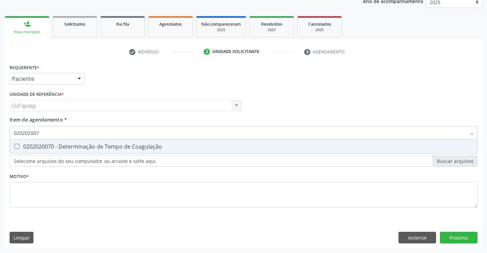
type input "0202020070"
click at [16, 146] on Coagulação at bounding box center [16, 146] width 5 height 5
click at [14, 146] on Coagulação "checkbox" at bounding box center [12, 146] width 4 height 4
checkbox Coagulação "true"
click at [45, 132] on input "0202020070" at bounding box center [240, 133] width 452 height 14
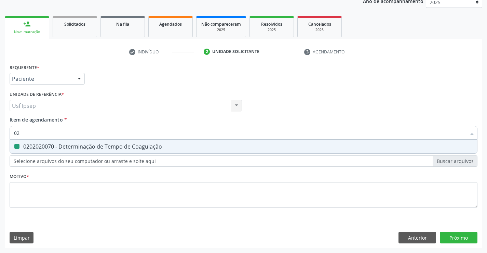
type input "0"
checkbox Coagulação "false"
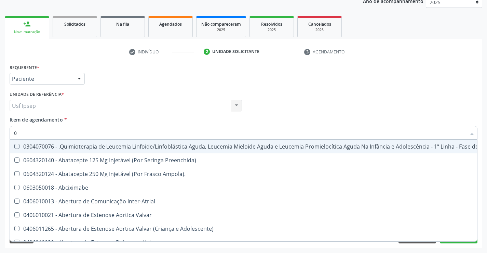
type input "02"
checkbox Inalante\) "true"
checkbox Doses\) "true"
checkbox Coclear "true"
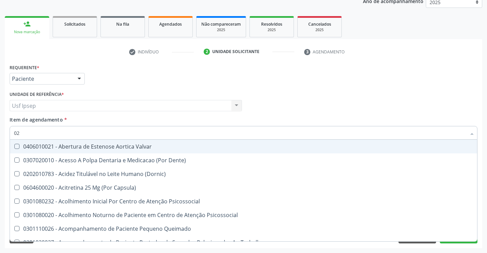
type input "020"
checkbox Comprimido\) "true"
checkbox \(Qualitativo\) "true"
checkbox Coagulação "false"
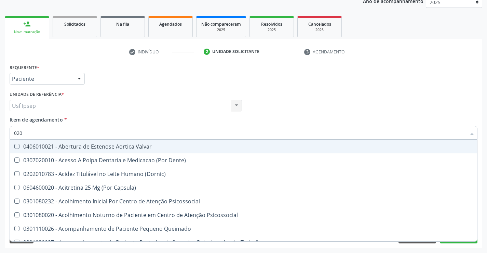
checkbox -Duke "false"
checkbox Glicose "false"
checkbox \(T3\) "true"
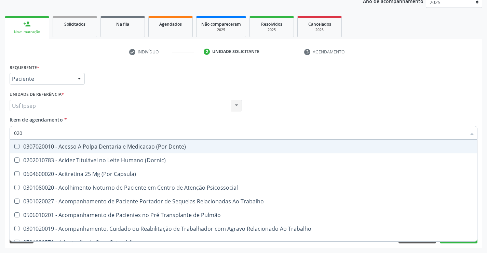
type input "0200"
checkbox Regulado "true"
checkbox Leptospirose "true"
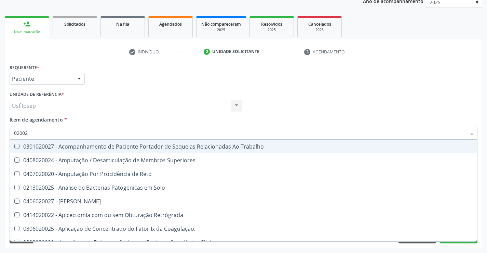
type input "0200"
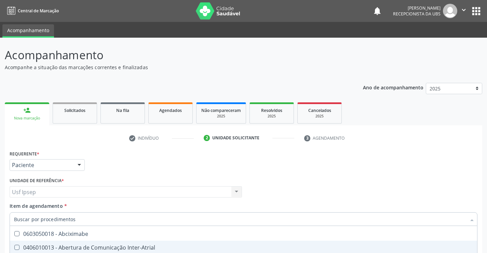
click at [327, 69] on p "Acompanhe a situação das marcações correntes e finalizadas" at bounding box center [172, 67] width 334 height 7
checkbox Preenchida\) "true"
checkbox Ampola\)\ "true"
checkbox Abciximabe "true"
checkbox Inter-Atrial "true"
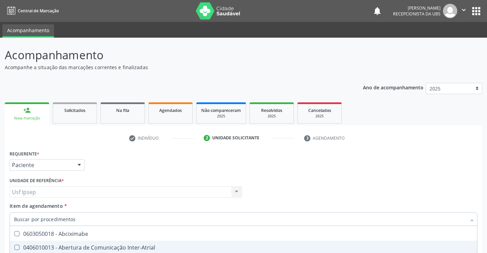
checkbox Valvar "true"
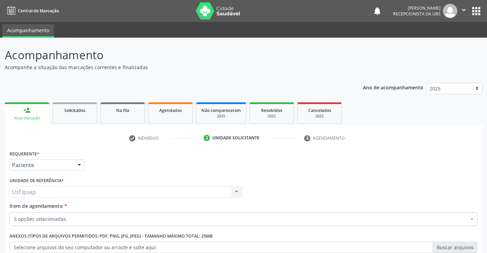
click at [460, 147] on div "check Indivíduo 2 Unidade solicitante 3 Agendamento CNS 898 0023 7237 4828 Nome…" at bounding box center [243, 233] width 477 height 202
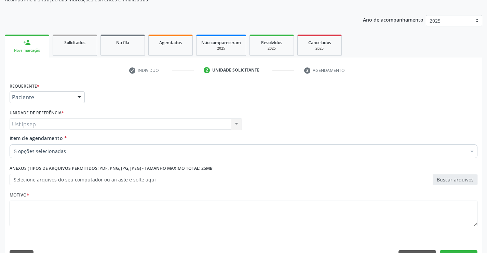
scroll to position [86, 0]
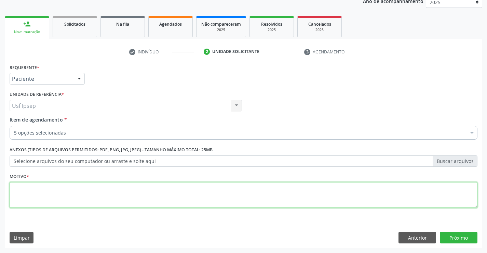
drag, startPoint x: 17, startPoint y: 194, endPoint x: 17, endPoint y: 212, distance: 17.8
click at [17, 209] on fieldset "Motivo *" at bounding box center [244, 191] width 468 height 41
type textarea "1"
click at [450, 238] on button "Próximo" at bounding box center [459, 237] width 38 height 12
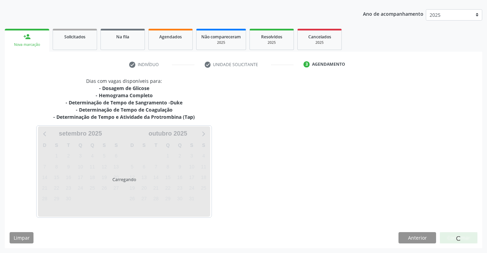
scroll to position [73, 0]
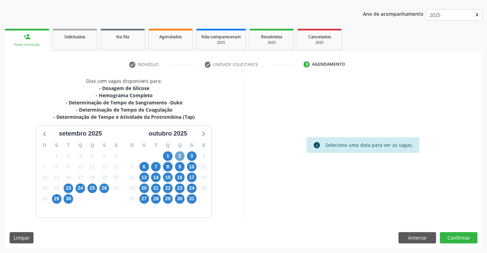
click at [180, 154] on span "2" at bounding box center [180, 156] width 10 height 10
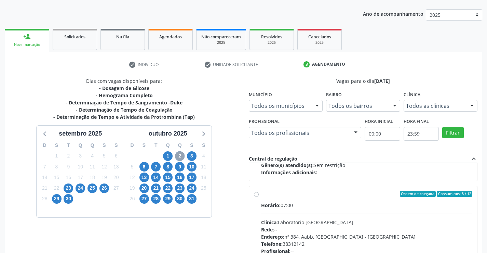
scroll to position [103, 0]
click at [261, 193] on label "Ordem de chegada Consumidos: 8 / 12 Horário: 07:00 Clínica: Laboratorio [GEOGRA…" at bounding box center [367, 242] width 212 height 105
click at [257, 193] on input "Ordem de chegada Consumidos: 8 / 12 Horário: 07:00 Clínica: Laboratorio [GEOGRA…" at bounding box center [256, 193] width 5 height 6
radio input "true"
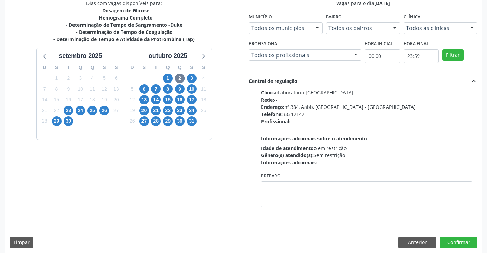
scroll to position [156, 0]
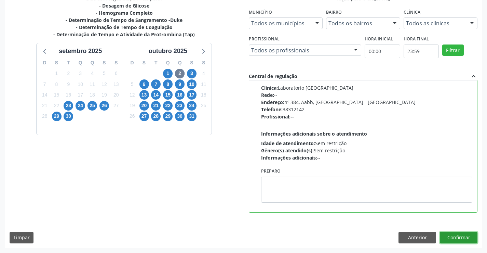
click at [458, 237] on button "Confirmar" at bounding box center [459, 237] width 38 height 12
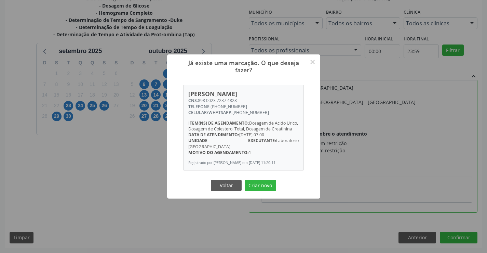
click at [121, 148] on div "Já existe uma marcação. O que deseja fazer? × [PERSON_NAME] CNS: 898 0023 7237 …" at bounding box center [243, 126] width 487 height 253
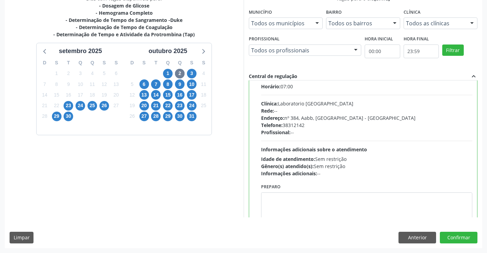
scroll to position [154, 0]
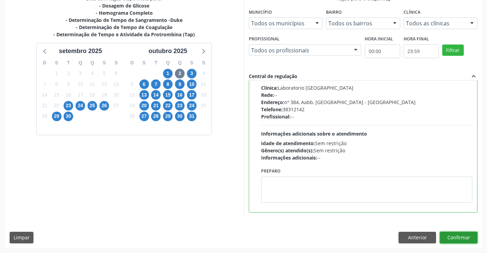
click at [455, 235] on button "Confirmar" at bounding box center [459, 237] width 38 height 12
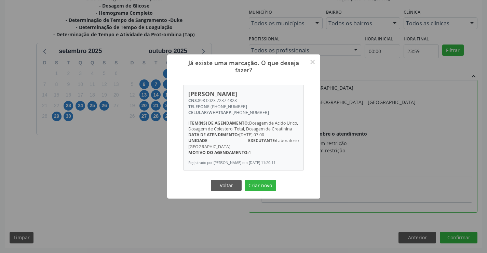
click at [459, 237] on div "Já existe uma marcação. O que deseja fazer? × [PERSON_NAME] CNS: 898 0023 7237 …" at bounding box center [243, 126] width 487 height 253
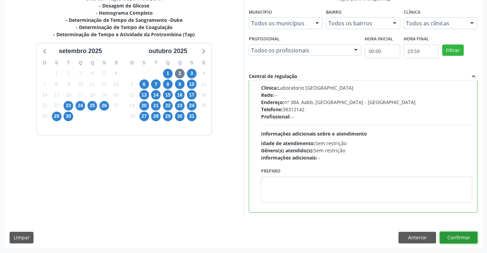
click at [455, 237] on button "Confirmar" at bounding box center [459, 237] width 38 height 12
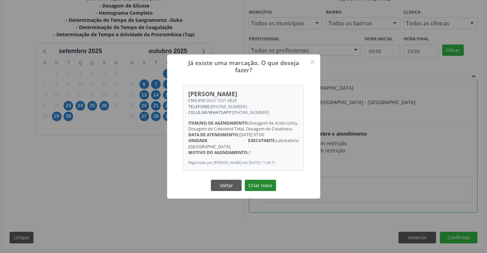
drag, startPoint x: 268, startPoint y: 187, endPoint x: 269, endPoint y: 191, distance: 3.9
click at [268, 188] on button "Criar novo" at bounding box center [260, 185] width 31 height 12
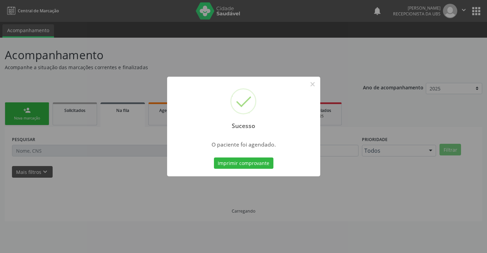
scroll to position [0, 0]
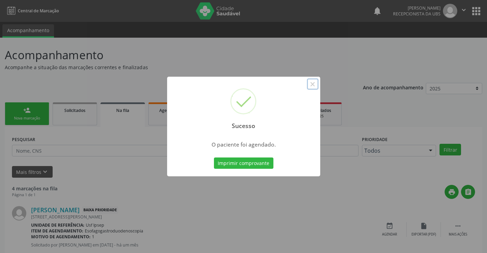
drag, startPoint x: 316, startPoint y: 85, endPoint x: 323, endPoint y: 85, distance: 6.8
click at [322, 85] on div "Sucesso × O paciente foi agendado. Imprimir comprovante Cancel" at bounding box center [243, 126] width 487 height 253
click at [317, 79] on button "×" at bounding box center [313, 84] width 12 height 12
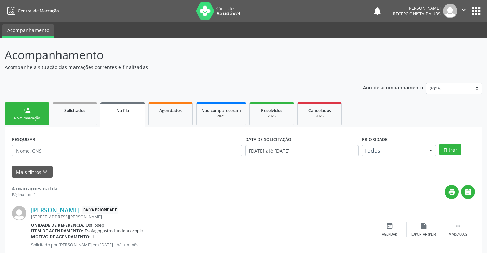
click at [27, 117] on div "Nova marcação" at bounding box center [27, 118] width 34 height 5
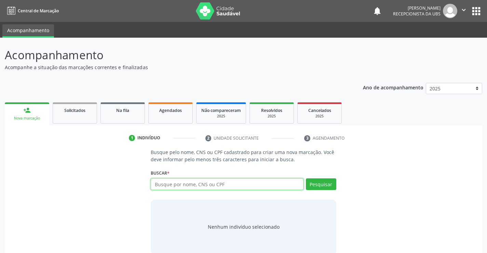
click at [161, 182] on input "text" at bounding box center [227, 184] width 152 height 12
click at [190, 183] on input "8980051005271" at bounding box center [227, 184] width 152 height 12
type input "898005100527619"
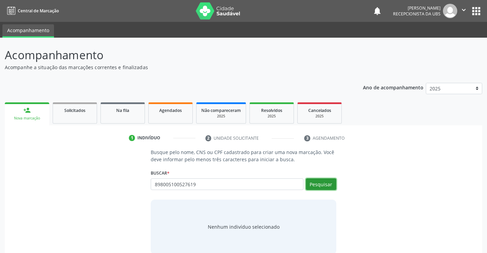
click at [326, 184] on button "Pesquisar" at bounding box center [321, 184] width 30 height 12
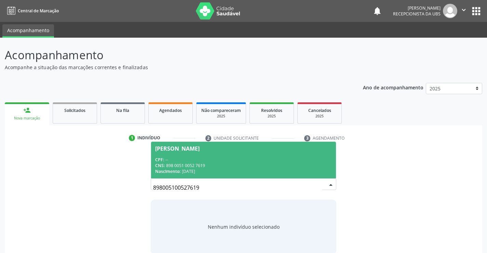
click at [182, 149] on div "[PERSON_NAME]" at bounding box center [177, 148] width 44 height 5
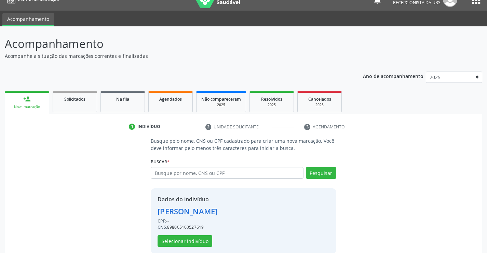
scroll to position [22, 0]
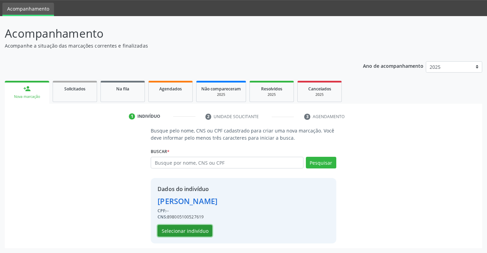
click at [172, 231] on button "Selecionar indivíduo" at bounding box center [185, 231] width 55 height 12
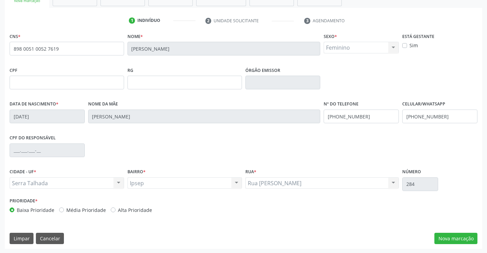
scroll to position [118, 0]
click at [456, 236] on button "Nova marcação" at bounding box center [455, 238] width 43 height 12
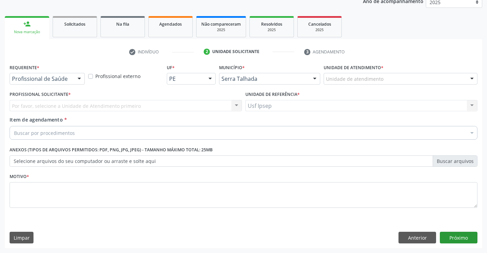
scroll to position [86, 0]
click at [30, 33] on div "Nova marcação" at bounding box center [27, 31] width 35 height 5
click at [81, 75] on div at bounding box center [79, 79] width 10 height 12
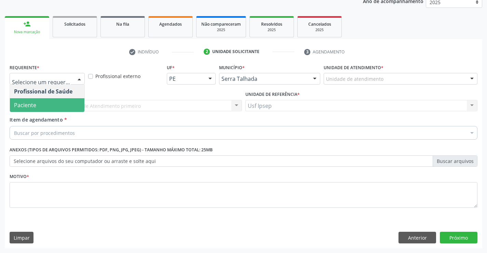
click at [30, 103] on span "Paciente" at bounding box center [25, 105] width 22 height 8
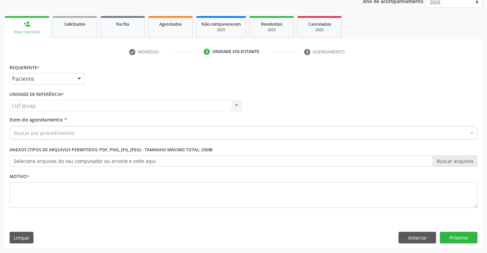
click at [22, 121] on span "Item de agendamento" at bounding box center [36, 119] width 53 height 6
click at [14, 126] on input "Item de agendamento *" at bounding box center [14, 133] width 0 height 14
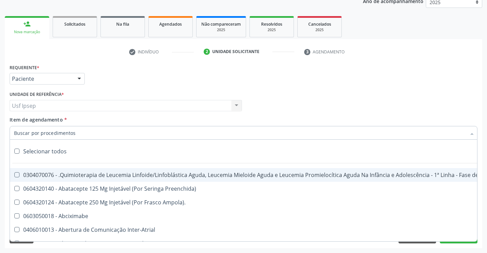
drag, startPoint x: 17, startPoint y: 131, endPoint x: 21, endPoint y: 126, distance: 5.6
click at [17, 131] on input "Item de agendamento *" at bounding box center [240, 133] width 452 height 14
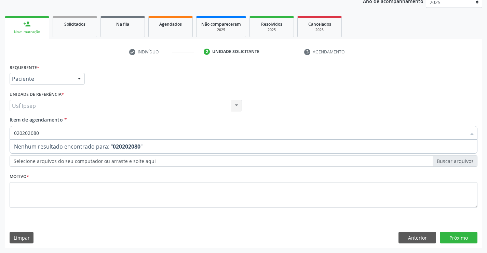
click at [41, 130] on input "020202080" at bounding box center [240, 133] width 452 height 14
type input "0"
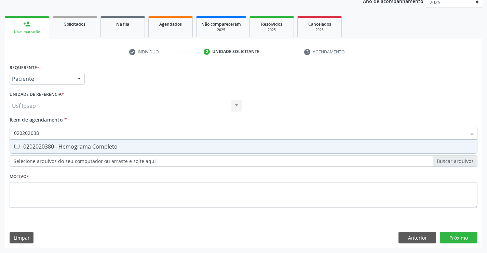
type input "0202020380"
click at [16, 143] on span "0202020380 - Hemograma Completo" at bounding box center [243, 146] width 467 height 14
checkbox Completo "true"
click at [44, 132] on input "0202020380" at bounding box center [240, 133] width 452 height 14
type input "0"
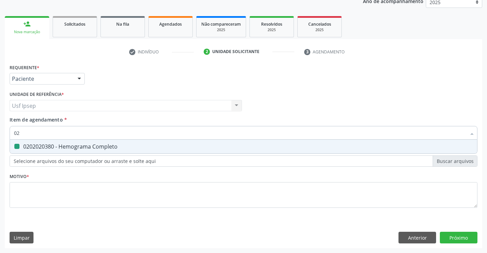
checkbox Completo "false"
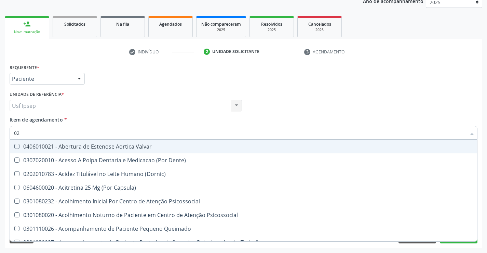
type input "020"
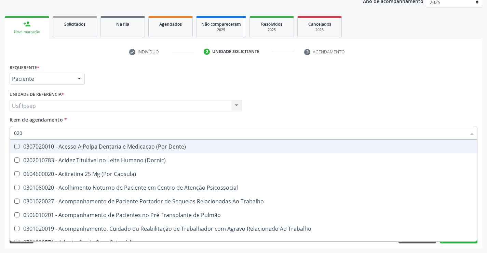
checkbox Completo "true"
type input "0202"
checkbox Biologica "true"
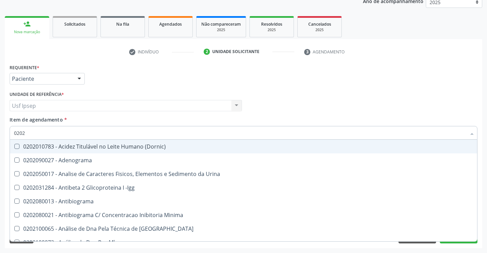
type input "02020"
checkbox Zinco "true"
checkbox Completo "false"
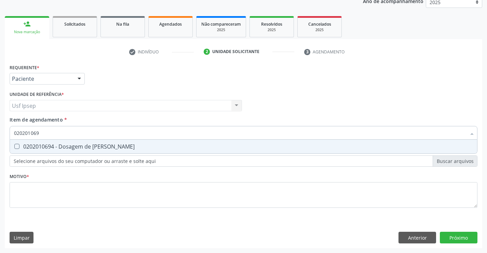
type input "0202010694"
click at [20, 144] on div "0202010694 - Dosagem de [PERSON_NAME]" at bounding box center [243, 146] width 459 height 5
checkbox Ureia "true"
drag, startPoint x: 42, startPoint y: 132, endPoint x: 48, endPoint y: 131, distance: 5.9
click at [48, 131] on input "0202010694" at bounding box center [240, 133] width 452 height 14
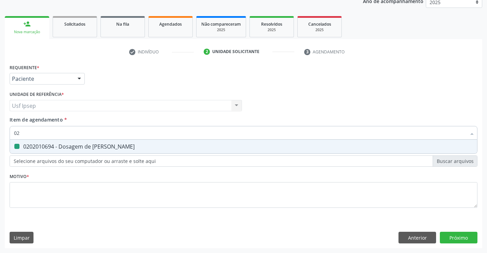
type input "0"
checkbox Ureia "false"
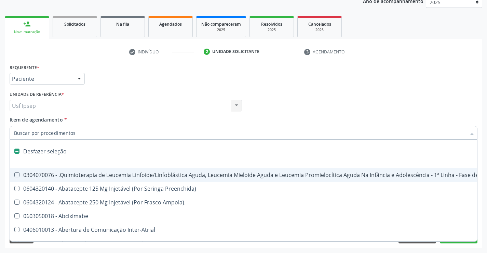
click at [15, 133] on input "Item de agendamento *" at bounding box center [240, 133] width 452 height 14
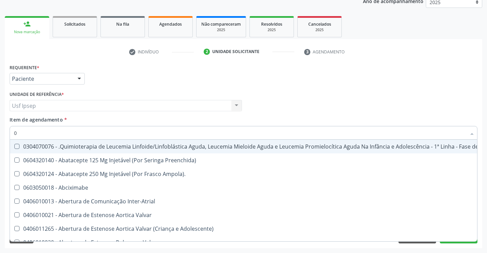
type input "02"
checkbox Colecistectomia "true"
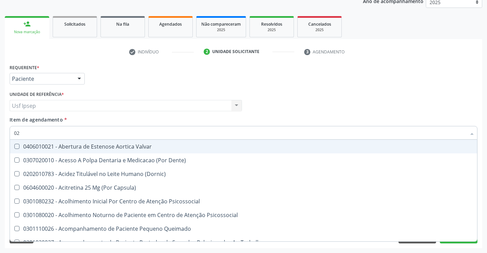
type input "020"
checkbox Ii\) "true"
checkbox \(T3\) "true"
checkbox Ureia "false"
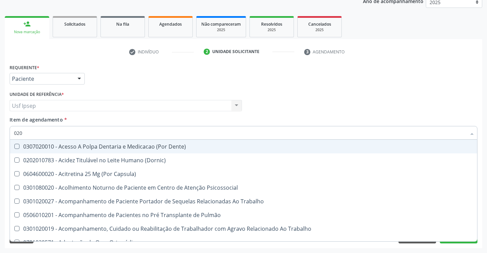
type input "0202"
checkbox Estimulo "true"
checkbox Biologica "true"
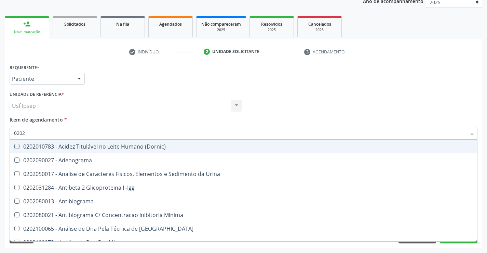
type input "02020"
checkbox Derrames "true"
checkbox Ureia "false"
checkbox Zinco "true"
checkbox Completo "false"
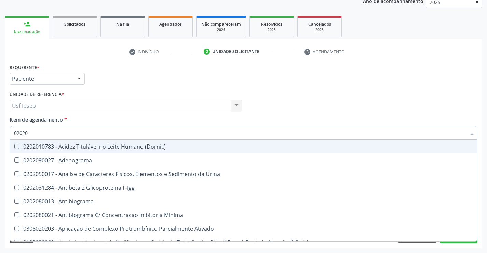
type input "020201"
checkbox Ascorbico "true"
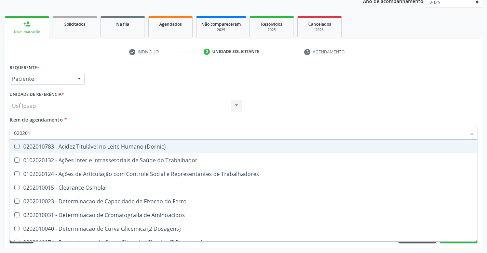
type input "0202010"
checkbox Piruvato "true"
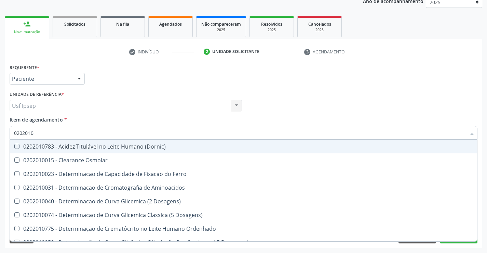
type input "02020106"
checkbox Osmolaridade "true"
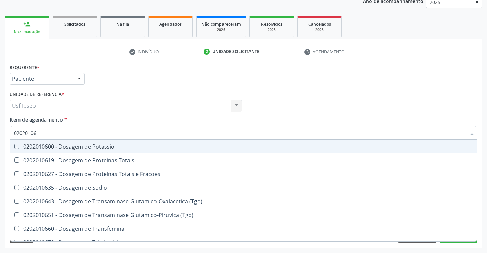
type input "020201069"
checkbox Potassio "true"
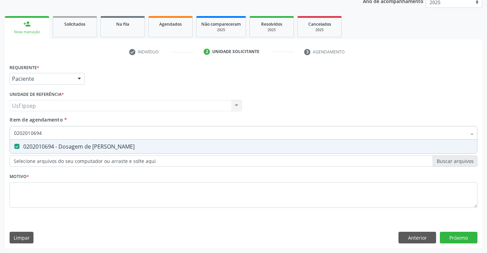
click at [42, 133] on input "0202010694" at bounding box center [240, 133] width 452 height 14
type input "0"
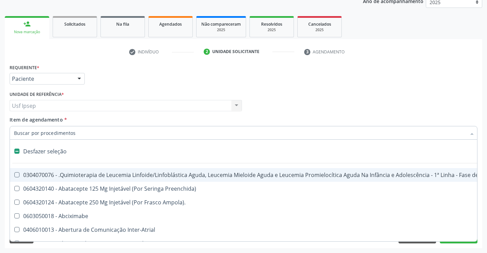
checkbox Manutenção "false"
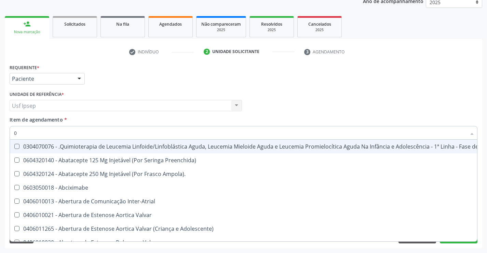
type input "02"
checkbox Colecistectomia "true"
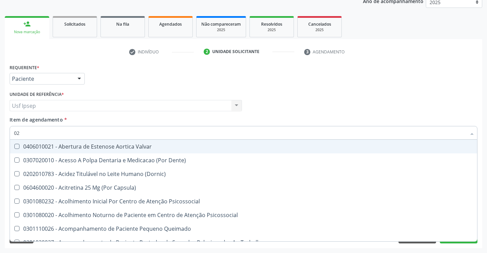
type input "020"
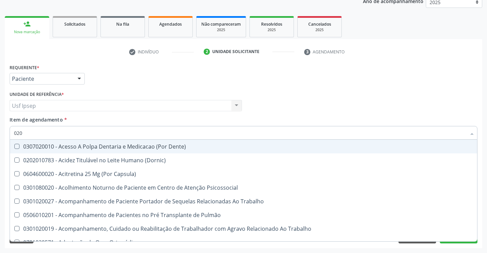
checkbox Ureia "true"
checkbox Completo "true"
checkbox Completo\) "false"
type input "0202"
checkbox Estimulo "true"
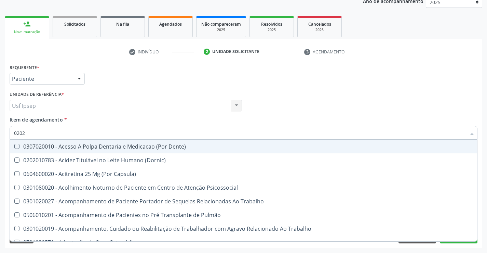
checkbox Biologica "true"
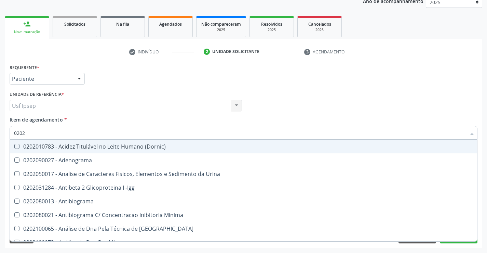
type input "02020"
checkbox Derrames "true"
checkbox Ureia "false"
checkbox Zinco "true"
checkbox Completo "false"
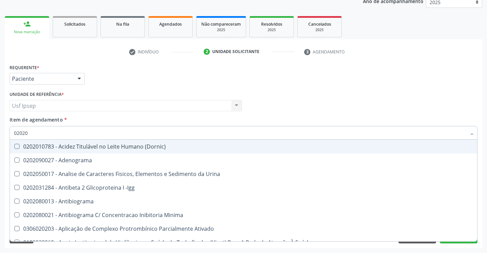
type input "020201"
checkbox Ascorbico "true"
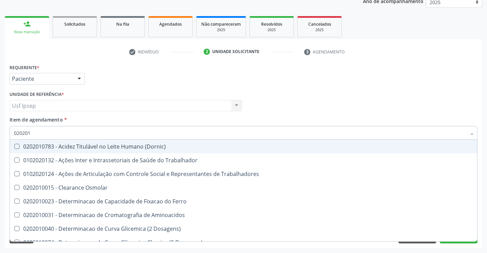
type input "0202010"
checkbox Piruvato "true"
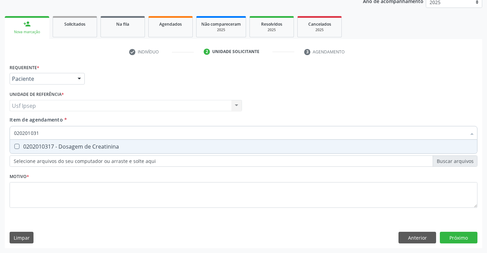
type input "0202010317"
click at [15, 145] on Creatinina at bounding box center [16, 146] width 5 height 5
click at [14, 145] on Creatinina "checkbox" at bounding box center [12, 146] width 4 height 4
checkbox Creatinina "true"
click at [46, 131] on input "0202010317" at bounding box center [240, 133] width 452 height 14
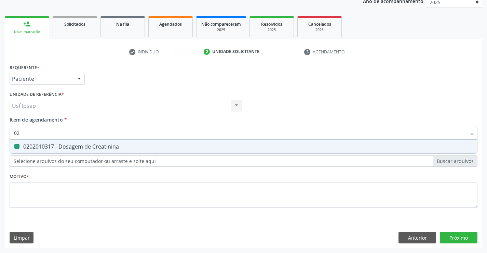
type input "0"
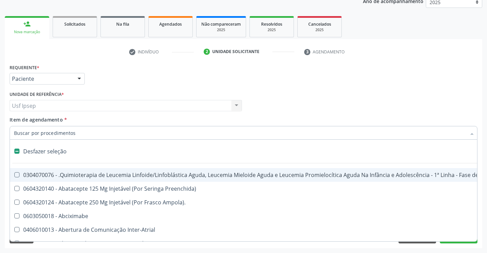
checkbox Manutenção "false"
type input "020"
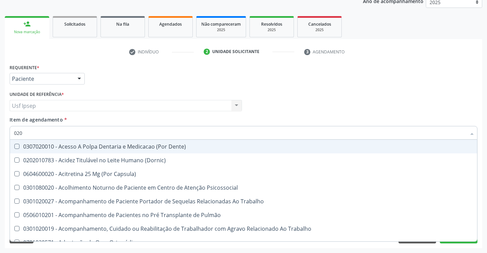
checkbox Creatinina "true"
checkbox Ureia "true"
checkbox Cerebral "false"
checkbox Completo "true"
checkbox Completo\) "false"
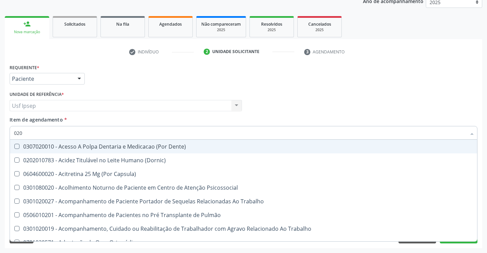
type input "0202"
checkbox Ossea "true"
checkbox Estimulo "true"
checkbox Biologica "true"
checkbox Creatinina "false"
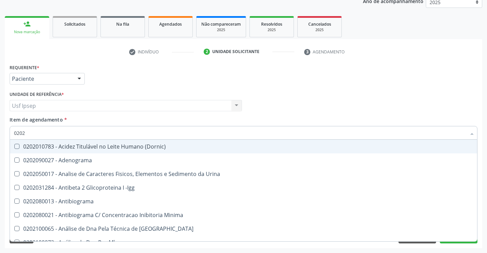
type input "02020"
checkbox Calcio "true"
checkbox Creatinina "false"
checkbox Derrames "true"
checkbox Ureia "false"
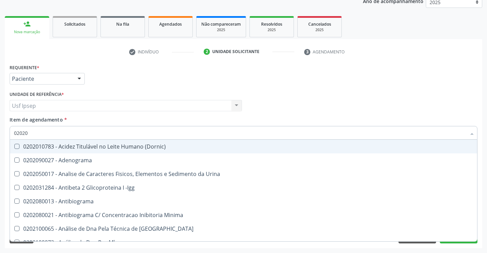
checkbox Zinco "true"
checkbox Completo "false"
type input "020203"
checkbox Aminoacidos "true"
checkbox Creatinina "false"
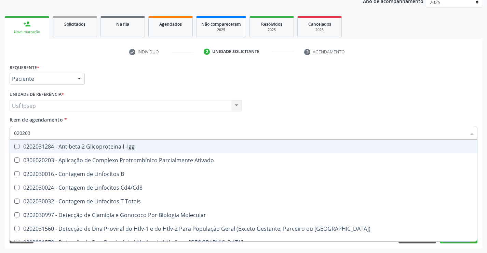
type input "0202030"
checkbox Completo "false"
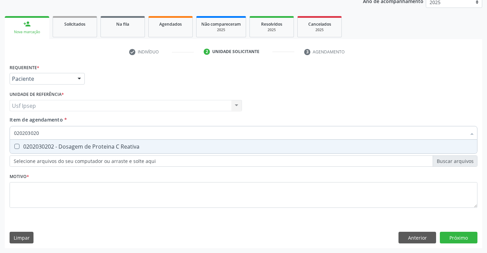
type input "0202030202"
drag, startPoint x: 17, startPoint y: 143, endPoint x: 23, endPoint y: 141, distance: 5.8
click at [20, 141] on span "0202030202 - Dosagem de Proteina C Reativa" at bounding box center [243, 146] width 467 height 14
checkbox Reativa "true"
click at [43, 131] on input "0202030202" at bounding box center [240, 133] width 452 height 14
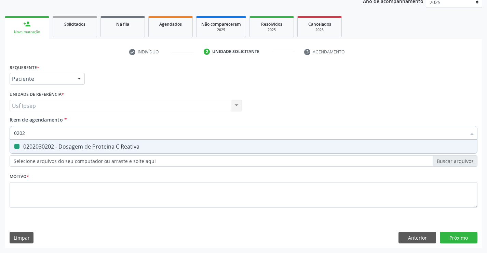
type input "020"
checkbox Reativa "false"
type input "0"
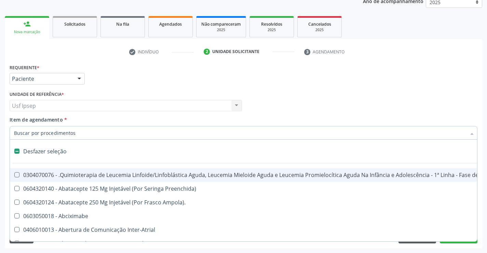
click at [15, 120] on span "Item de agendamento" at bounding box center [36, 119] width 53 height 6
click at [15, 126] on input "Item de agendamento *" at bounding box center [240, 133] width 452 height 14
checkbox Preenchida\) "true"
checkbox Ampola\)\ "true"
checkbox Abciximabe "true"
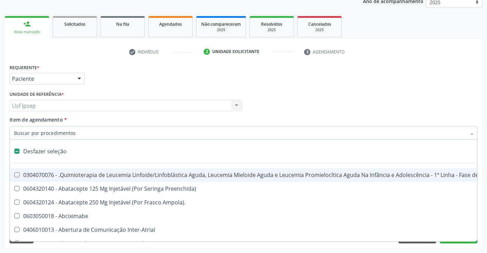
checkbox Inter-Atrial "true"
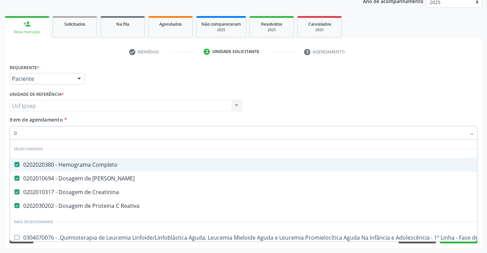
type input "02"
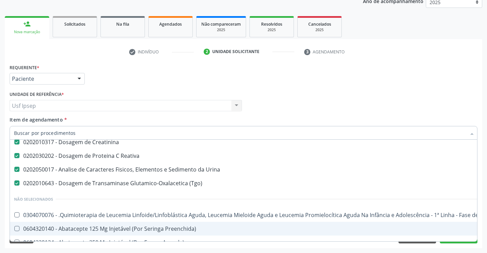
scroll to position [171, 0]
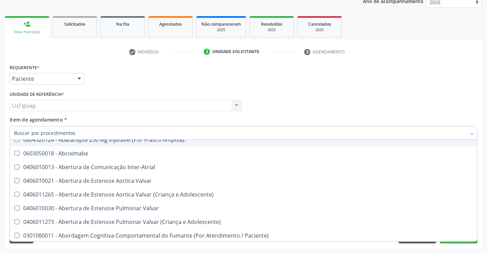
click at [445, 77] on div "Requerente * Paciente Profissional de Saúde Paciente Nenhum resultado encontrad…" at bounding box center [243, 75] width 471 height 27
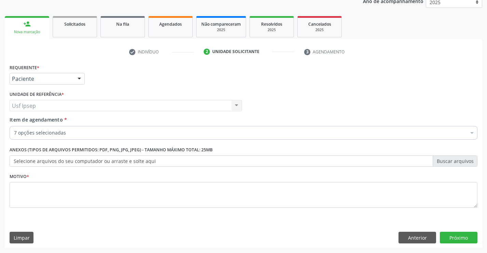
scroll to position [0, 0]
drag, startPoint x: 20, startPoint y: 195, endPoint x: 21, endPoint y: 191, distance: 3.5
click at [21, 191] on textarea at bounding box center [244, 195] width 468 height 26
type textarea "1"
click at [463, 240] on button "Próximo" at bounding box center [459, 237] width 38 height 12
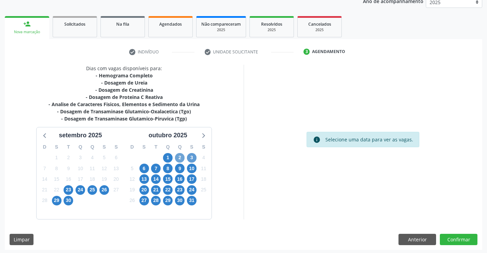
drag, startPoint x: 183, startPoint y: 158, endPoint x: 187, endPoint y: 157, distance: 4.6
click at [186, 157] on div "D S T Q Q S S 28 29 30 1 2 3 4 5 6 7 8 9 10 11 12 13 14 15 16 17 18 19 20 21 22…" at bounding box center [167, 179] width 87 height 79
click at [180, 158] on span "2" at bounding box center [180, 158] width 10 height 10
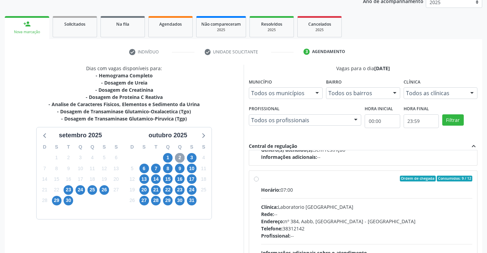
scroll to position [108, 0]
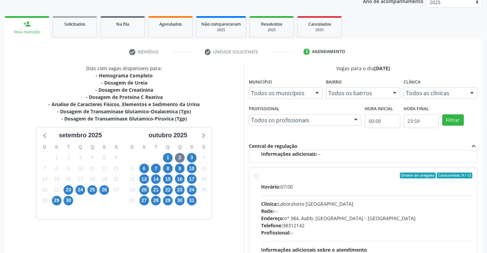
click at [261, 175] on label "Ordem de chegada Consumidos: 9 / 12 Horário: 07:00 Clínica: Laboratorio [GEOGRA…" at bounding box center [367, 224] width 212 height 105
click at [257, 175] on input "Ordem de chegada Consumidos: 9 / 12 Horário: 07:00 Clínica: Laboratorio [GEOGRA…" at bounding box center [256, 175] width 5 height 6
radio input "true"
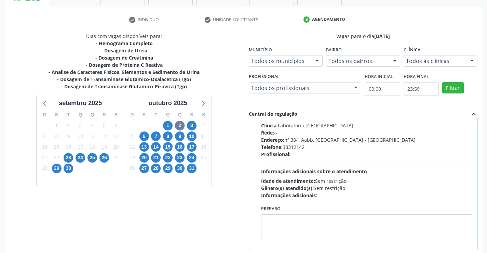
scroll to position [156, 0]
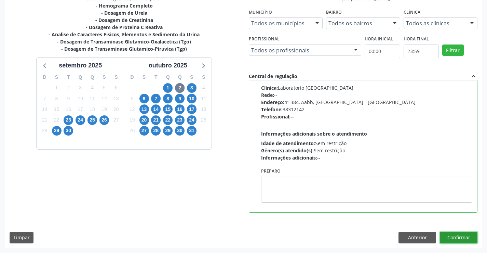
click at [449, 235] on button "Confirmar" at bounding box center [459, 237] width 38 height 12
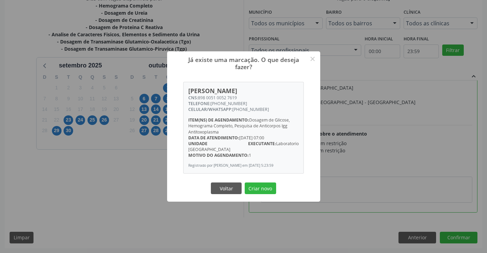
drag, startPoint x: 260, startPoint y: 187, endPoint x: 272, endPoint y: 189, distance: 11.9
click at [265, 187] on button "Criar novo" at bounding box center [260, 188] width 31 height 12
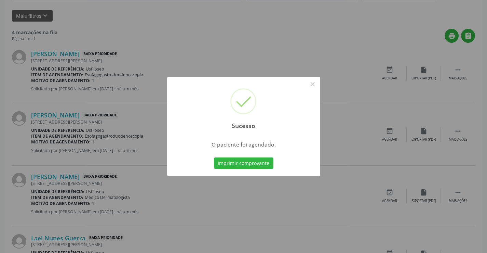
scroll to position [0, 0]
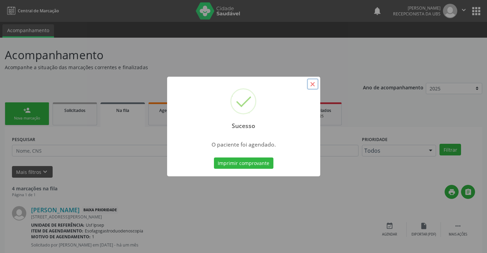
click at [315, 83] on button "×" at bounding box center [313, 84] width 12 height 12
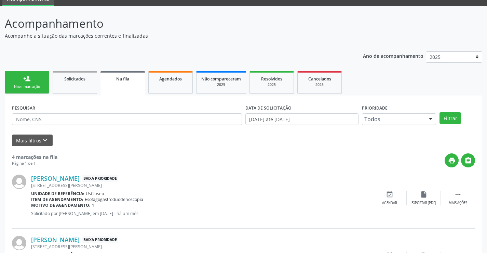
scroll to position [34, 0]
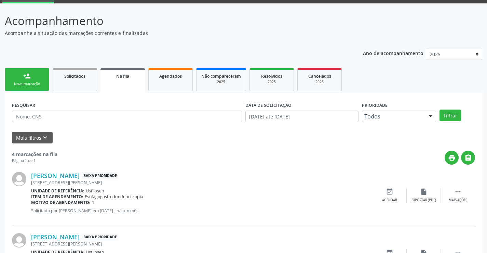
drag, startPoint x: 25, startPoint y: 86, endPoint x: 29, endPoint y: 85, distance: 4.6
click at [25, 86] on div "Nova marcação" at bounding box center [27, 83] width 34 height 5
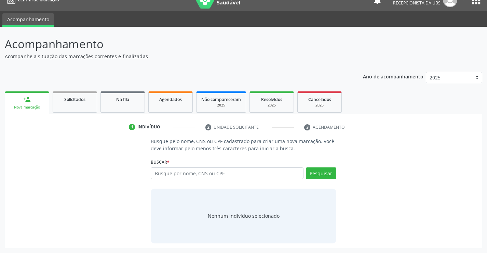
scroll to position [11, 0]
click at [230, 218] on div "Nenhum indivíduo selecionado" at bounding box center [244, 215] width 72 height 7
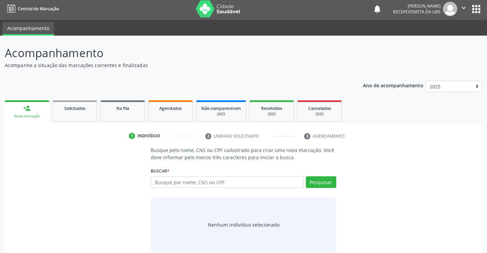
scroll to position [0, 0]
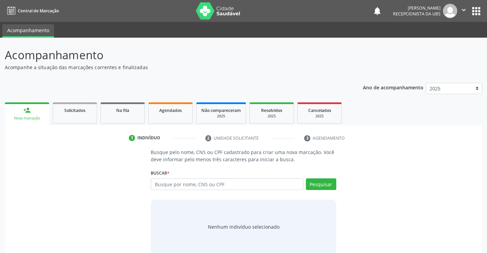
click at [27, 116] on div "Nova marcação" at bounding box center [27, 118] width 35 height 5
click at [175, 109] on span "Agendados" at bounding box center [170, 110] width 23 height 6
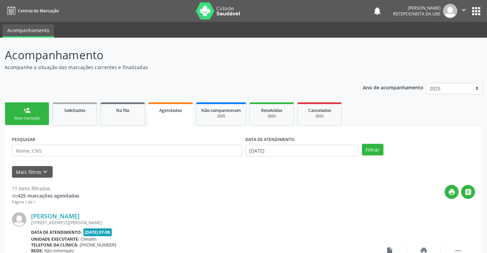
drag, startPoint x: 28, startPoint y: 117, endPoint x: 37, endPoint y: 117, distance: 8.2
click at [29, 117] on div "Nova marcação" at bounding box center [27, 118] width 34 height 5
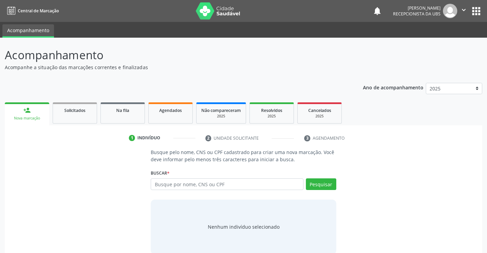
click at [37, 117] on div "Nova marcação" at bounding box center [27, 118] width 35 height 5
click at [161, 185] on input "text" at bounding box center [227, 184] width 152 height 12
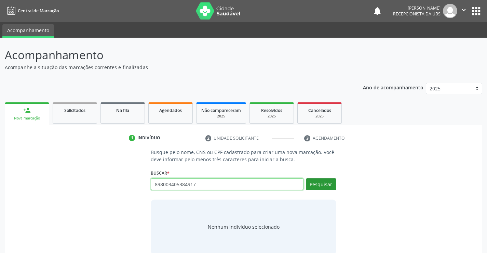
type input "898003405384917"
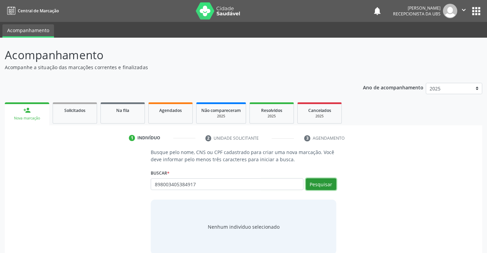
click at [319, 183] on button "Pesquisar" at bounding box center [321, 184] width 30 height 12
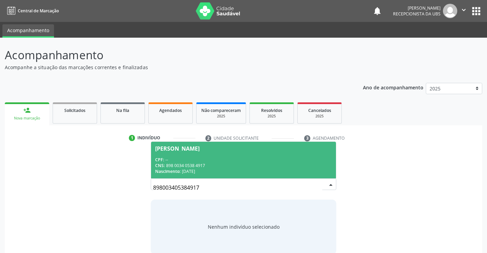
click at [175, 150] on div "[PERSON_NAME]" at bounding box center [177, 148] width 44 height 5
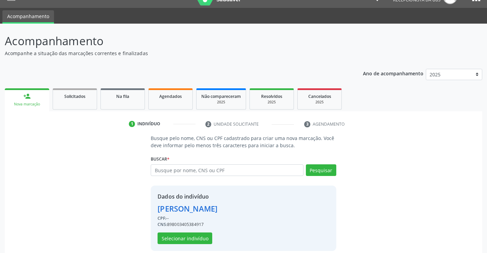
scroll to position [22, 0]
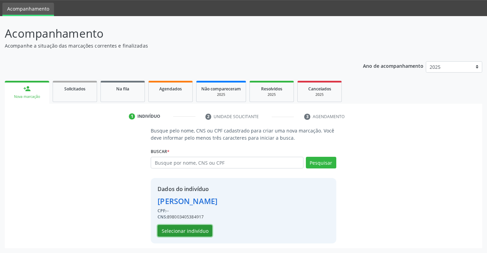
click at [177, 232] on button "Selecionar indivíduo" at bounding box center [185, 231] width 55 height 12
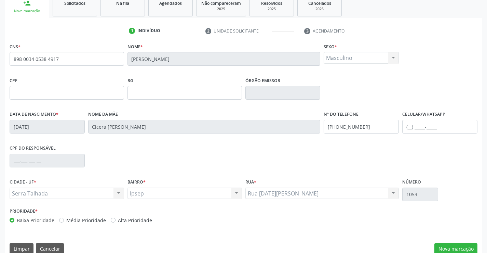
scroll to position [118, 0]
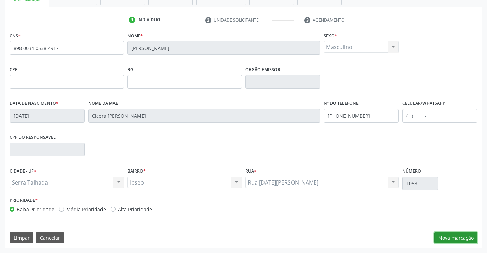
drag, startPoint x: 452, startPoint y: 240, endPoint x: 460, endPoint y: 239, distance: 8.2
click at [455, 239] on button "Nova marcação" at bounding box center [455, 238] width 43 height 12
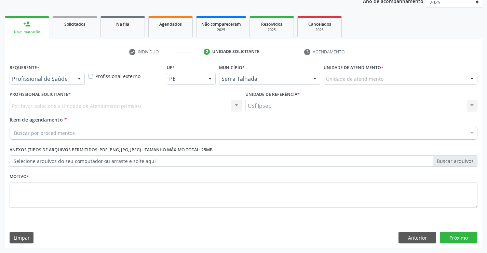
click at [79, 78] on div at bounding box center [79, 79] width 10 height 12
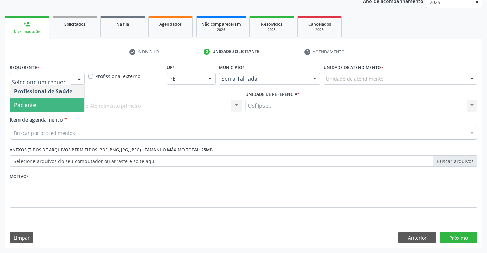
click at [36, 101] on span "Paciente" at bounding box center [47, 105] width 75 height 14
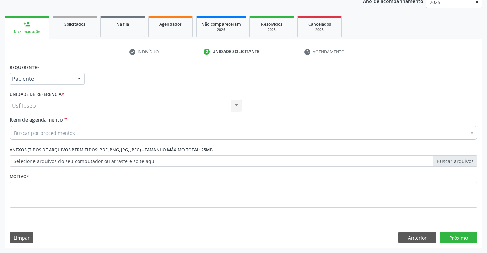
click at [33, 121] on span "Item de agendamento" at bounding box center [36, 119] width 53 height 6
click at [14, 126] on input "Item de agendamento *" at bounding box center [14, 133] width 0 height 14
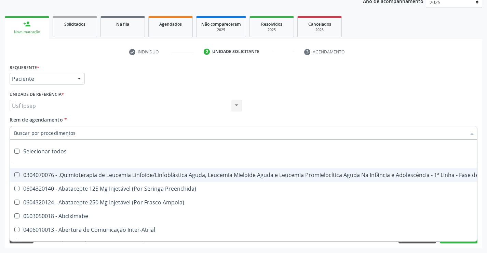
click at [17, 129] on input "Item de agendamento *" at bounding box center [240, 133] width 452 height 14
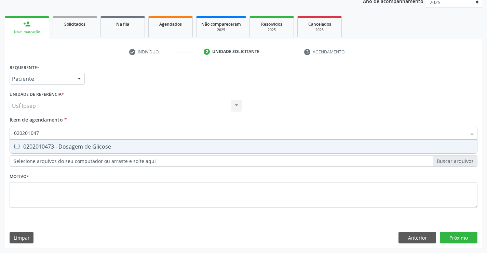
type input "0202010473"
drag, startPoint x: 17, startPoint y: 146, endPoint x: 21, endPoint y: 144, distance: 4.0
click at [19, 144] on div "0202010473 - Dosagem de Glicose" at bounding box center [243, 146] width 459 height 5
checkbox Glicose "true"
click at [43, 131] on input "0202010473" at bounding box center [240, 133] width 452 height 14
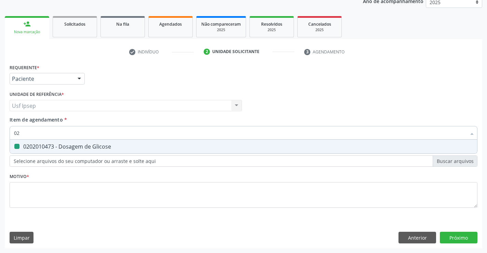
type input "0"
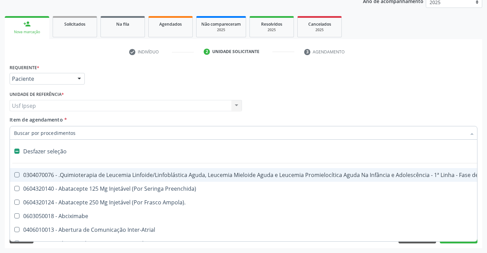
checkbox Manutenção "false"
type input "2"
checkbox Transjugular "true"
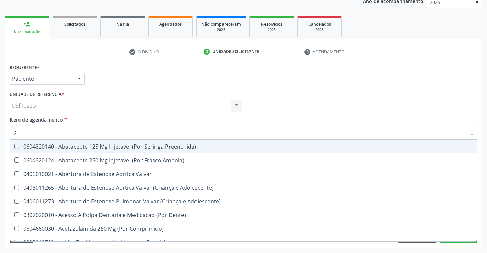
type input "20"
checkbox Coclear "true"
checkbox Glicose "false"
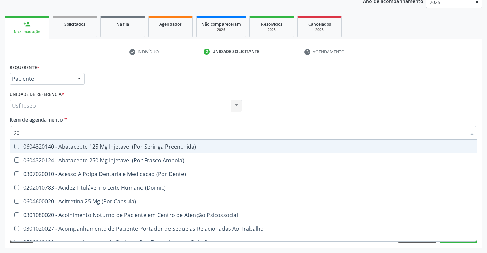
type input "202"
checkbox Boca "true"
type input "2020"
checkbox Aberto\) "true"
checkbox Boca "false"
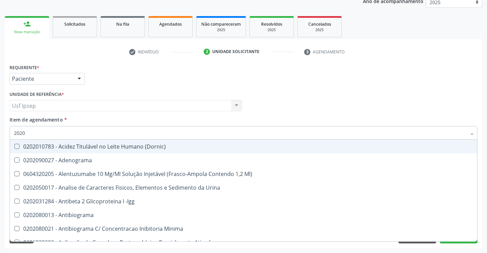
type input "20201"
checkbox Reumatoide "true"
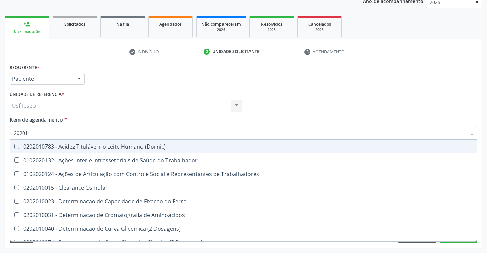
type input "202010"
checkbox II "true"
checkbox Glicose "false"
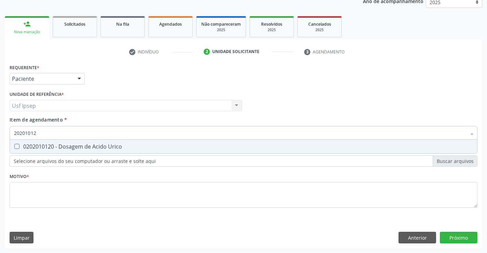
type input "202010120"
click at [16, 144] on Urico at bounding box center [16, 146] width 5 height 5
click at [14, 144] on Urico "checkbox" at bounding box center [12, 146] width 4 height 4
checkbox Urico "true"
click at [42, 132] on input "202010120" at bounding box center [240, 133] width 452 height 14
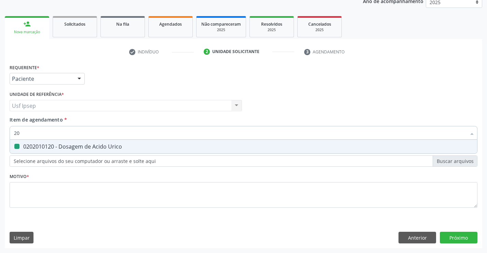
type input "2"
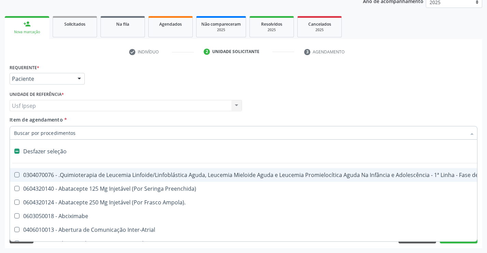
checkbox Manutenção "false"
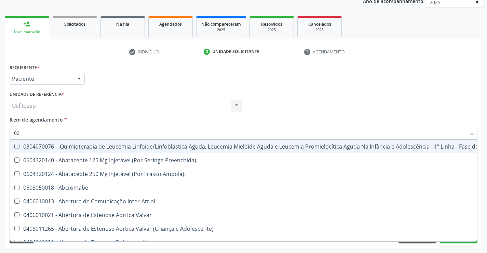
type input "020"
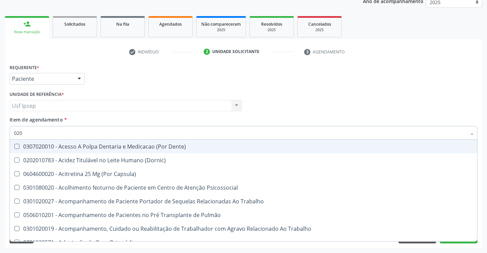
checkbox Urico "true"
checkbox Glicose "true"
checkbox Endocardico "false"
checkbox Segmento\) "false"
type input "0202"
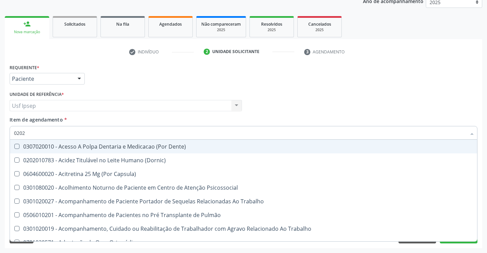
checkbox População "true"
checkbox Laser "true"
checkbox Urico "false"
checkbox Glicose "false"
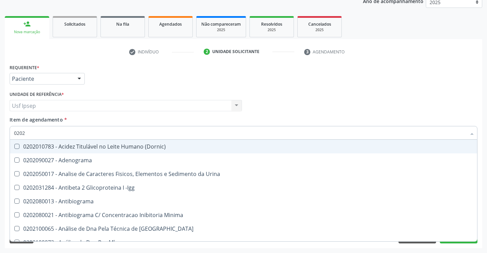
type input "02020"
checkbox Organicos "true"
checkbox Urico "false"
checkbox Xi "true"
checkbox Glicose "false"
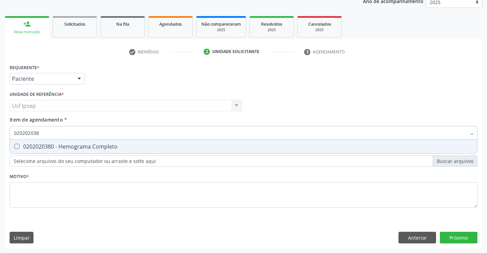
type input "0202020380"
drag, startPoint x: 17, startPoint y: 144, endPoint x: 36, endPoint y: 147, distance: 19.0
click at [17, 144] on Completo at bounding box center [16, 146] width 5 height 5
click at [14, 144] on Completo "checkbox" at bounding box center [12, 146] width 4 height 4
checkbox Completo "true"
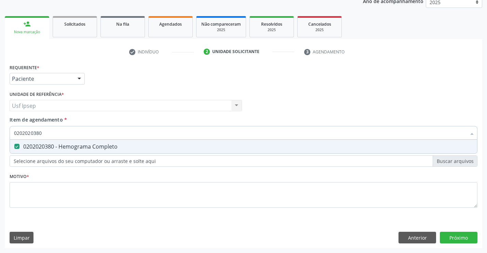
click at [43, 132] on input "0202020380" at bounding box center [240, 133] width 452 height 14
type input "0"
checkbox Completo "false"
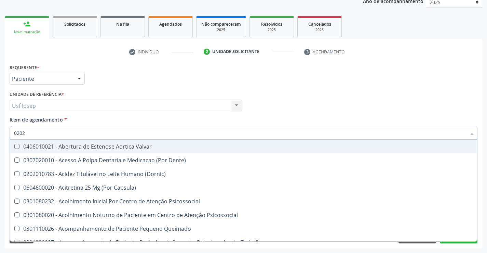
type input "02020"
checkbox Dente\) "true"
checkbox Distal "false"
checkbox Esquistossomose\ "true"
checkbox Auditiva "false"
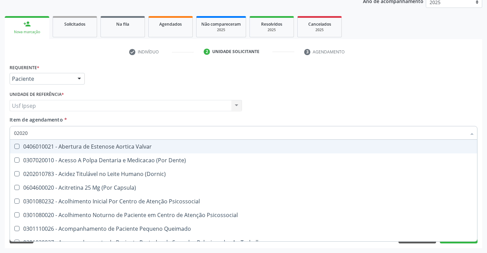
checkbox Aspiracao "true"
checkbox Monobloco "false"
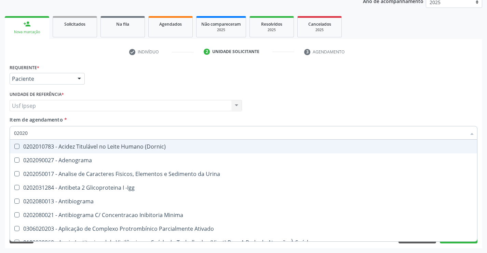
type input "020201"
checkbox Osmolar "true"
checkbox T3 "true"
checkbox Urico "false"
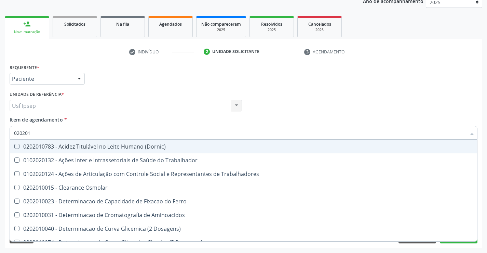
type input "0202010"
checkbox Ativada\) "true"
checkbox Urico "false"
checkbox II "true"
checkbox Glicose "false"
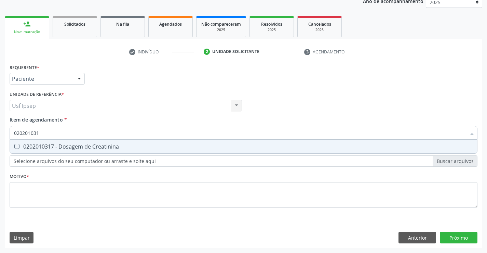
type input "0202010317"
click at [18, 147] on Creatinina at bounding box center [16, 146] width 5 height 5
click at [14, 147] on Creatinina "checkbox" at bounding box center [12, 146] width 4 height 4
checkbox Creatinina "true"
click at [44, 130] on input "0202010317" at bounding box center [240, 133] width 452 height 14
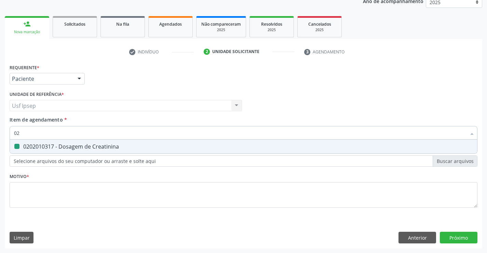
type input "0"
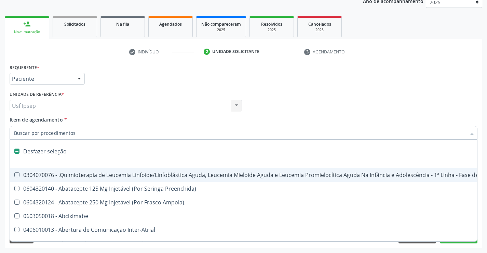
checkbox Manutenção "false"
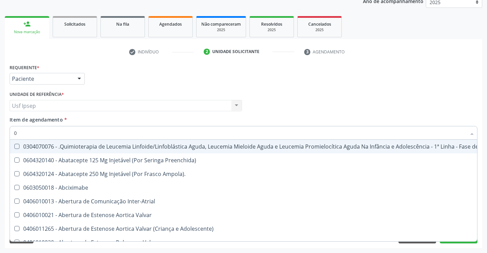
type input "02"
checkbox Drogas "true"
checkbox \(Liquido\) "true"
checkbox Coclear "true"
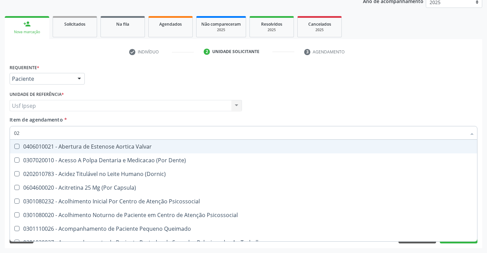
type input "020"
checkbox Intra-Aortico "true"
checkbox Complementar\) "true"
checkbox \(Qualitativo\) "true"
checkbox Urico "false"
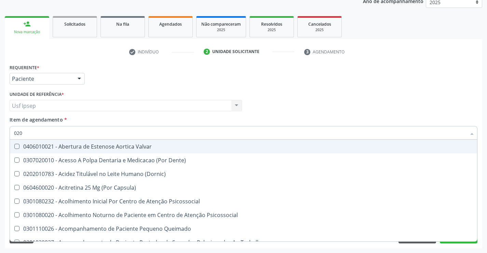
checkbox Creatinina "false"
checkbox Glicose "false"
checkbox \(T3\) "true"
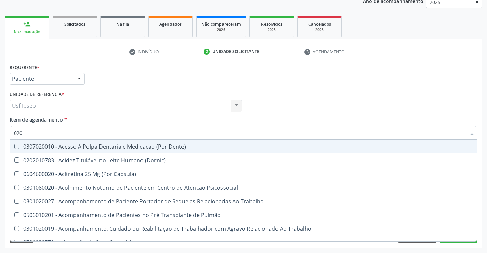
type input "0202"
checkbox População "true"
checkbox Ossea "true"
checkbox Laser "true"
checkbox Biologica "true"
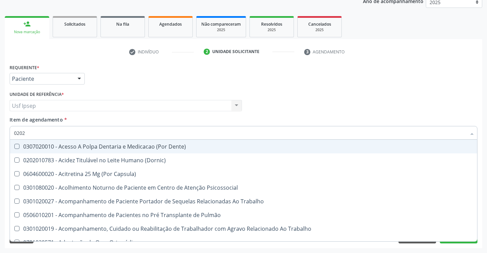
checkbox Urico "false"
checkbox Creatinina "false"
checkbox Glicose "false"
type input "02020"
checkbox Sistêmicas "true"
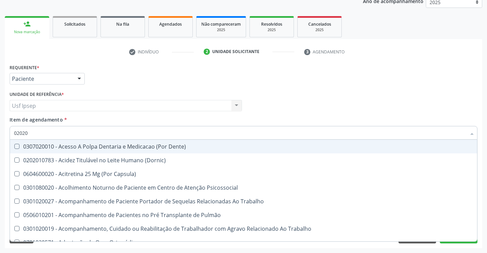
checkbox População "false"
checkbox Aspiracao "true"
checkbox Ossea "false"
checkbox Salivar "true"
checkbox Laser "false"
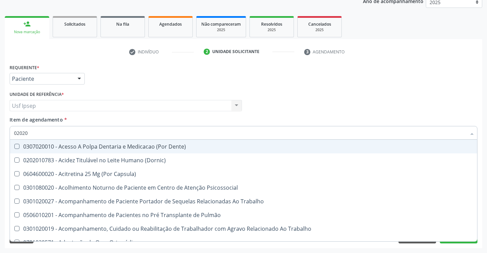
checkbox \(Cantoplastia\) "true"
checkbox Biologica "false"
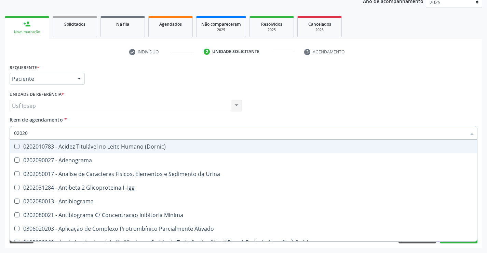
type input "020201"
checkbox Osmolar "true"
checkbox Gestante "true"
checkbox T3 "true"
checkbox Urico "false"
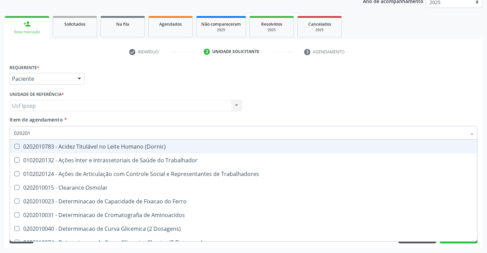
type input "0202010"
checkbox Ativada\) "true"
checkbox Urico "false"
checkbox Ionizavel "true"
checkbox Creatinina "false"
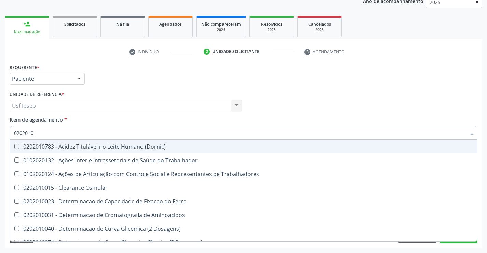
checkbox II "true"
checkbox Glicose "false"
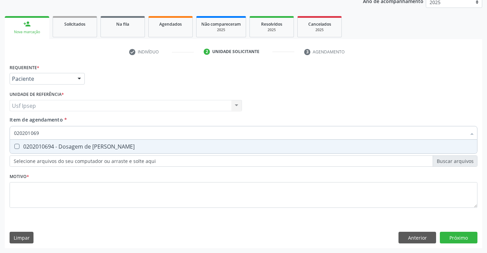
type input "0202010694"
click at [15, 146] on Ureia at bounding box center [16, 146] width 5 height 5
click at [14, 146] on Ureia "checkbox" at bounding box center [12, 146] width 4 height 4
checkbox Ureia "true"
click at [46, 133] on input "0202010694" at bounding box center [240, 133] width 452 height 14
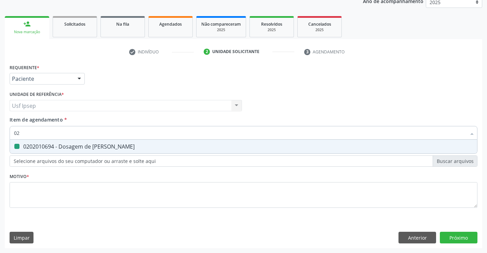
type input "0"
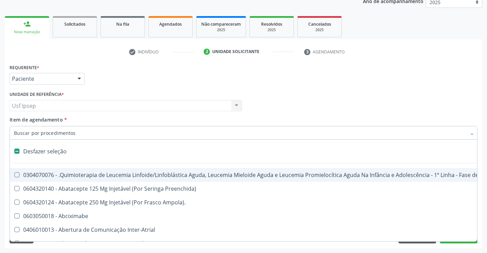
checkbox Manutenção "false"
click at [28, 123] on span "Item de agendamento" at bounding box center [36, 119] width 53 height 6
click at [28, 126] on input "Item de agendamento *" at bounding box center [240, 133] width 452 height 14
checkbox Preenchida\) "true"
checkbox Ampola\)\ "true"
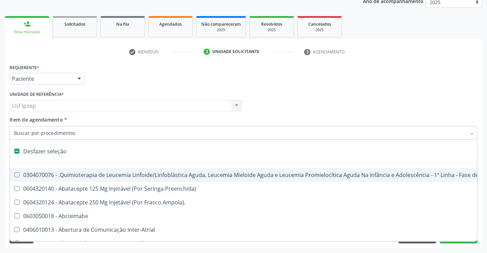
checkbox Abciximabe "true"
checkbox Inter-Atrial "true"
checkbox Valvar "true"
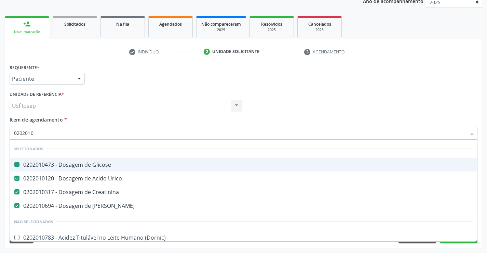
type input "02020102"
checkbox Glicose "false"
checkbox Urico "false"
checkbox Creatinina "false"
checkbox Ureia "false"
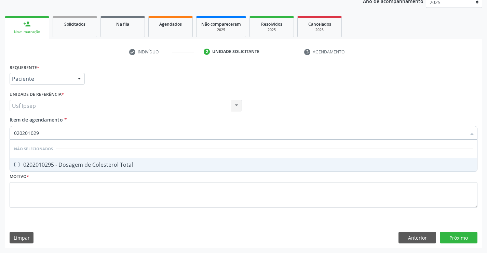
type input "0202010295"
drag, startPoint x: 17, startPoint y: 162, endPoint x: 28, endPoint y: 162, distance: 10.3
click at [21, 161] on span "0202010295 - Dosagem de Colesterol Total" at bounding box center [243, 165] width 467 height 14
checkbox Total "true"
click at [43, 132] on input "0202010295" at bounding box center [240, 133] width 452 height 14
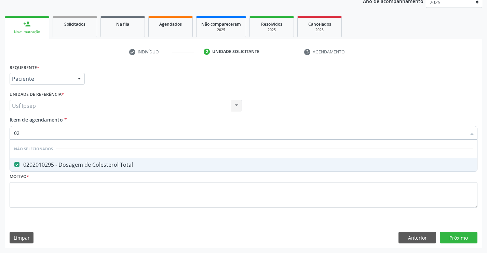
type input "0"
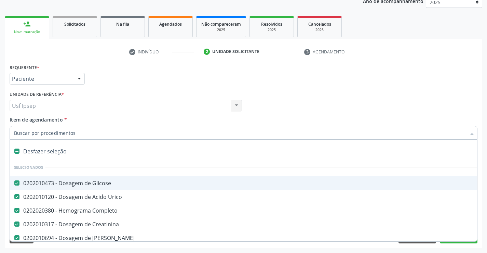
checkbox Glicose "true"
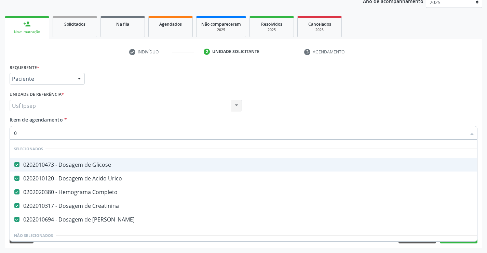
type input "02"
checkbox Antibiotico "true"
type input "020"
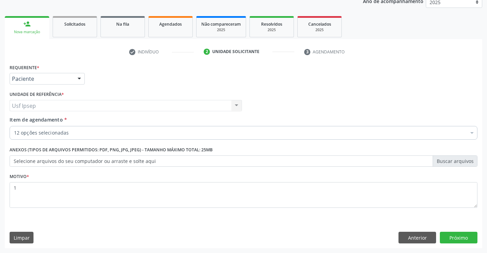
scroll to position [86, 0]
type textarea "1"
click at [463, 238] on button "Próximo" at bounding box center [459, 237] width 38 height 12
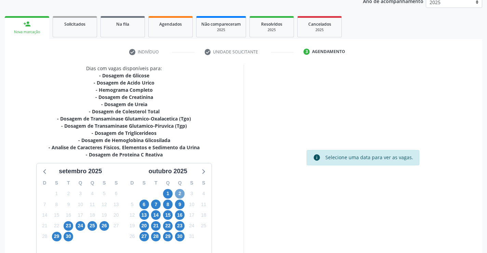
click at [183, 193] on span "2" at bounding box center [180, 194] width 10 height 10
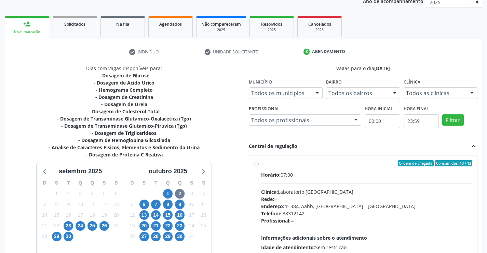
click at [261, 163] on label "Ordem de chegada Consumidos: 10 / 12 Horário: 07:00 Clínica: Laboratorio [GEOGR…" at bounding box center [367, 212] width 212 height 105
click at [255, 163] on input "Ordem de chegada Consumidos: 10 / 12 Horário: 07:00 Clínica: Laboratorio [GEOGR…" at bounding box center [256, 163] width 5 height 6
radio input "true"
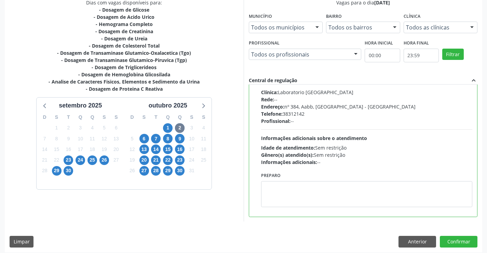
scroll to position [156, 0]
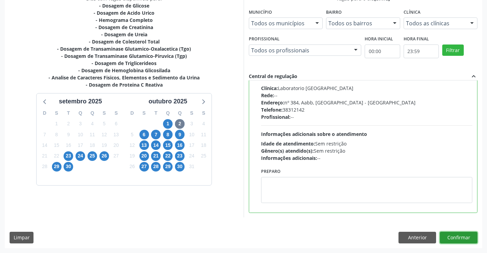
click at [455, 239] on button "Confirmar" at bounding box center [459, 237] width 38 height 12
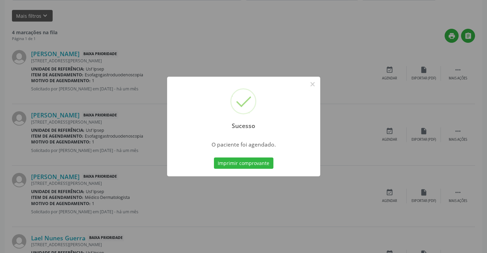
scroll to position [0, 0]
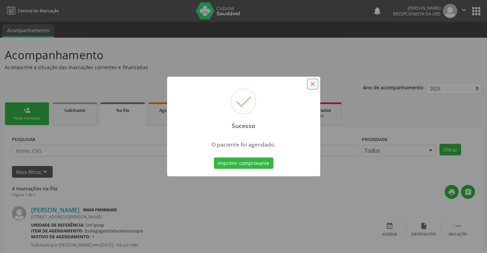
click at [313, 85] on button "×" at bounding box center [313, 84] width 12 height 12
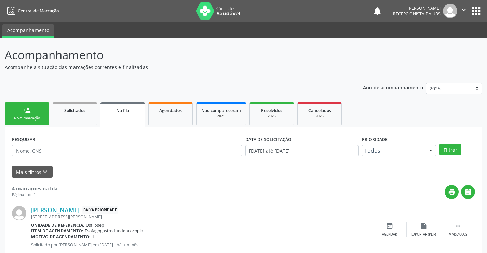
click at [37, 121] on div "Nova marcação" at bounding box center [27, 118] width 34 height 5
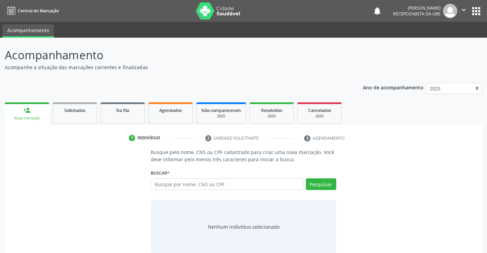
click at [26, 118] on div "Nova marcação" at bounding box center [27, 118] width 35 height 5
drag, startPoint x: 158, startPoint y: 184, endPoint x: 166, endPoint y: 177, distance: 10.0
click at [166, 178] on div "Buscar * Busque por nome, CNS ou CPF Nenhum resultado encontrado para: " " Digi…" at bounding box center [243, 180] width 185 height 27
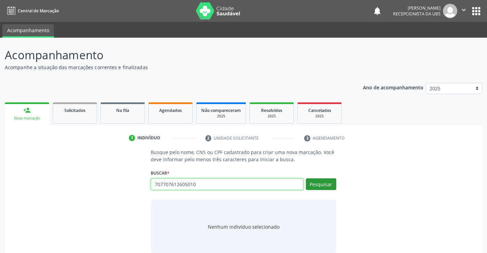
type input "707707612605010"
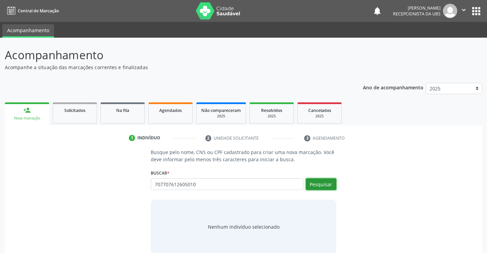
click at [316, 186] on button "Pesquisar" at bounding box center [321, 184] width 30 height 12
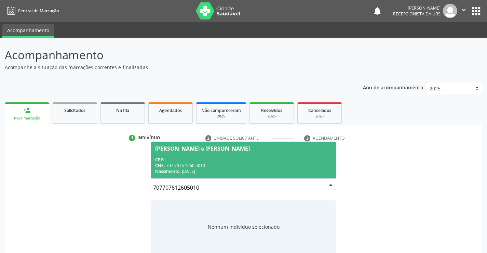
click at [172, 148] on div "[PERSON_NAME] e [PERSON_NAME]" at bounding box center [202, 148] width 95 height 5
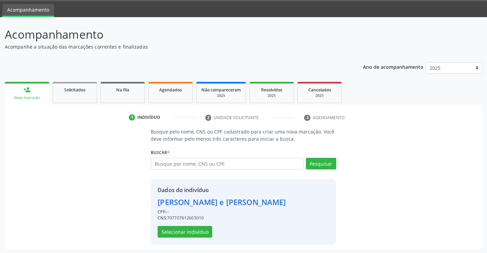
scroll to position [22, 0]
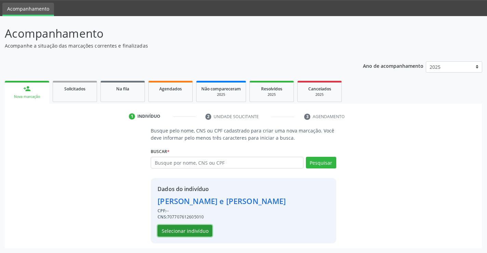
drag, startPoint x: 187, startPoint y: 228, endPoint x: 190, endPoint y: 226, distance: 4.3
click at [190, 226] on button "Selecionar indivíduo" at bounding box center [185, 231] width 55 height 12
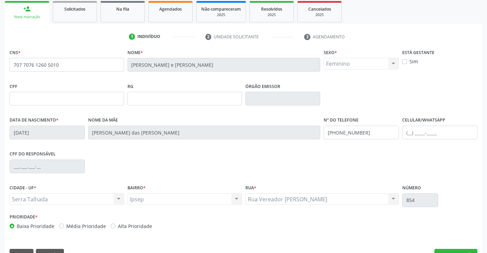
scroll to position [118, 0]
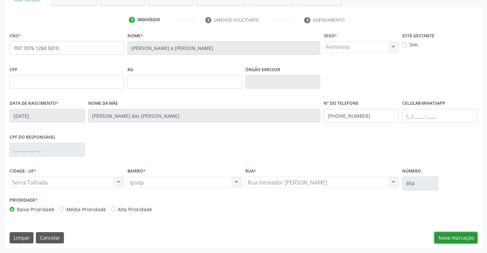
click at [459, 238] on button "Nova marcação" at bounding box center [455, 238] width 43 height 12
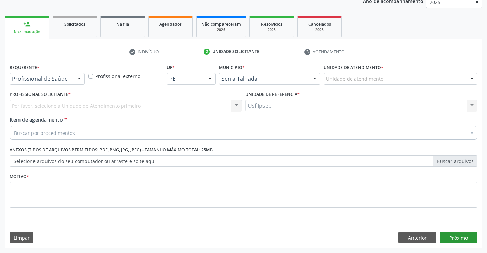
scroll to position [86, 0]
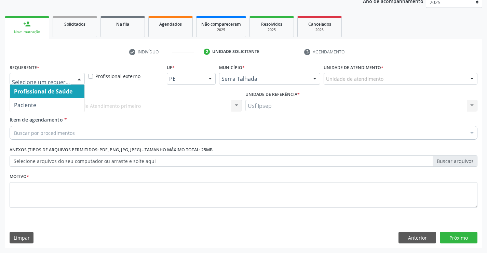
click at [77, 78] on div at bounding box center [79, 79] width 10 height 12
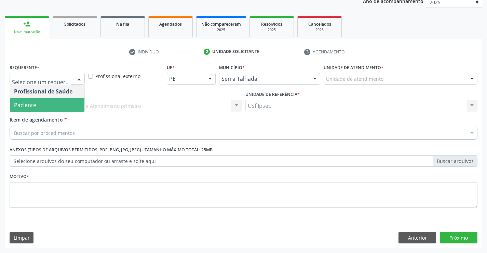
click at [55, 106] on span "Paciente" at bounding box center [47, 105] width 75 height 14
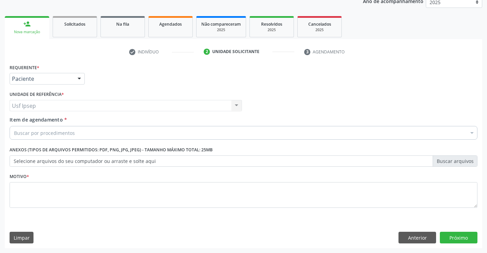
click at [55, 119] on span "Item de agendamento" at bounding box center [36, 119] width 53 height 6
click at [14, 126] on input "Item de agendamento *" at bounding box center [14, 133] width 0 height 14
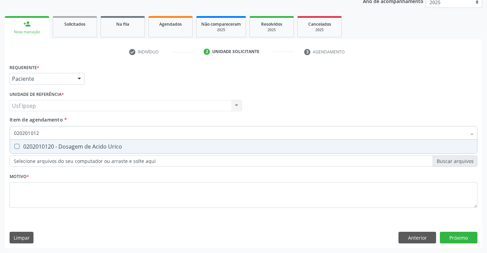
type input "0202010120"
click at [17, 143] on span "0202010120 - Dosagem de Acido Urico" at bounding box center [243, 146] width 467 height 14
checkbox Urico "true"
click at [44, 131] on input "0202010120" at bounding box center [240, 133] width 452 height 14
type input "0"
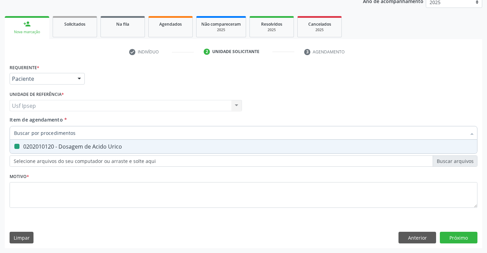
checkbox Urico "false"
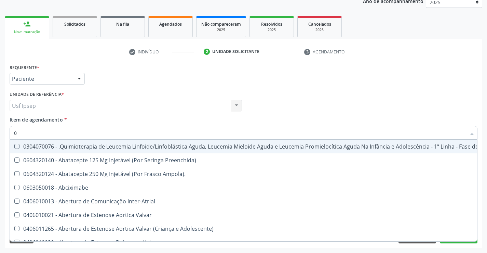
type input "02"
checkbox Drogas "true"
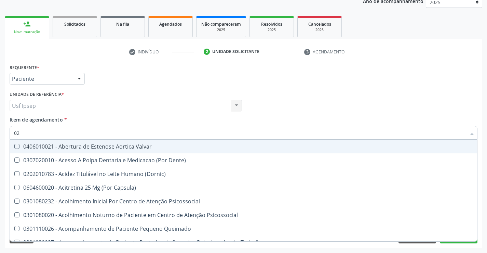
type input "020"
checkbox Intra-Aortico "true"
checkbox Urico "false"
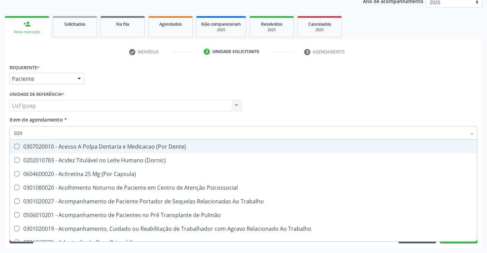
type input "0202"
checkbox População "true"
checkbox Urico "false"
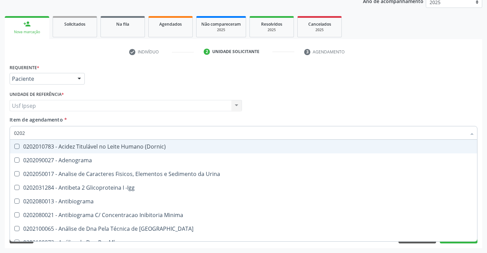
type input "02020"
checkbox Organicos "true"
checkbox Urico "false"
type input "020201"
checkbox Osmolar "true"
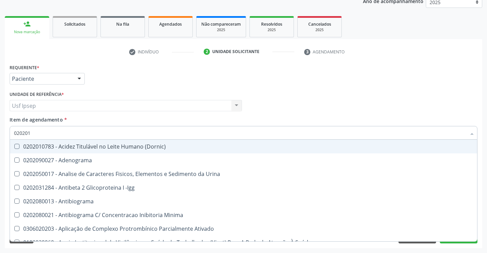
checkbox Urico "false"
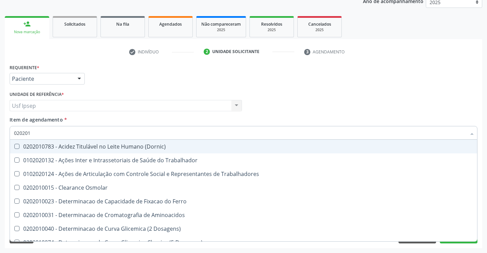
type input "0202010"
checkbox Ativada\) "true"
checkbox Urico "false"
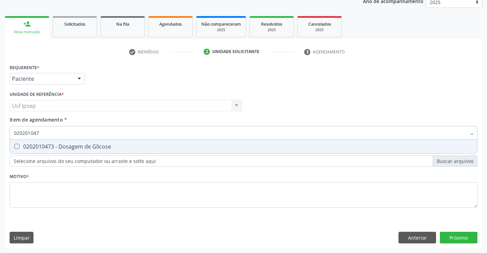
type input "0202010473"
click at [19, 140] on span "0202010473 - Dosagem de Glicose" at bounding box center [243, 146] width 467 height 14
checkbox Glicose "true"
click at [45, 132] on input "0202010473" at bounding box center [240, 133] width 452 height 14
type input "02"
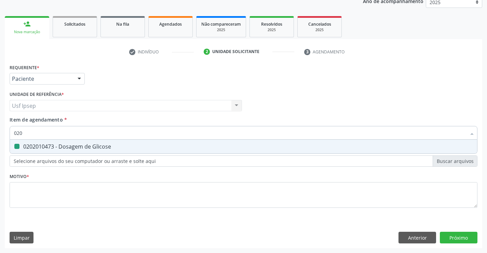
checkbox Glicose "false"
type input "0"
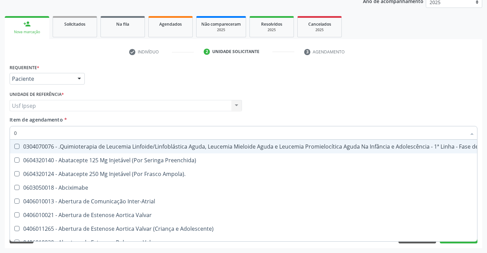
type input "02"
checkbox Drogas "true"
checkbox Coclear "true"
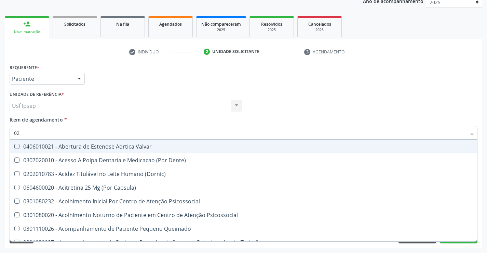
type input "020"
checkbox Intra-Aortico "true"
checkbox \(Qualitativo\) "true"
checkbox Urico "false"
checkbox Glicose "false"
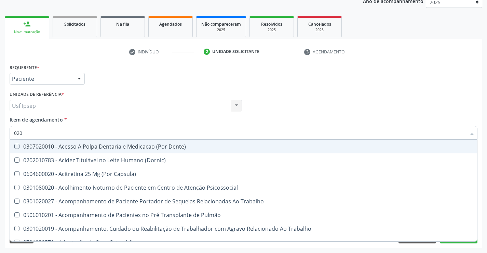
type input "0202"
checkbox População "true"
checkbox Laser "true"
checkbox Urico "false"
checkbox Glicose "false"
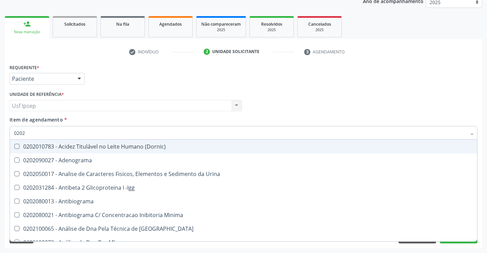
type input "02020"
checkbox Organicos "true"
checkbox Urico "false"
checkbox Xi "true"
checkbox Glicose "false"
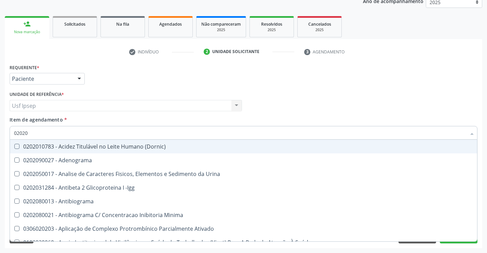
type input "020201"
checkbox Osmolar "true"
checkbox T3 "true"
checkbox Urico "false"
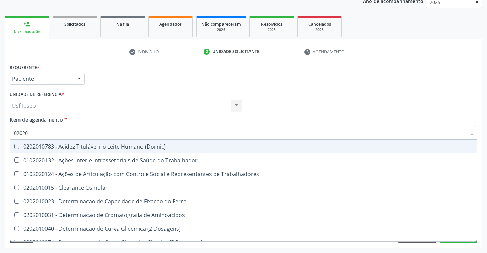
type input "0202010"
checkbox Ativada\) "true"
checkbox Urico "false"
checkbox II "true"
checkbox Glicose "false"
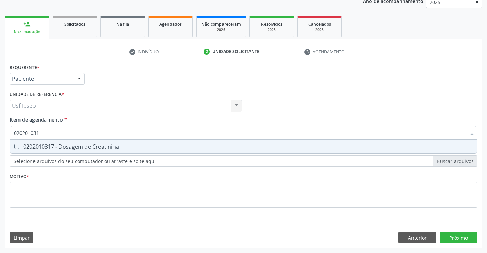
type input "0202010317"
click at [17, 144] on Creatinina at bounding box center [16, 146] width 5 height 5
click at [14, 144] on Creatinina "checkbox" at bounding box center [12, 146] width 4 height 4
checkbox Creatinina "true"
drag, startPoint x: 42, startPoint y: 133, endPoint x: 42, endPoint y: 125, distance: 8.2
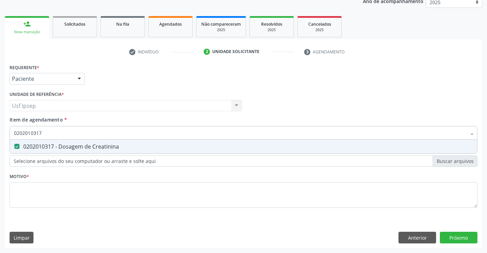
click at [42, 125] on div "Item de agendamento * 0202010317 Desfazer seleção 0202010317 - Dosagem de Creat…" at bounding box center [244, 127] width 468 height 22
type input "0"
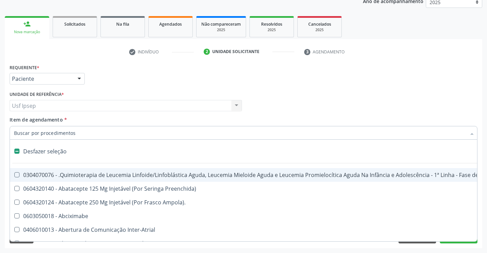
checkbox Manutenção "false"
click at [18, 121] on span "Item de agendamento" at bounding box center [36, 119] width 53 height 6
click at [18, 126] on input "Item de agendamento *" at bounding box center [240, 133] width 452 height 14
checkbox Preenchida\) "true"
checkbox Ampola\)\ "true"
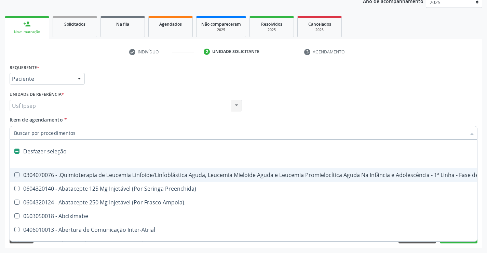
checkbox Abciximabe "true"
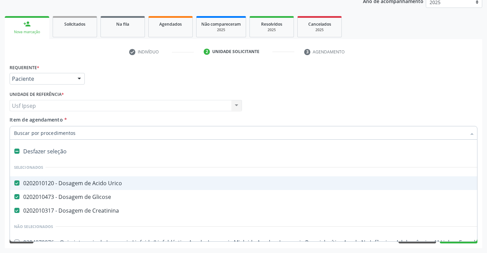
click at [19, 119] on span "Item de agendamento" at bounding box center [36, 119] width 53 height 6
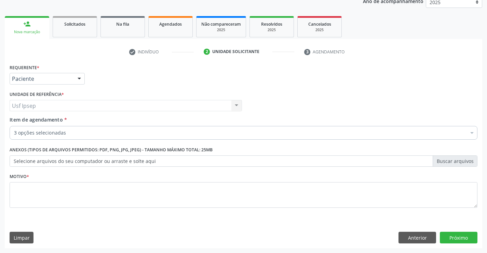
click at [38, 118] on span "Item de agendamento" at bounding box center [36, 119] width 53 height 6
click at [14, 126] on input "Item de agendamento *" at bounding box center [14, 133] width 0 height 14
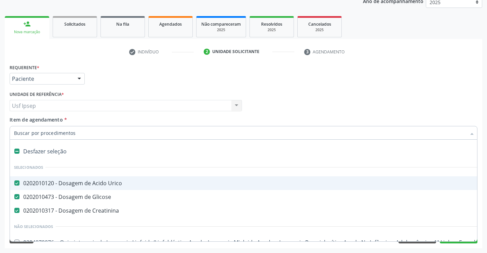
click at [31, 123] on div "Item de agendamento * Desfazer seleção Selecionados 0202010120 - Dosagem de Aci…" at bounding box center [244, 127] width 468 height 22
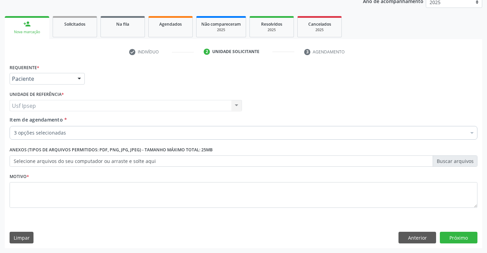
click at [82, 105] on div "Usf Ipsep Usf Ipsep Nenhum resultado encontrado para: " " Não há nenhuma opção …" at bounding box center [126, 106] width 232 height 12
click at [16, 120] on span "Item de agendamento" at bounding box center [36, 119] width 53 height 6
click at [14, 126] on input "Item de agendamento *" at bounding box center [14, 133] width 0 height 14
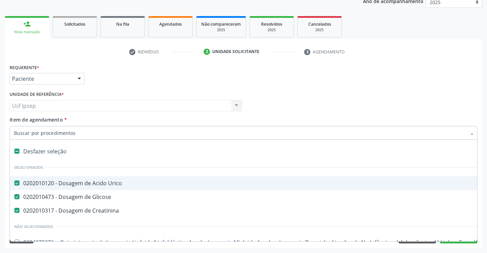
click at [14, 131] on div at bounding box center [244, 133] width 468 height 14
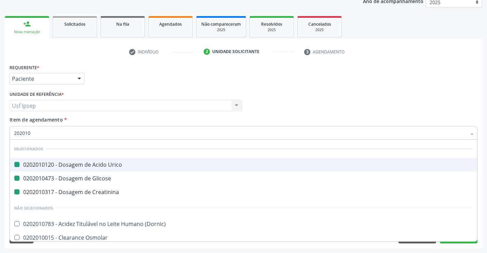
type input "2020106"
checkbox Urico "false"
checkbox Glicose "false"
checkbox Creatinina "false"
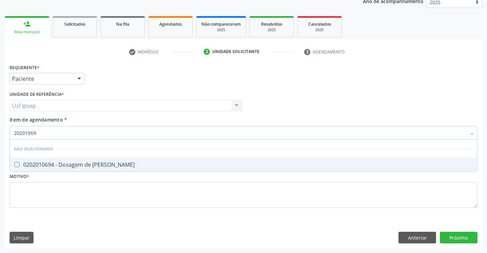
type input "202010694"
drag, startPoint x: 18, startPoint y: 163, endPoint x: 21, endPoint y: 159, distance: 5.4
click at [21, 159] on span "0202010694 - Dosagem de [PERSON_NAME]" at bounding box center [243, 165] width 467 height 14
checkbox Ureia "true"
click at [41, 132] on input "202010694" at bounding box center [240, 133] width 452 height 14
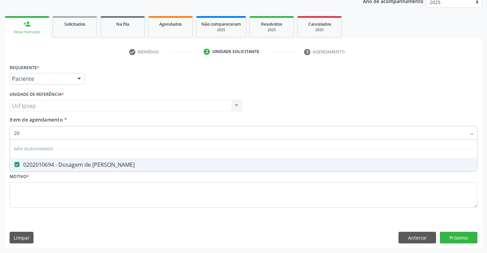
type input "2"
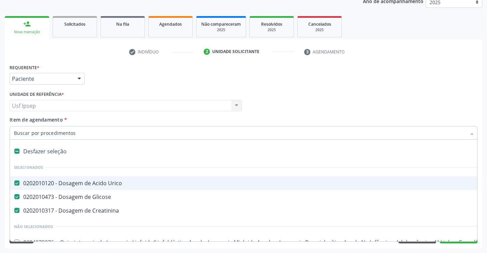
checkbox Urico "true"
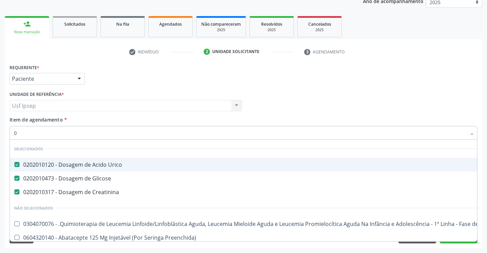
type input "02"
checkbox Transcutanea "true"
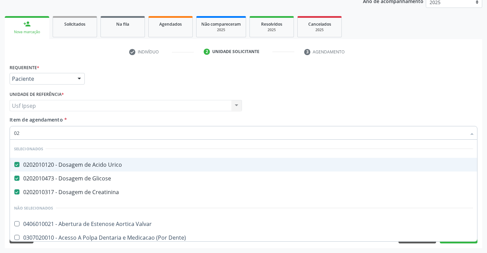
type input "020"
checkbox \(Ucinco\) "true"
checkbox Ureia "false"
type input "0202"
checkbox 67 "true"
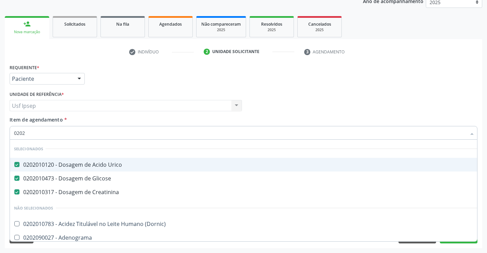
type input "02020"
checkbox Derrames "true"
checkbox Ureia "false"
type input "020201"
checkbox 5-Nucleotidase "true"
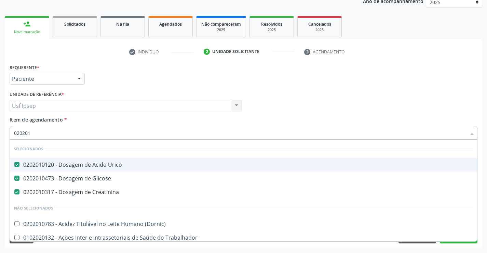
type input "0202010"
checkbox Piruvato "true"
type input "02020102"
checkbox Urico "false"
checkbox Glicose "false"
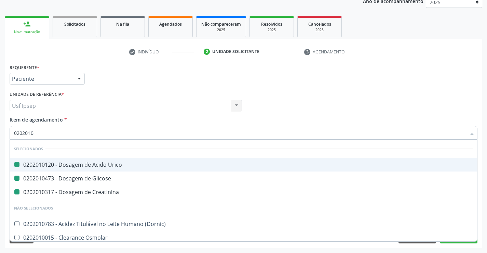
checkbox Creatinina "false"
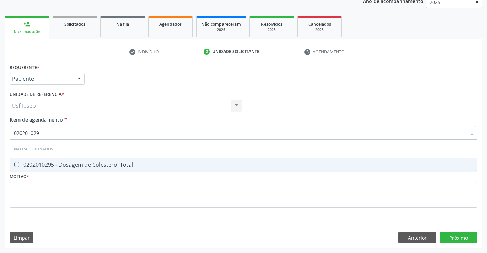
type input "0202010295"
drag, startPoint x: 18, startPoint y: 162, endPoint x: 38, endPoint y: 149, distance: 23.9
click at [22, 159] on span "0202010295 - Dosagem de Colesterol Total" at bounding box center [243, 165] width 467 height 14
checkbox Total "true"
drag, startPoint x: 44, startPoint y: 132, endPoint x: 42, endPoint y: 121, distance: 10.7
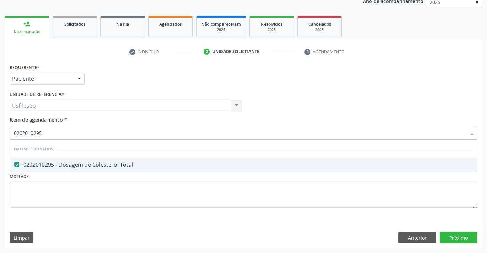
click at [43, 121] on span "Item de agendamento * 0202010295 Desfazer seleção Não selecionados 0202010295 -…" at bounding box center [244, 126] width 468 height 21
type input "02"
checkbox Total "true"
type input "0"
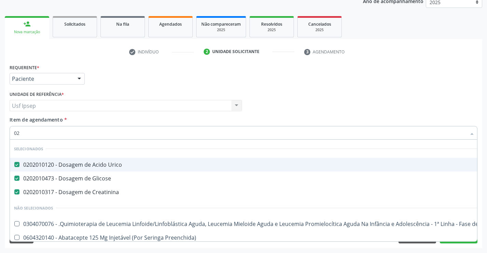
type input "020"
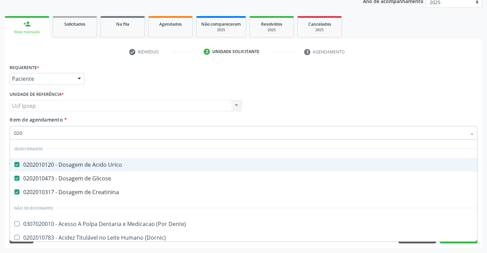
checkbox Total "true"
checkbox Ureia "true"
checkbox Esplenograma "false"
checkbox Completo\) "false"
type input "0202"
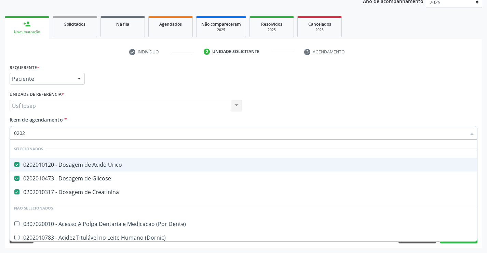
checkbox Puncao "true"
checkbox 67 "true"
checkbox Total "false"
type input "02020"
checkbox Barbituratos "true"
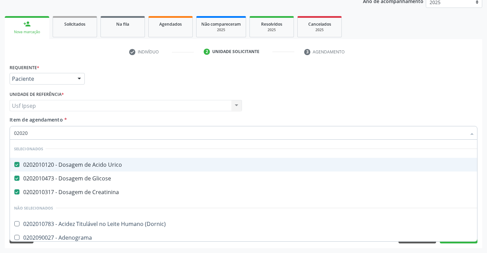
checkbox Total "false"
checkbox Derrames "true"
checkbox Ureia "false"
type input "020201"
checkbox Molecular "true"
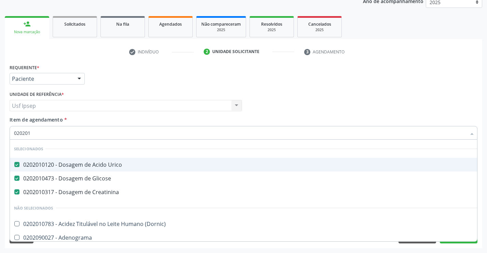
checkbox 5-Nucleotidase "true"
type input "0202010"
checkbox Fracoes "true"
checkbox Total "false"
checkbox Piruvato "true"
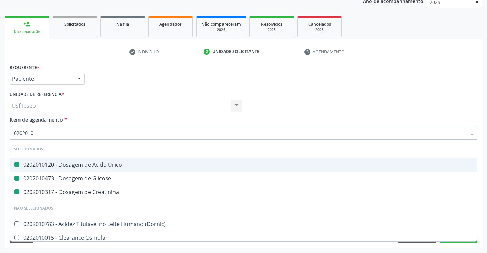
type input "02020106"
checkbox Urico "false"
checkbox Glicose "false"
checkbox Creatinina "false"
checkbox Dosagens\) "true"
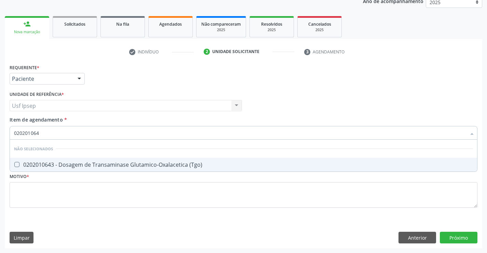
type input "0202010643"
click at [18, 163] on \(Tgo\) at bounding box center [16, 164] width 5 height 5
click at [14, 163] on \(Tgo\) "checkbox" at bounding box center [12, 164] width 4 height 4
checkbox \(Tgo\) "true"
click at [48, 129] on input "0202010643" at bounding box center [240, 133] width 452 height 14
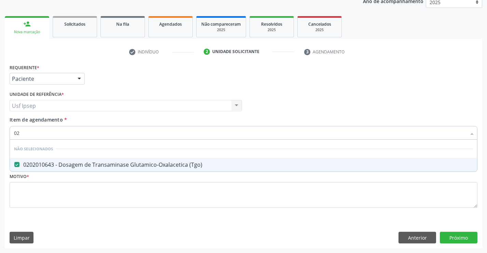
type input "0"
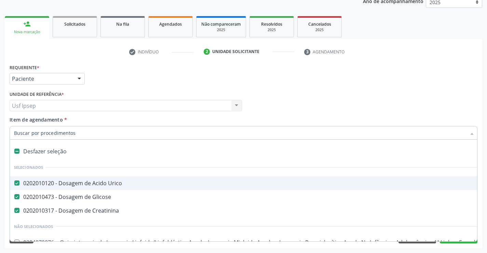
checkbox Urico "true"
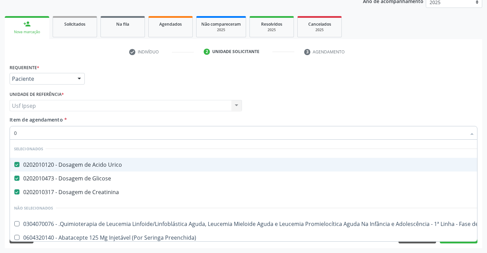
type input "02"
checkbox Antibiotico "true"
checkbox Comprimido\) "true"
checkbox Transcutanea "true"
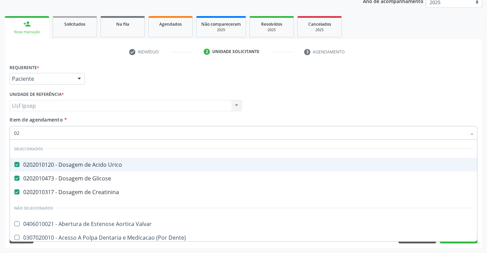
type input "020"
checkbox Anos\) "true"
checkbox Bloqueio "true"
checkbox \(Ucinco\) "true"
checkbox Total "false"
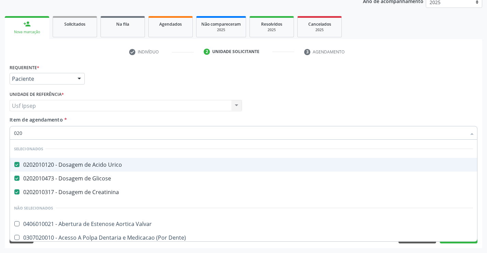
checkbox \(Tgo\) "false"
checkbox Ureia "false"
type input "0202"
checkbox Puncao "true"
checkbox Inteiro\) "true"
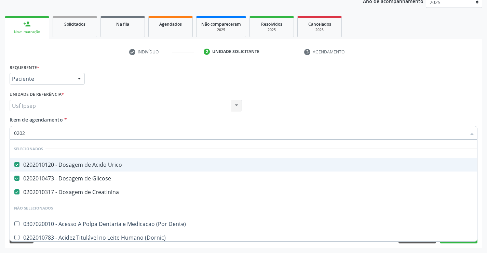
checkbox 67 "true"
checkbox Total "false"
type input "02020"
checkbox Barbituratos "true"
checkbox Total "false"
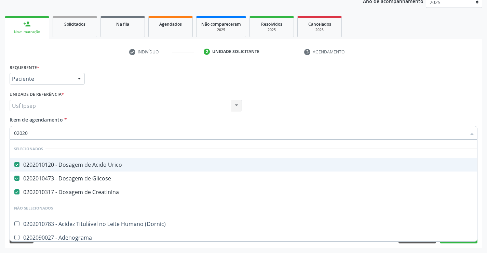
checkbox Prolactina "true"
checkbox Derrames "true"
checkbox \(Tgo\) "false"
checkbox Ureia "false"
type input "020201"
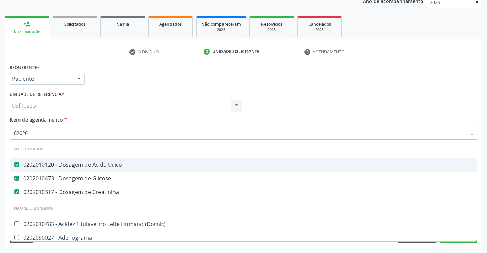
checkbox Molecular "true"
checkbox Complemento "true"
checkbox 5-Nucleotidase "true"
type input "0202010"
checkbox Fracoes "true"
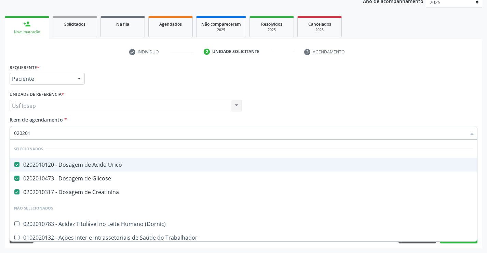
checkbox Total "false"
checkbox Leucino-Aminopeptidase "true"
checkbox Piruvato "true"
checkbox \(Tgo\) "false"
type input "02020106"
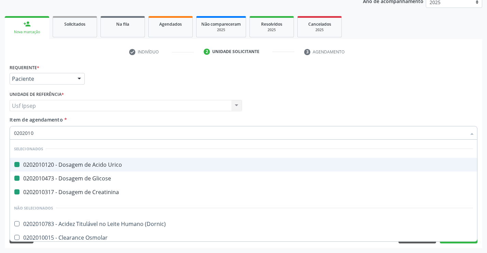
checkbox Urico "false"
checkbox Glicose "false"
checkbox Creatinina "false"
checkbox \(Dornic\) "true"
checkbox Dosagens\) "true"
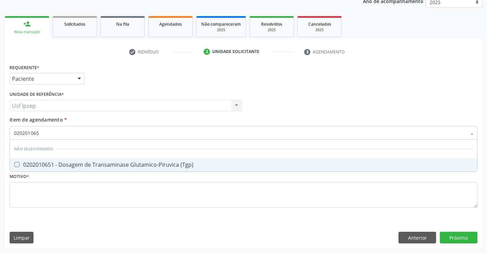
type input "0202010651"
click at [15, 164] on div at bounding box center [12, 164] width 5 height 5
checkbox \(Tgp\) "true"
click at [44, 130] on input "0202010651" at bounding box center [240, 133] width 452 height 14
type input "0"
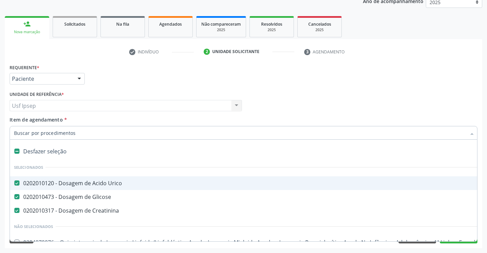
checkbox Urico "true"
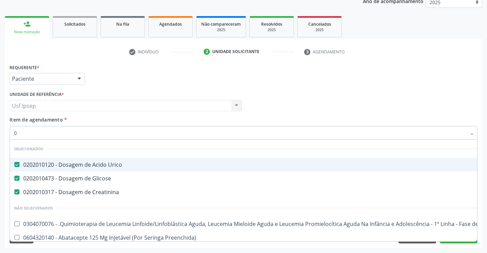
type input "02"
checkbox Antibiotico "true"
checkbox Comprimido\) "true"
checkbox Transcutanea "true"
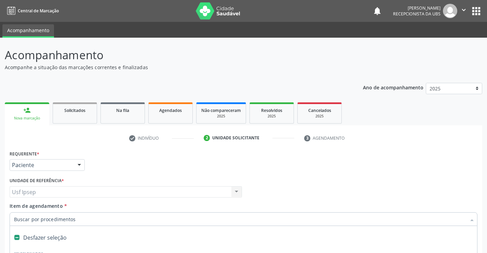
scroll to position [86, 0]
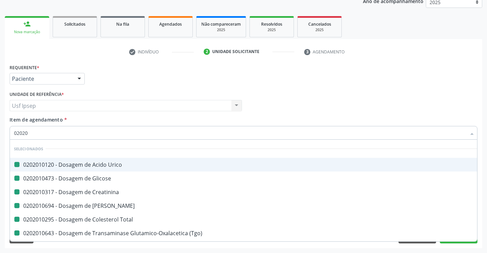
type input "020205"
checkbox Urico "false"
checkbox Glicose "false"
checkbox Creatinina "false"
checkbox Ureia "false"
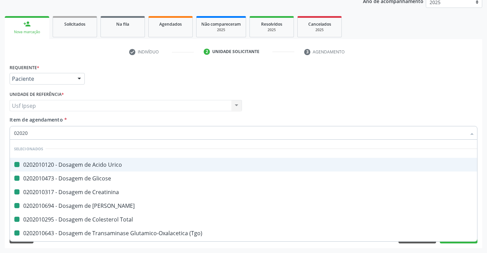
checkbox Total "false"
checkbox \(Tgo\) "false"
checkbox \(Tgp\) "false"
checkbox Glicosilada "false"
checkbox Completo "false"
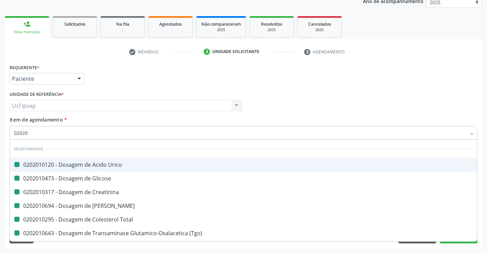
checkbox Reativa "false"
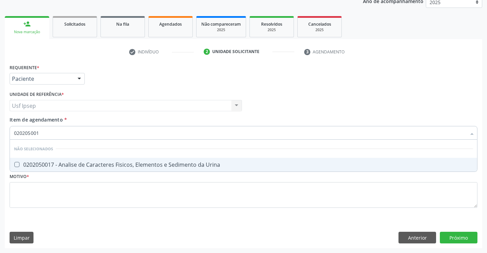
type input "0202050017"
click at [20, 160] on span "0202050017 - Analise de Caracteres Fisicos, Elementos e Sedimento da Urina" at bounding box center [243, 165] width 467 height 14
checkbox Urina "true"
click at [42, 132] on input "0202050017" at bounding box center [240, 133] width 452 height 14
type input "0"
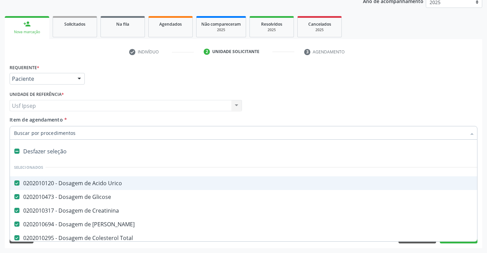
click at [17, 118] on span "Item de agendamento" at bounding box center [36, 119] width 53 height 6
click at [17, 126] on input "Item de agendamento *" at bounding box center [240, 133] width 452 height 14
checkbox Urina "false"
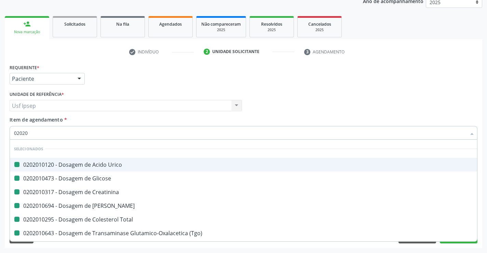
type input "020206"
checkbox Urico "false"
checkbox Glicose "false"
checkbox Creatinina "false"
checkbox Ureia "false"
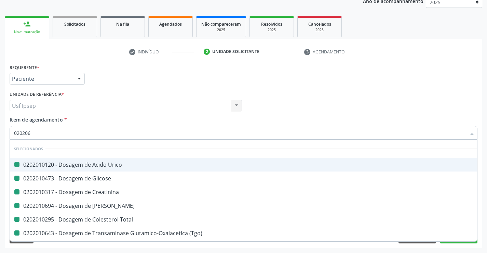
checkbox Total "false"
checkbox \(Tgo\) "false"
checkbox \(Tgp\) "false"
checkbox Glicosilada "false"
checkbox Completo "false"
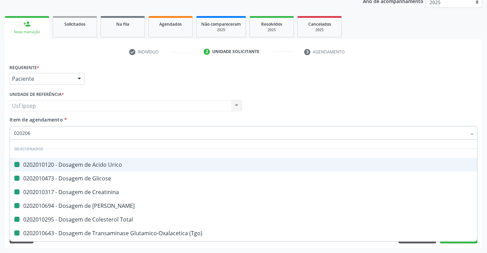
checkbox Reativa "false"
checkbox Urina "false"
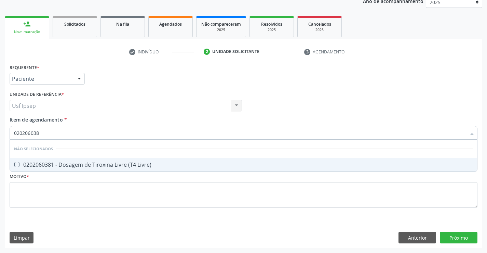
type input "0202060381"
drag, startPoint x: 20, startPoint y: 163, endPoint x: 29, endPoint y: 149, distance: 17.0
click at [21, 162] on div "0202060381 - Dosagem de Tiroxina Livre (T4 Livre)" at bounding box center [243, 164] width 459 height 5
checkbox Livre\) "true"
click at [43, 132] on input "0202060381" at bounding box center [240, 133] width 452 height 14
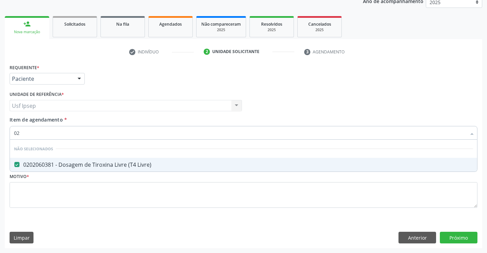
type input "0"
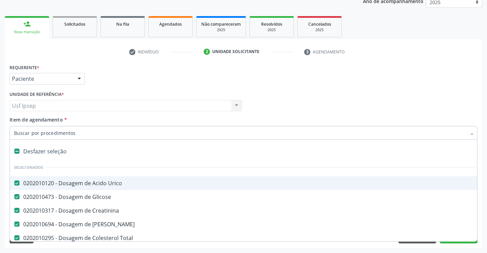
checkbox Urico "true"
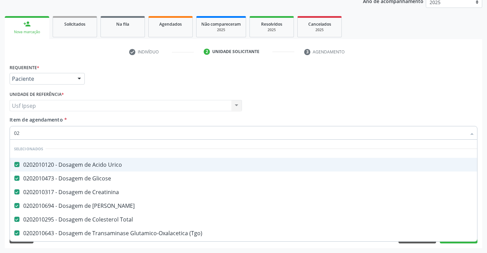
type input "020"
checkbox Livre\) "true"
checkbox Continua "false"
type input "0202"
checkbox \(Bilateral\) "true"
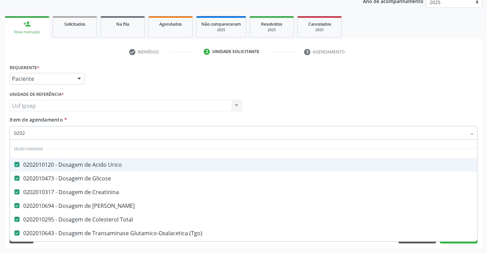
type input "02020"
checkbox Potassio "true"
checkbox Livre\) "false"
type input "020203"
checkbox Ureia "false"
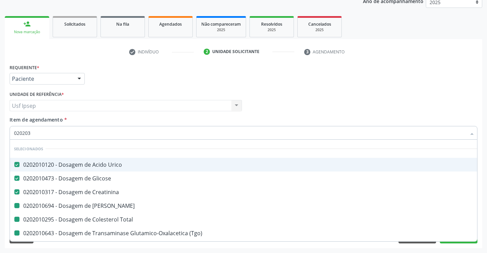
checkbox Total "false"
checkbox \(Tgo\) "false"
checkbox \(Tgp\) "false"
checkbox Glicosilada "false"
checkbox Completo "false"
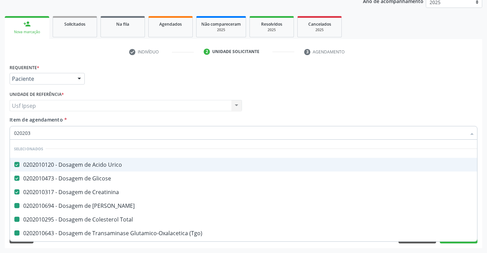
checkbox Reativa "false"
checkbox Urina "false"
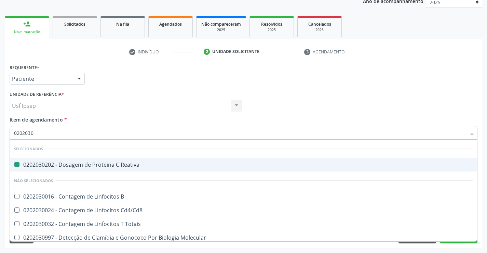
type input "02020300"
checkbox Reativa "false"
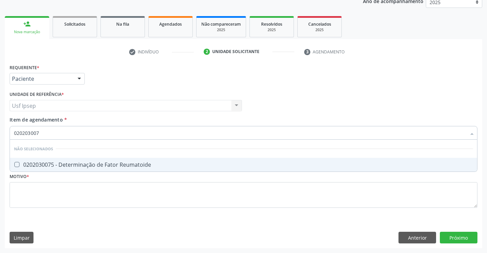
type input "0202030075"
click at [21, 163] on div "0202030075 - Determinação de Fator Reumatoide" at bounding box center [243, 164] width 459 height 5
checkbox Reumatoide "true"
click at [42, 129] on input "0202030075" at bounding box center [240, 133] width 452 height 14
type input "0"
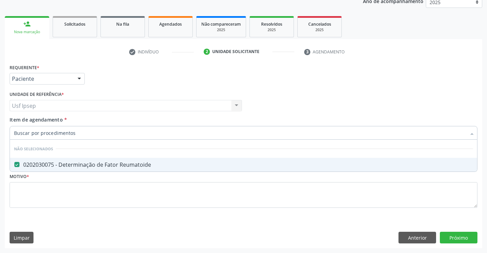
checkbox Reumatoide "true"
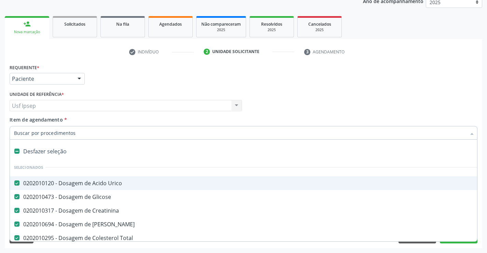
click at [394, 68] on div "Requerente * Paciente Profissional de Saúde Paciente Nenhum resultado encontrad…" at bounding box center [243, 75] width 471 height 27
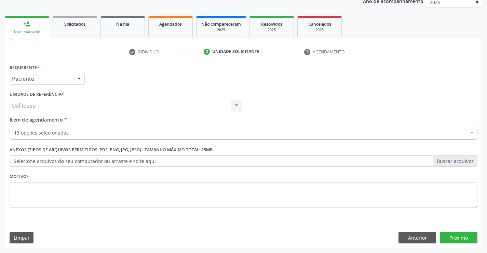
checkbox Reumatoide "true"
click at [22, 120] on span "Item de agendamento" at bounding box center [36, 119] width 53 height 6
click at [14, 126] on input "Item de agendamento *" at bounding box center [14, 133] width 0 height 14
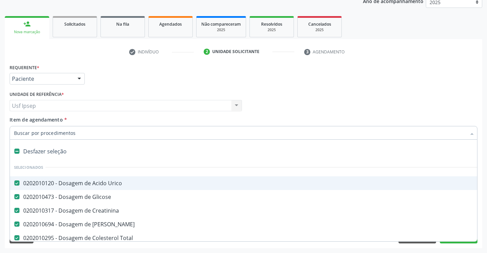
click at [18, 118] on span "Item de agendamento" at bounding box center [36, 119] width 53 height 6
click at [18, 126] on input "Item de agendamento *" at bounding box center [240, 133] width 452 height 14
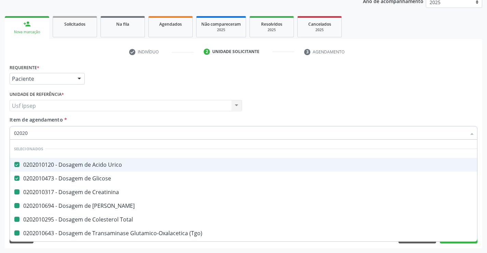
type input "020206"
checkbox Creatinina "false"
checkbox Ureia "false"
checkbox Total "false"
checkbox \(Tgo\) "false"
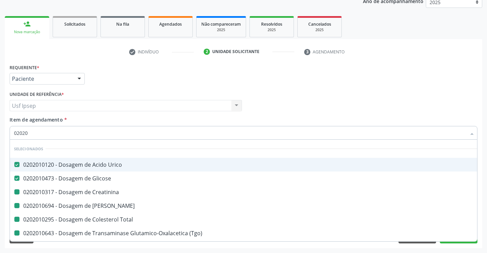
checkbox \(Tgp\) "false"
checkbox Glicosilada "false"
checkbox Completo "false"
checkbox Reativa "false"
checkbox Urina "false"
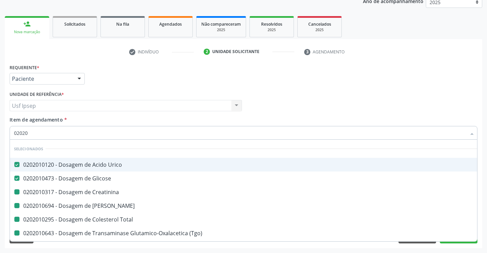
checkbox Reumatoide "false"
checkbox Livre\) "false"
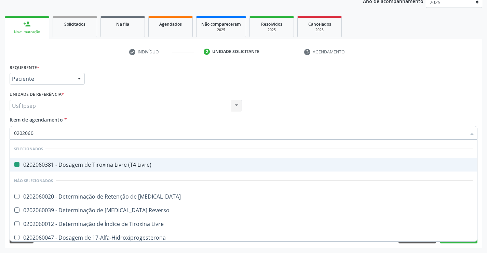
type input "02020602"
checkbox Livre\) "false"
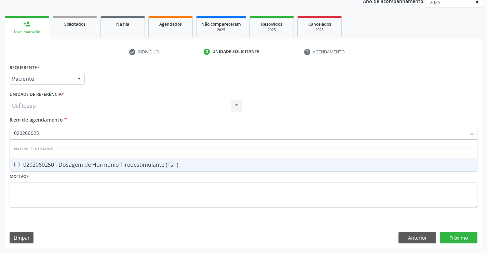
type input "0202060250"
drag, startPoint x: 17, startPoint y: 165, endPoint x: 23, endPoint y: 165, distance: 5.9
click at [17, 165] on \(Tsh\) at bounding box center [16, 164] width 5 height 5
click at [14, 165] on \(Tsh\) "checkbox" at bounding box center [12, 164] width 4 height 4
checkbox \(Tsh\) "true"
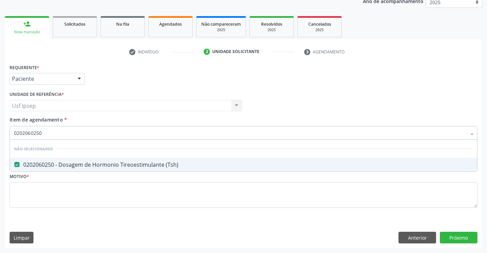
drag, startPoint x: 42, startPoint y: 131, endPoint x: 46, endPoint y: 131, distance: 4.2
click at [46, 131] on input "0202060250" at bounding box center [240, 133] width 452 height 14
type input "02"
checkbox \(Tsh\) "true"
type input "0"
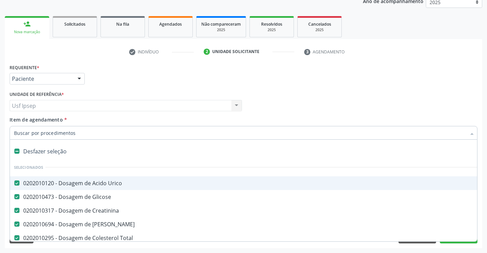
click at [283, 90] on div "Profissional Solicitante Por favor, selecione a Unidade de Atendimento primeiro…" at bounding box center [243, 102] width 471 height 27
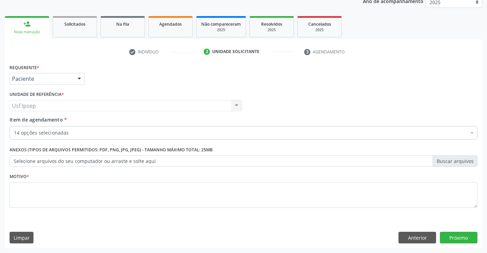
click at [189, 84] on div "Requerente * Paciente Profissional de Saúde Paciente Nenhum resultado encontrad…" at bounding box center [243, 75] width 471 height 27
click at [112, 59] on div "check Indivíduo 2 Unidade solicitante 3 Agendamento CNS * 707 7076 1260 5010 [G…" at bounding box center [243, 147] width 477 height 202
drag, startPoint x: 346, startPoint y: 92, endPoint x: 331, endPoint y: 92, distance: 15.0
click at [344, 92] on div "Profissional Solicitante Por favor, selecione a Unidade de Atendimento primeiro…" at bounding box center [243, 102] width 471 height 27
click at [29, 120] on span "Item de agendamento" at bounding box center [36, 119] width 53 height 6
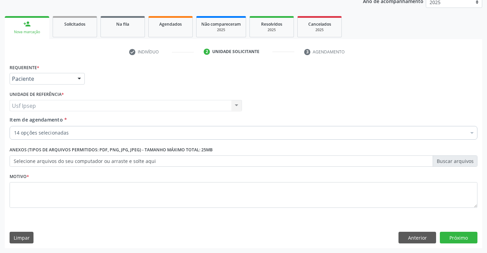
click at [14, 126] on input "Item de agendamento *" at bounding box center [14, 133] width 0 height 14
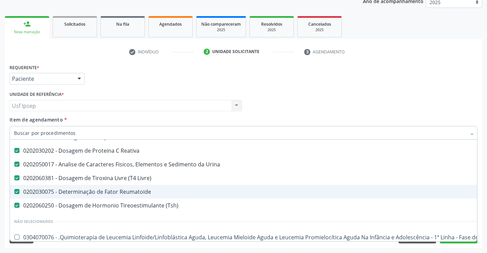
scroll to position [171, 0]
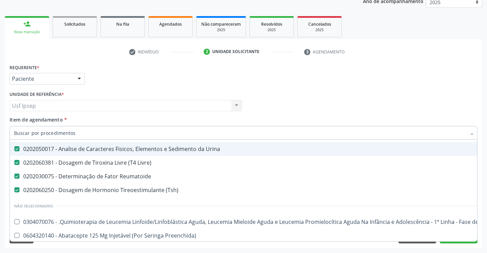
click at [38, 114] on div "Requerente * Paciente Profissional de Saúde Paciente Nenhum resultado encontrad…" at bounding box center [244, 139] width 468 height 155
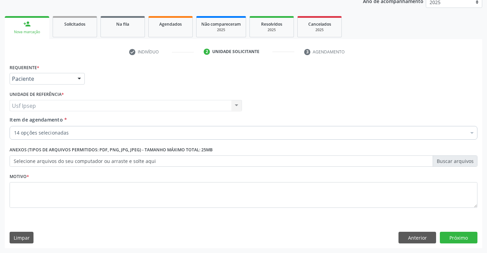
scroll to position [0, 0]
click at [23, 119] on span "Item de agendamento" at bounding box center [36, 119] width 53 height 6
click at [14, 126] on input "Item de agendamento *" at bounding box center [14, 133] width 0 height 14
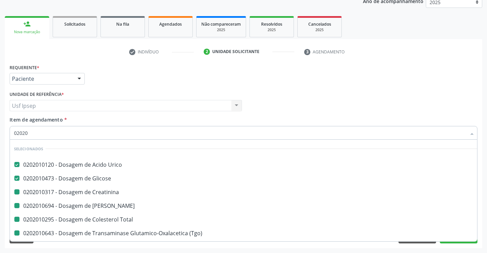
type input "020202"
checkbox Creatinina "false"
checkbox Ureia "false"
checkbox Total "false"
checkbox \(Tgo\) "false"
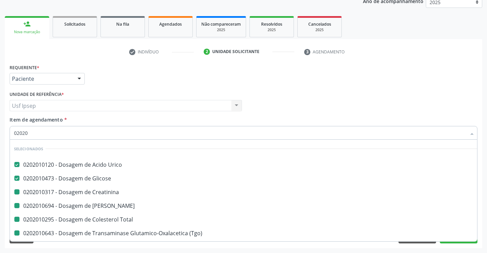
checkbox \(Tgp\) "false"
checkbox Glicosilada "false"
checkbox Completo "false"
checkbox Reativa "false"
checkbox Urina "false"
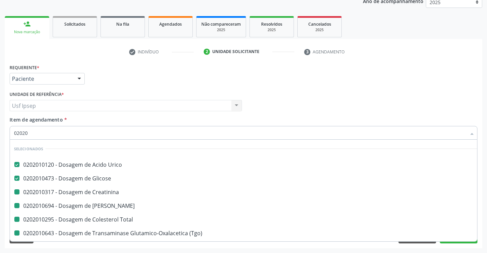
checkbox Livre\) "false"
checkbox Reumatoide "false"
checkbox \(Tsh\) "false"
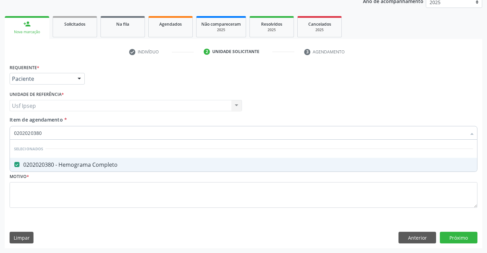
click at [42, 133] on input "0202020380" at bounding box center [240, 133] width 452 height 14
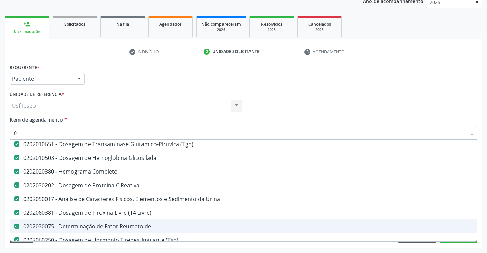
scroll to position [137, 0]
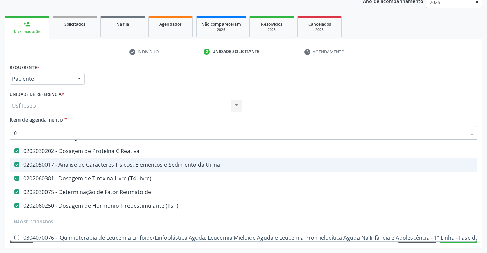
click at [18, 132] on input "0" at bounding box center [240, 133] width 452 height 14
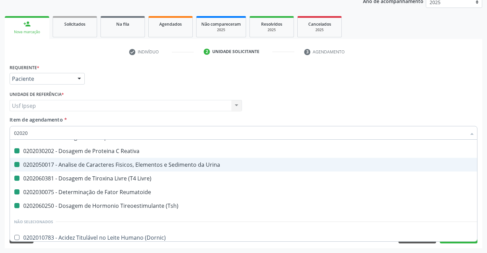
type input "020203"
checkbox Total "false"
checkbox \(Tgo\) "false"
checkbox \(Tgp\) "false"
checkbox Glicosilada "false"
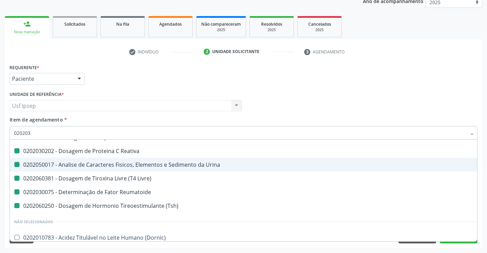
checkbox Completo "false"
checkbox Reativa "false"
checkbox Urina "false"
checkbox Livre\) "false"
checkbox Reumatoide "false"
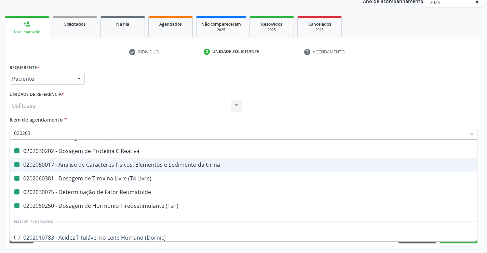
checkbox \(Tsh\) "false"
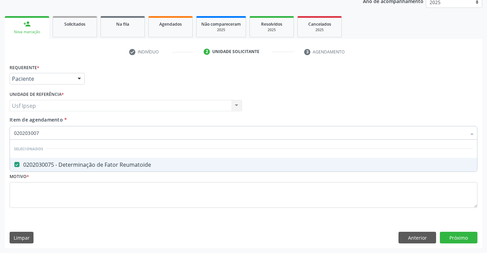
scroll to position [0, 0]
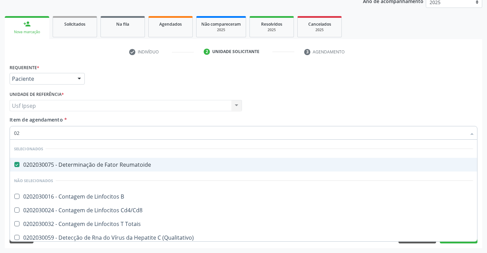
type input "0"
checkbox Totais "true"
checkbox \(Qualitativo\) "true"
checkbox Reativa "true"
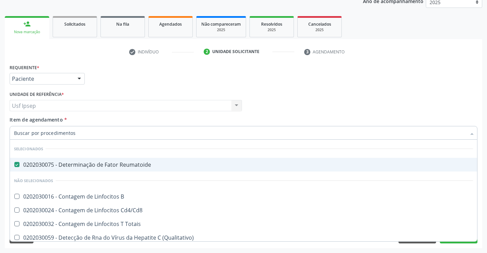
checkbox \(Ch50\) "true"
checkbox Alfa-Fetoproteina "true"
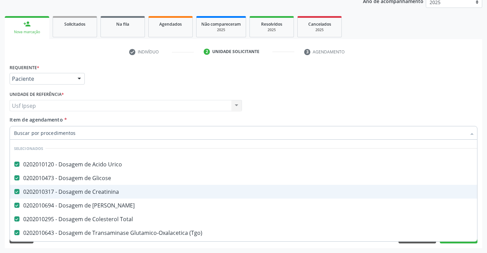
scroll to position [34, 0]
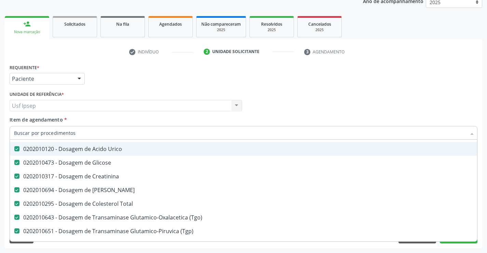
click at [26, 121] on span "Item de agendamento" at bounding box center [36, 119] width 53 height 6
click at [26, 126] on input "Item de agendamento *" at bounding box center [240, 133] width 452 height 14
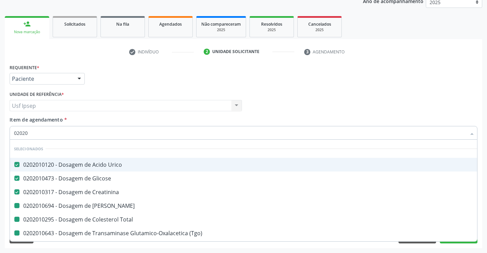
type input "020206"
checkbox Total "false"
checkbox \(Tgo\) "false"
checkbox \(Tgp\) "false"
checkbox Glicosilada "false"
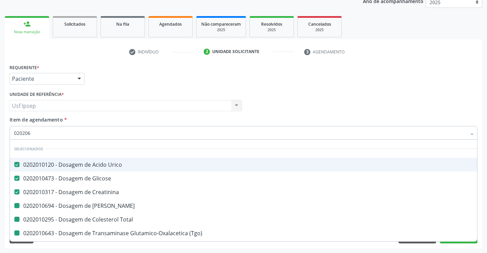
checkbox Completo "false"
checkbox Reativa "false"
checkbox Urina "false"
checkbox Livre\) "false"
checkbox Reumatoide "false"
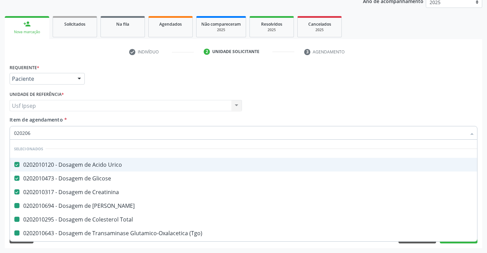
checkbox \(Tsh\) "false"
checkbox Ureia "false"
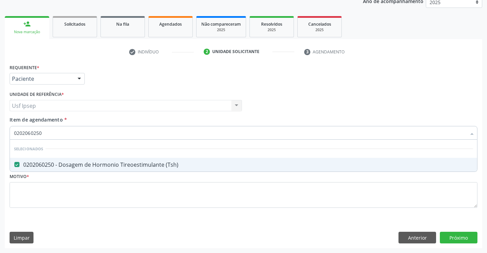
click at [45, 131] on input "0202060250" at bounding box center [240, 133] width 452 height 14
type input "0"
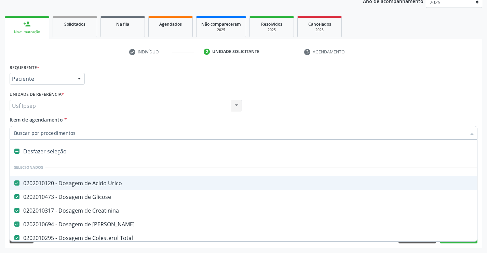
scroll to position [34, 0]
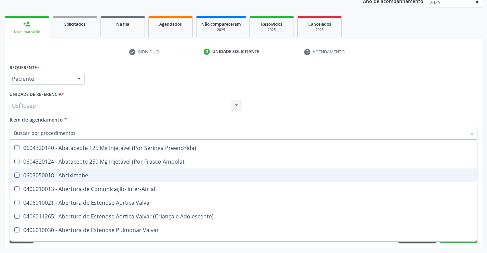
scroll to position [273, 0]
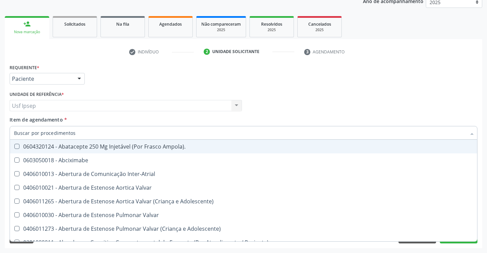
drag, startPoint x: 257, startPoint y: 82, endPoint x: 246, endPoint y: 86, distance: 11.5
click at [258, 82] on div "Requerente * Paciente Profissional de Saúde Paciente Nenhum resultado encontrad…" at bounding box center [243, 75] width 471 height 27
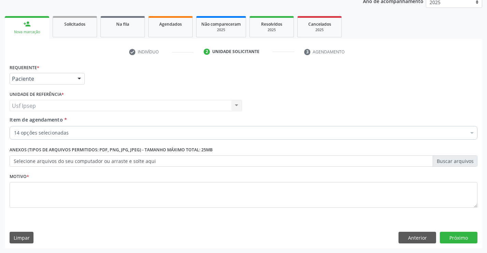
scroll to position [0, 0]
click at [22, 192] on textarea at bounding box center [244, 195] width 468 height 26
type textarea "1"
click at [459, 237] on button "Próximo" at bounding box center [459, 237] width 38 height 12
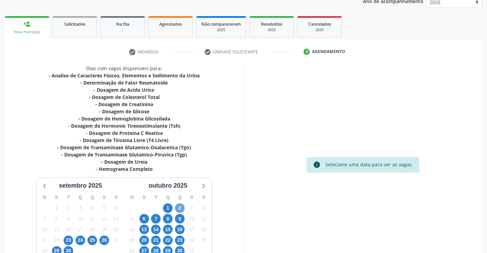
click at [179, 207] on span "2" at bounding box center [180, 208] width 10 height 10
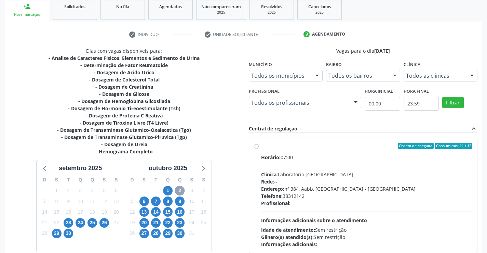
scroll to position [120, 0]
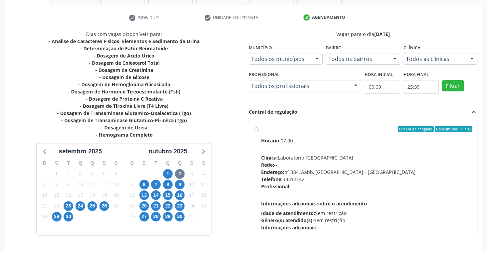
click at [260, 126] on div "Ordem de chegada Consumidos: 11 / 12 Horário: 07:00 Clínica: Laboratorio [GEOGR…" at bounding box center [363, 178] width 219 height 105
radio input "true"
click at [225, 117] on div "Dias com vagas disponíveis para: - Analise de Caracteres Fisicos, Elementos e S…" at bounding box center [124, 141] width 239 height 222
click at [261, 128] on label "Ordem de chegada Consumidos: 11 / 12 Horário: 07:00 Clínica: Laboratorio [GEOGR…" at bounding box center [367, 178] width 212 height 105
click at [257, 128] on input "Ordem de chegada Consumidos: 11 / 12 Horário: 07:00 Clínica: Laboratorio [GEOGR…" at bounding box center [256, 129] width 5 height 6
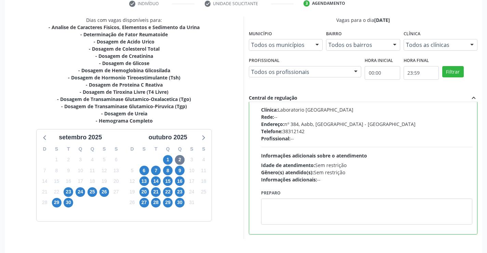
scroll to position [156, 0]
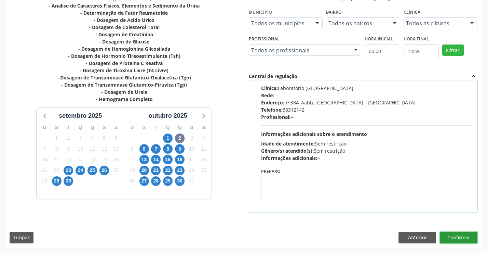
click at [467, 237] on button "Confirmar" at bounding box center [459, 237] width 38 height 12
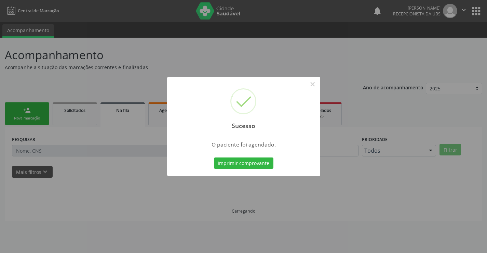
scroll to position [0, 0]
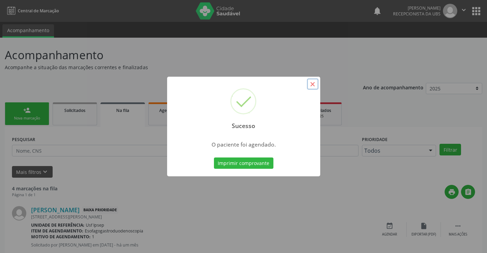
click at [312, 87] on button "×" at bounding box center [313, 84] width 12 height 12
